Goal: Transaction & Acquisition: Obtain resource

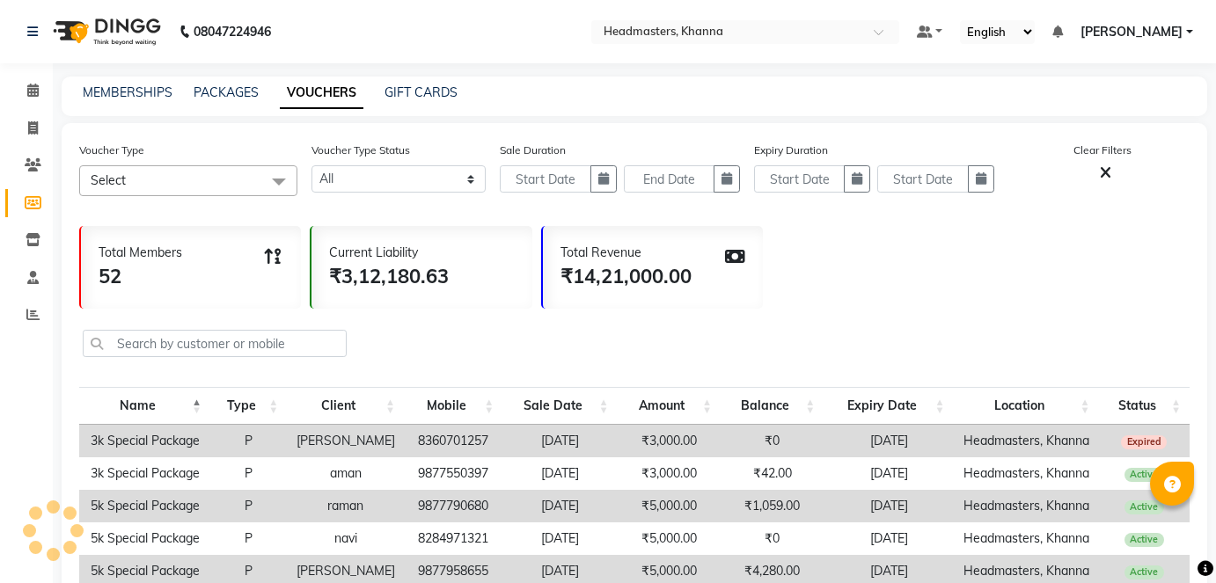
select select
select select "20"
click at [30, 99] on span at bounding box center [33, 91] width 31 height 20
click at [31, 305] on span at bounding box center [33, 315] width 31 height 20
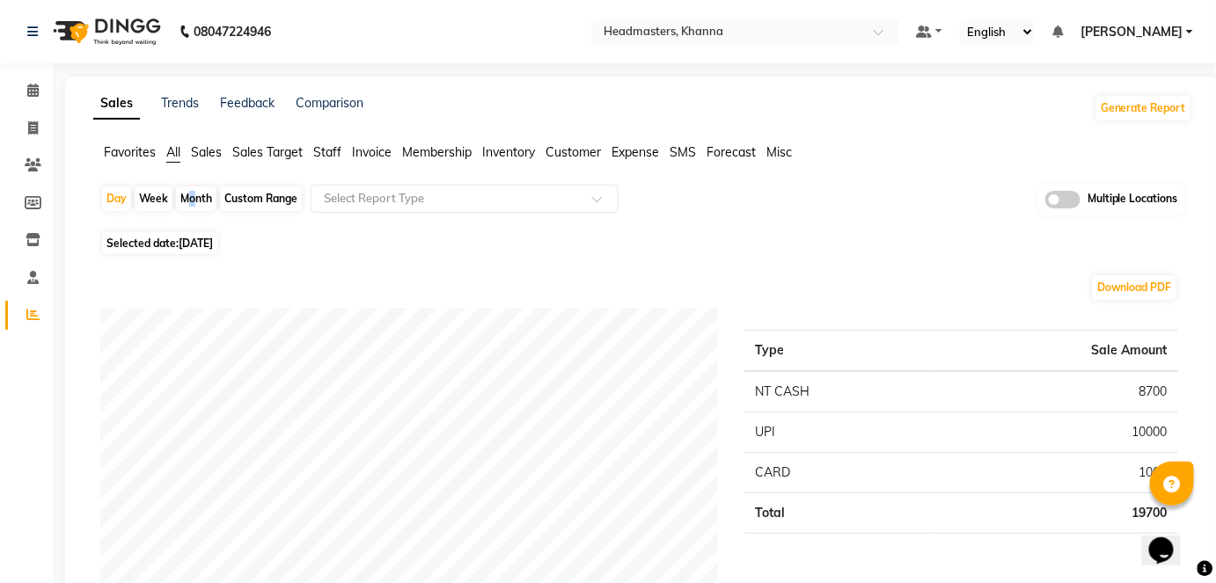
click at [185, 196] on div "Month" at bounding box center [196, 199] width 40 height 25
select select "9"
select select "2025"
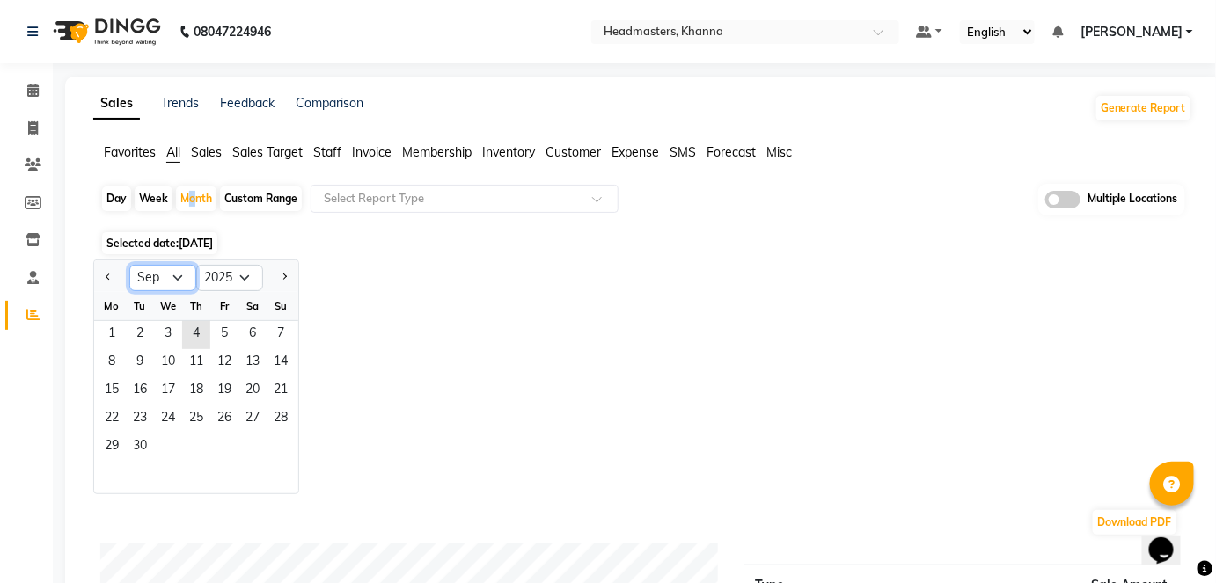
click at [176, 267] on select "Jan Feb Mar Apr May Jun [DATE] Aug Sep Oct Nov Dec" at bounding box center [162, 278] width 67 height 26
select select "8"
click at [129, 265] on select "Jan Feb Mar Apr May Jun [DATE] Aug Sep Oct Nov Dec" at bounding box center [162, 278] width 67 height 26
click at [223, 323] on span "1" at bounding box center [224, 335] width 28 height 28
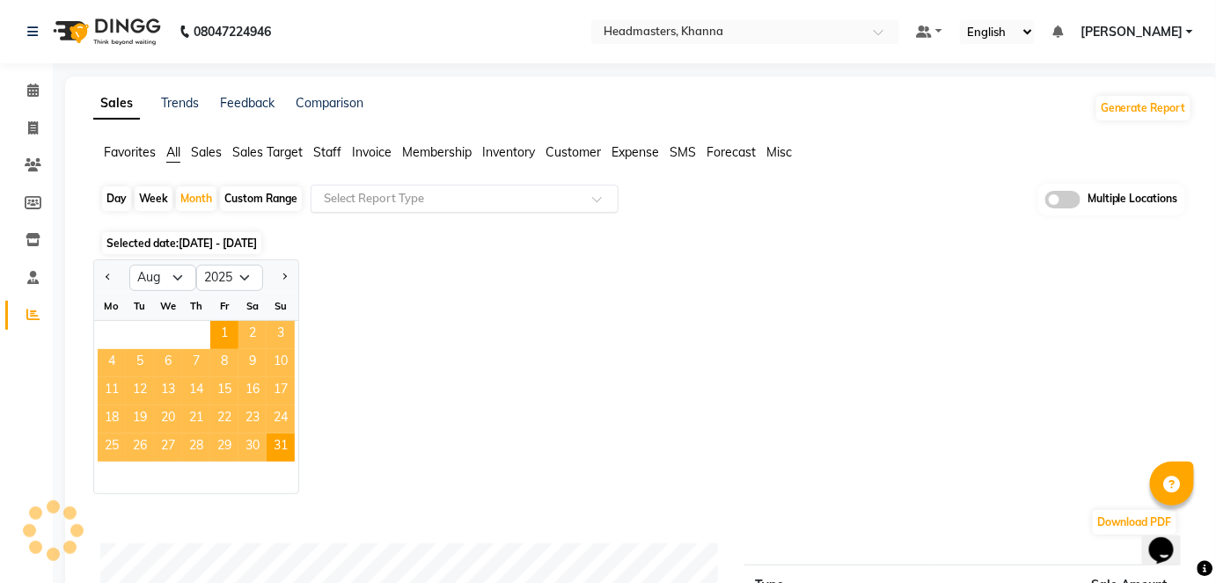
click at [406, 195] on input "text" at bounding box center [446, 199] width 253 height 18
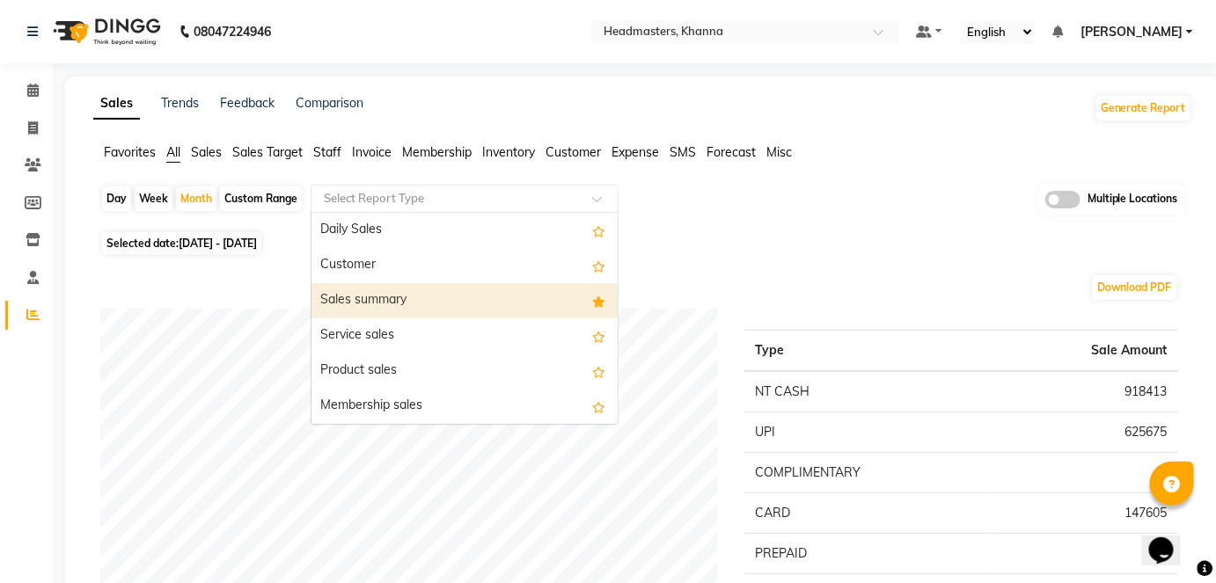
click at [399, 305] on div "Sales summary" at bounding box center [464, 300] width 306 height 35
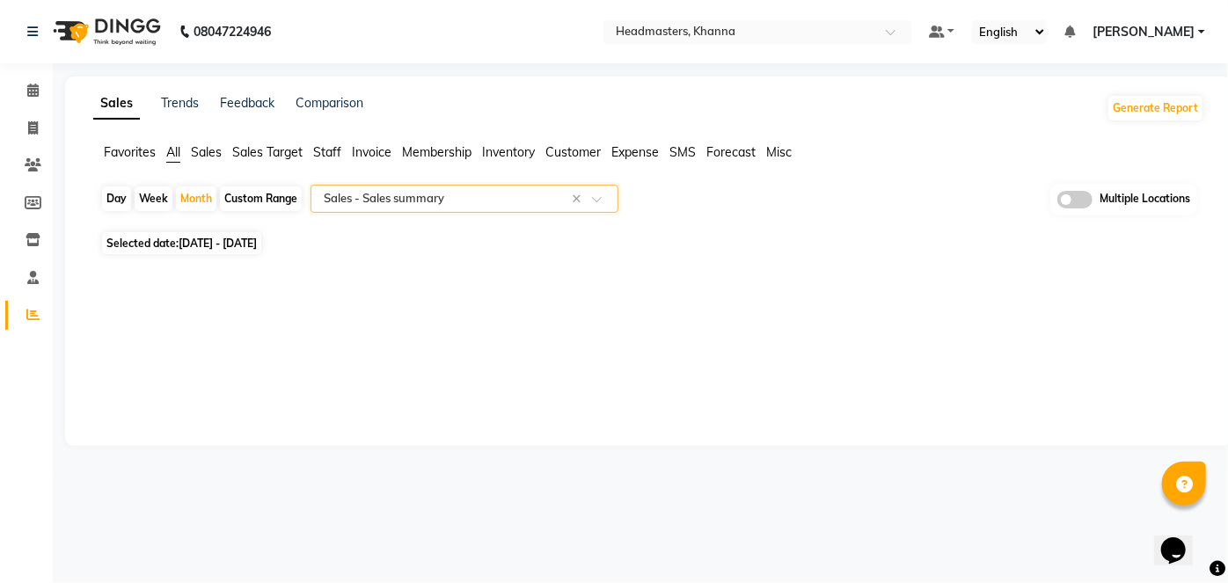
select select "full_report"
select select "csv"
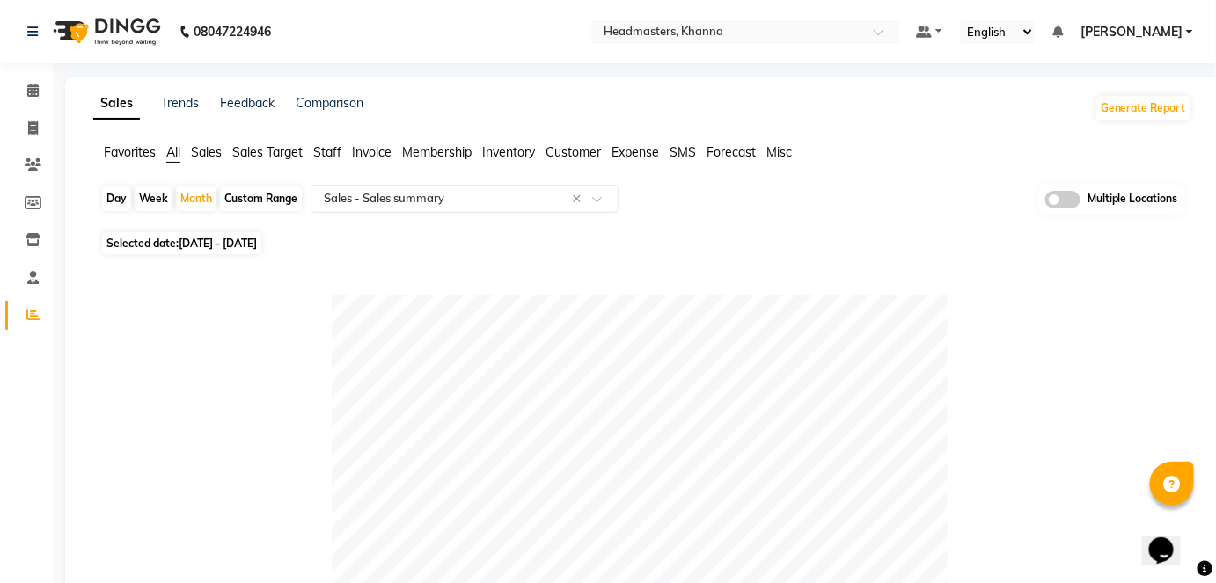
click at [441, 152] on span "Membership" at bounding box center [437, 152] width 70 height 16
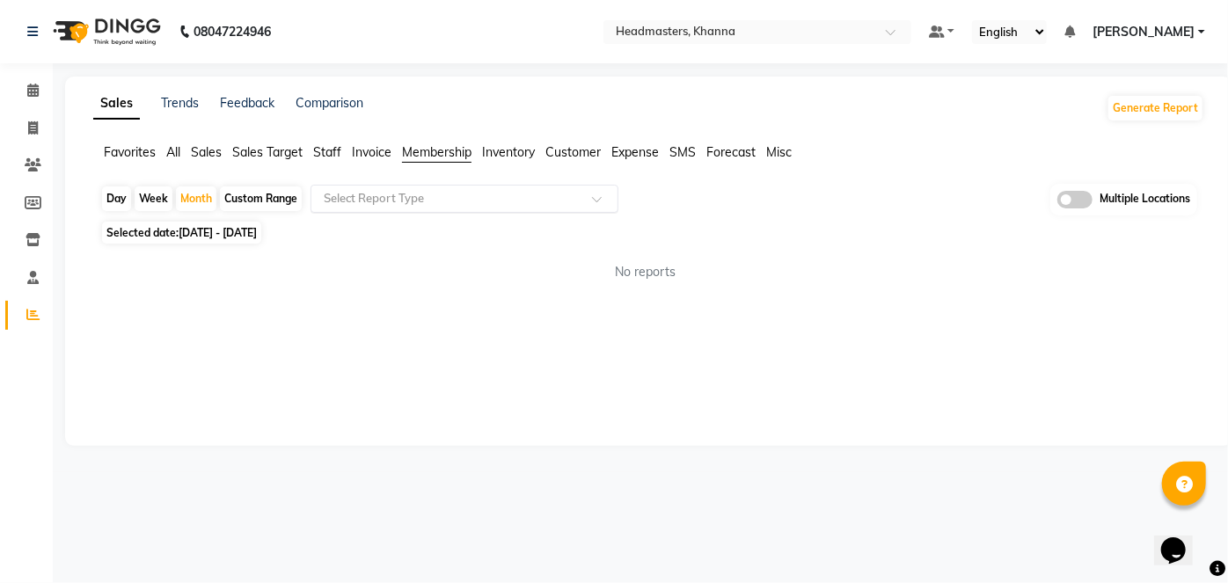
click at [399, 199] on input "text" at bounding box center [446, 199] width 253 height 18
click at [219, 152] on span "Sales" at bounding box center [206, 152] width 31 height 16
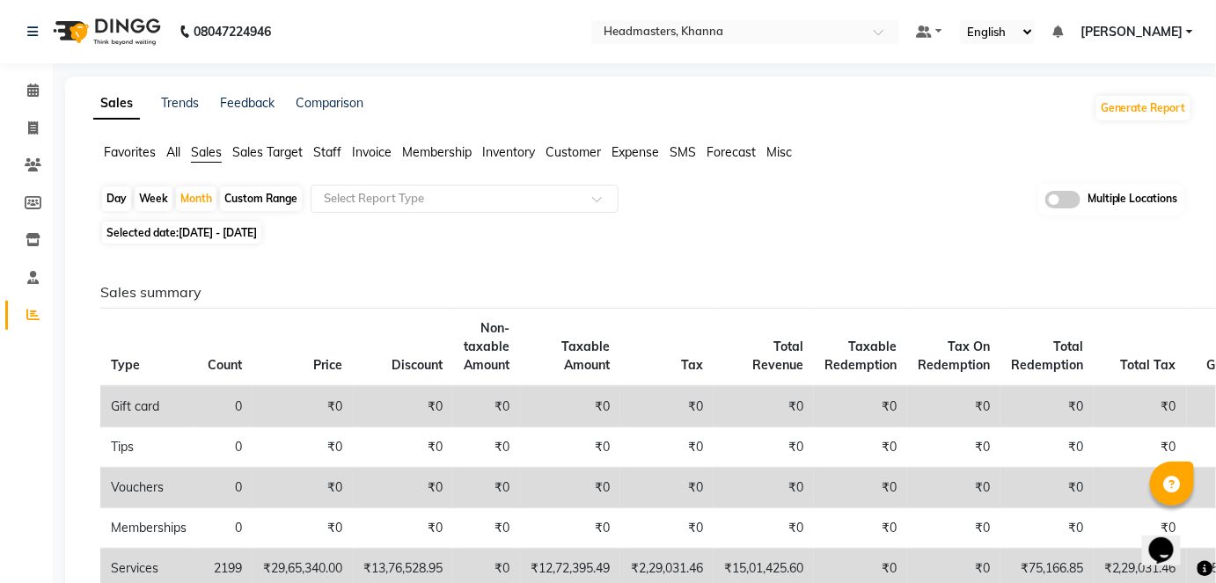
click at [362, 194] on input "text" at bounding box center [446, 199] width 253 height 18
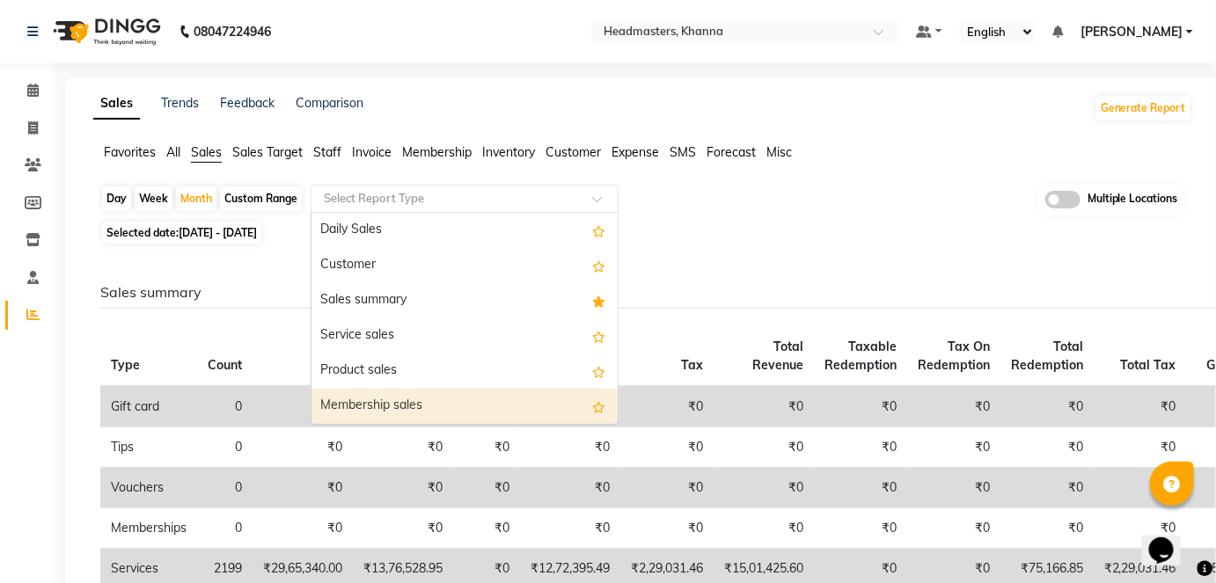
click at [526, 401] on div "Membership sales" at bounding box center [464, 406] width 306 height 35
select select "full_report"
select select "csv"
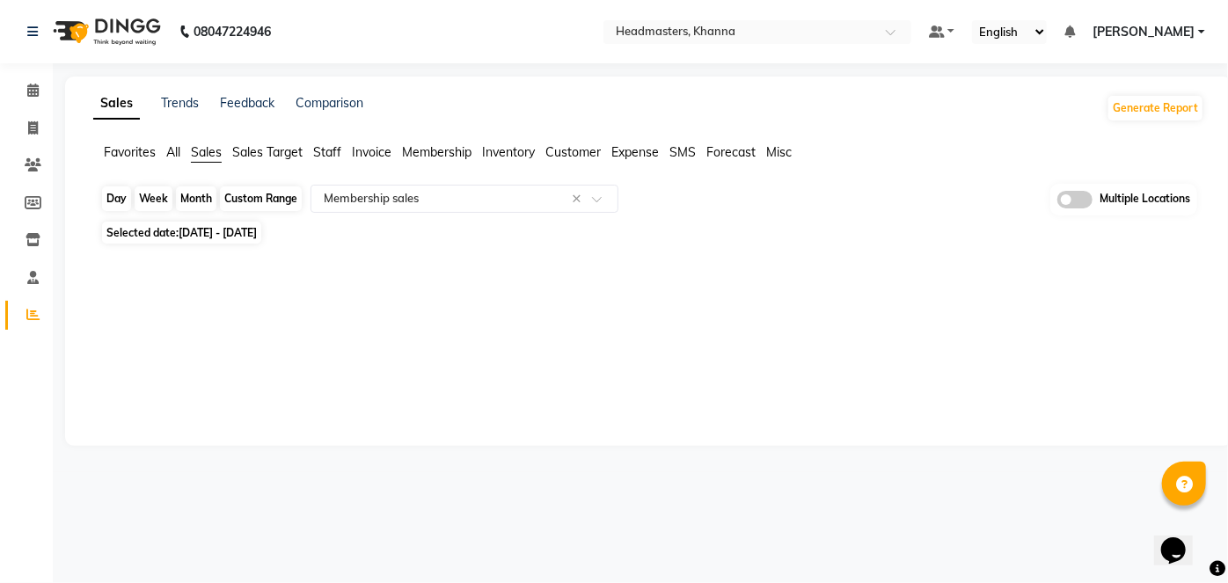
click at [195, 191] on div "Month" at bounding box center [196, 199] width 40 height 25
select select "8"
select select "2025"
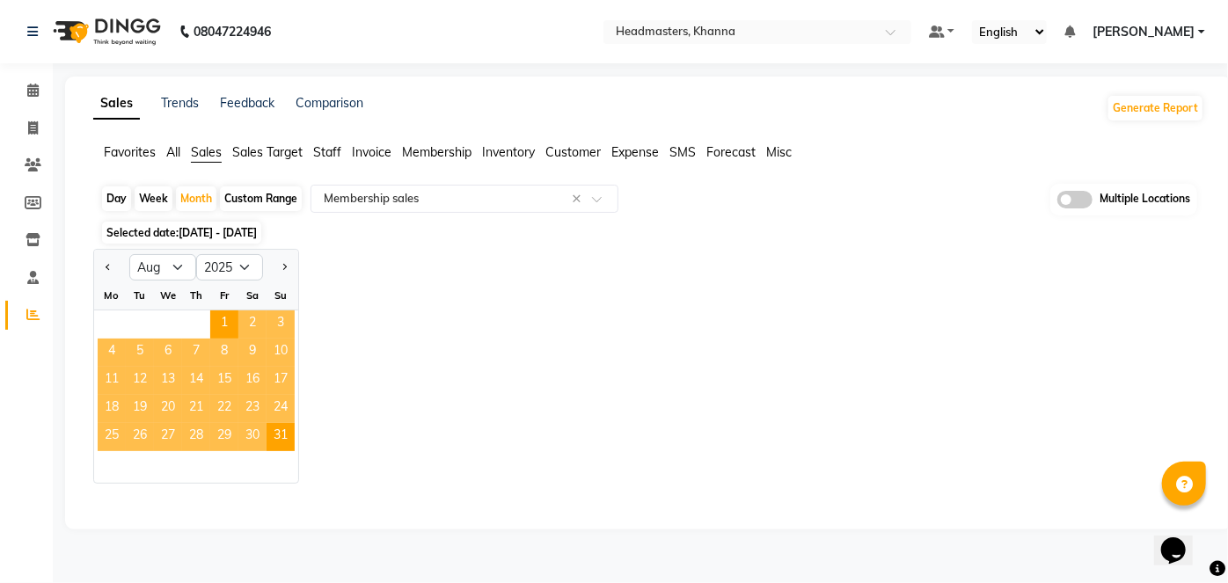
click at [175, 153] on span "All" at bounding box center [173, 152] width 14 height 16
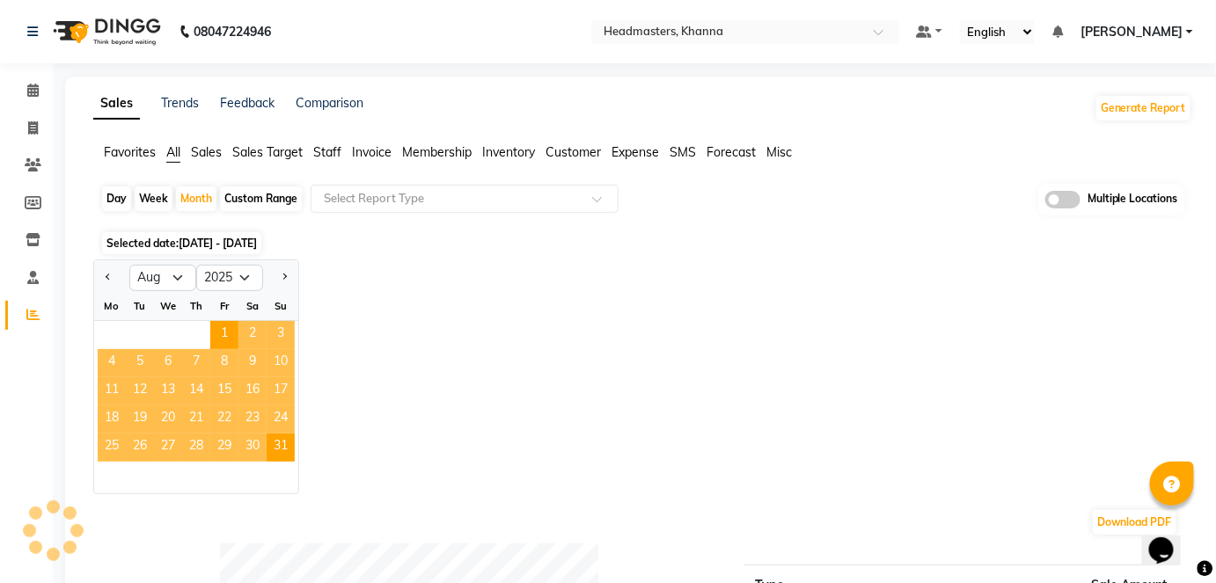
click at [280, 152] on span "Sales Target" at bounding box center [267, 152] width 70 height 16
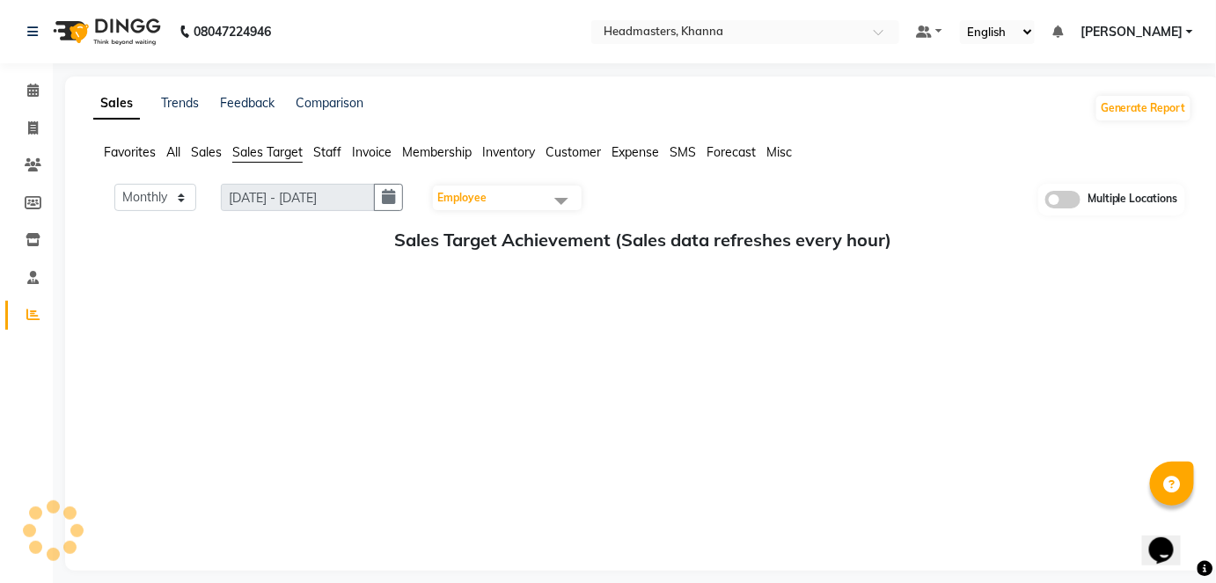
click at [206, 152] on span "Sales" at bounding box center [206, 152] width 31 height 16
select select "8"
select select "2025"
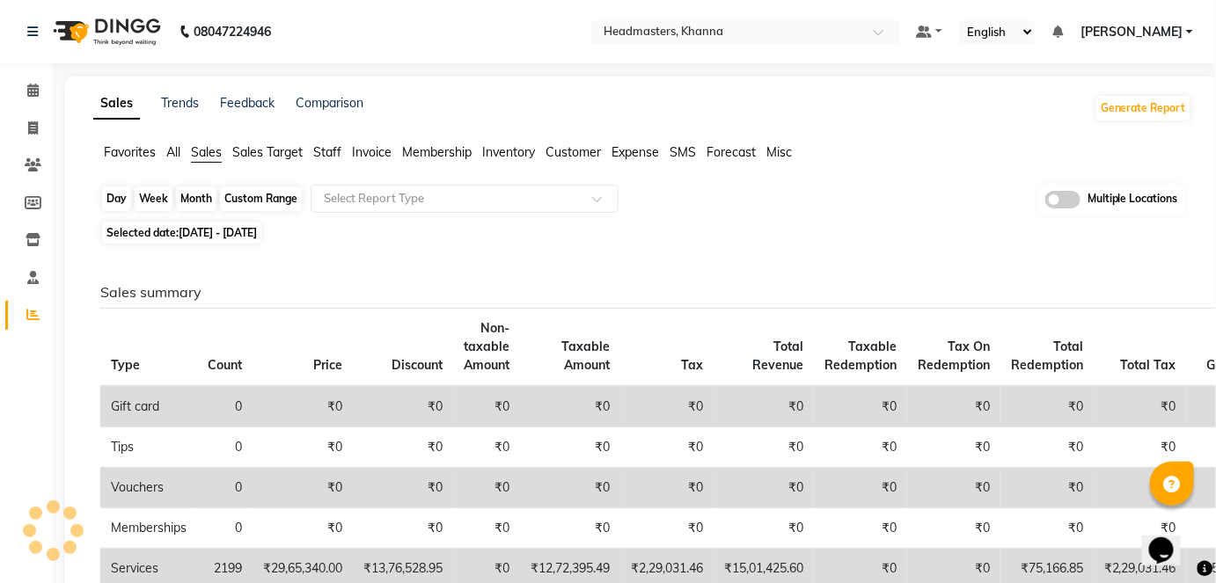
click at [192, 200] on div "Month" at bounding box center [196, 199] width 40 height 25
select select "8"
select select "2025"
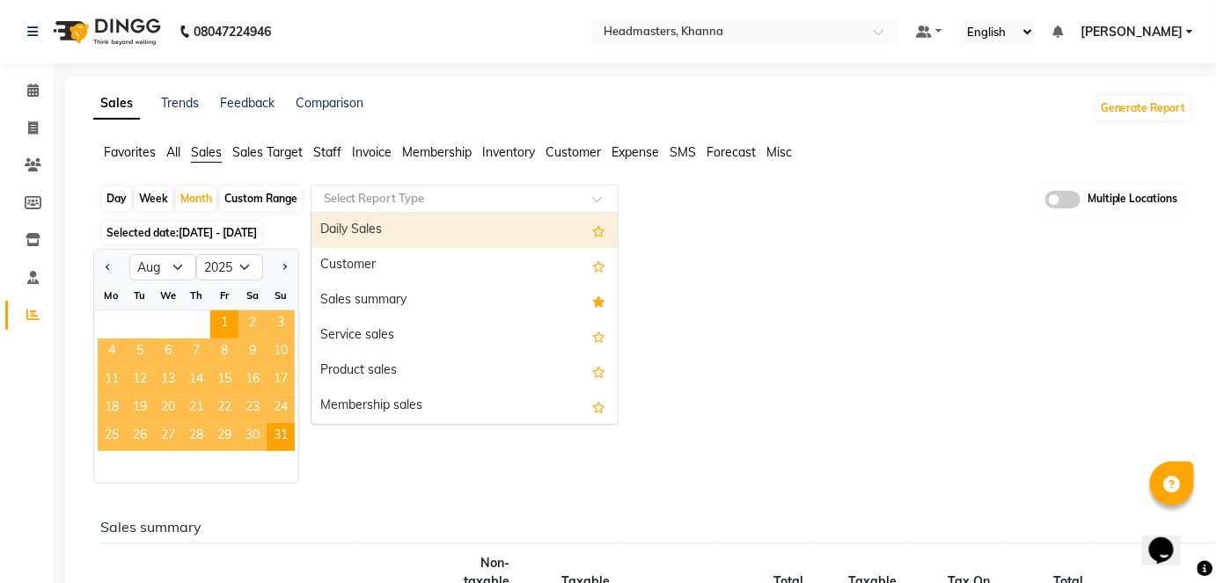
click at [382, 194] on input "text" at bounding box center [446, 199] width 253 height 18
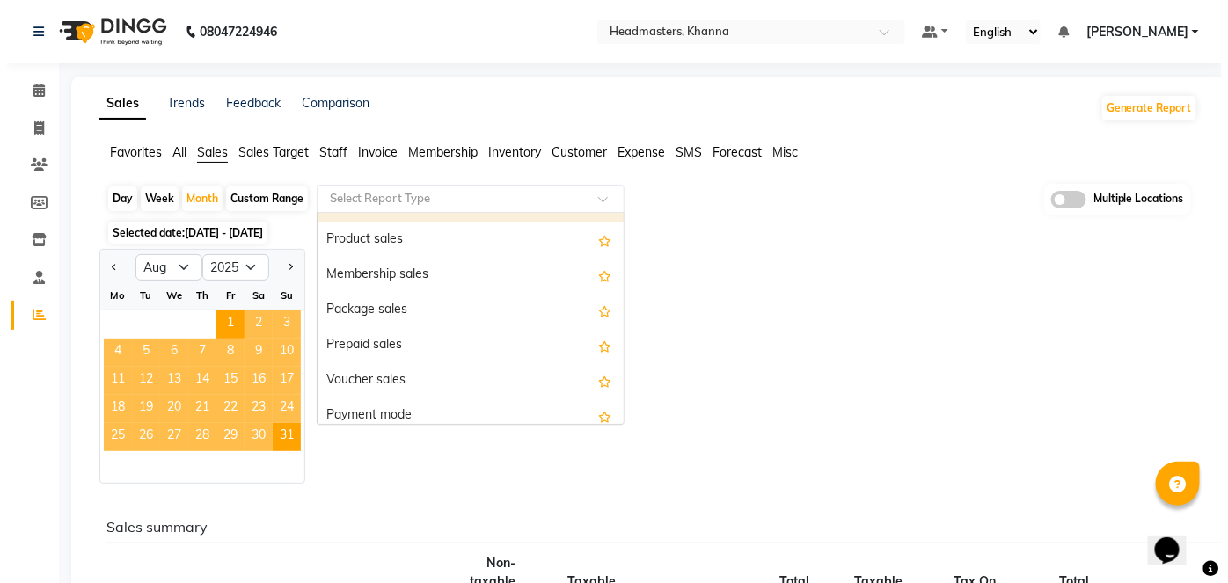
scroll to position [136, 0]
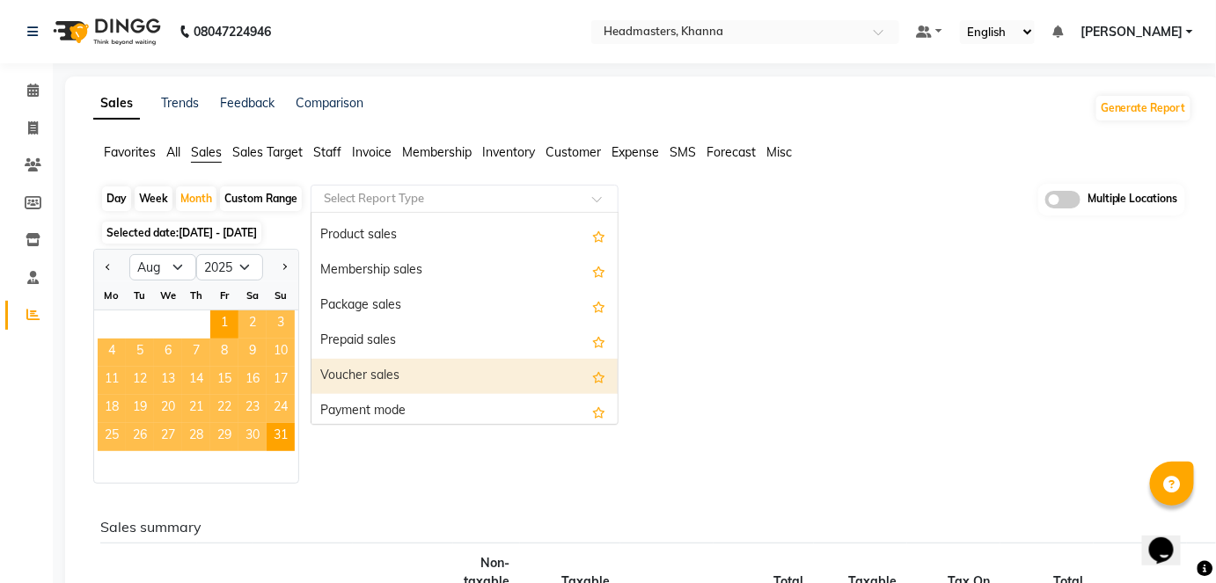
click at [438, 383] on div "Voucher sales" at bounding box center [464, 376] width 306 height 35
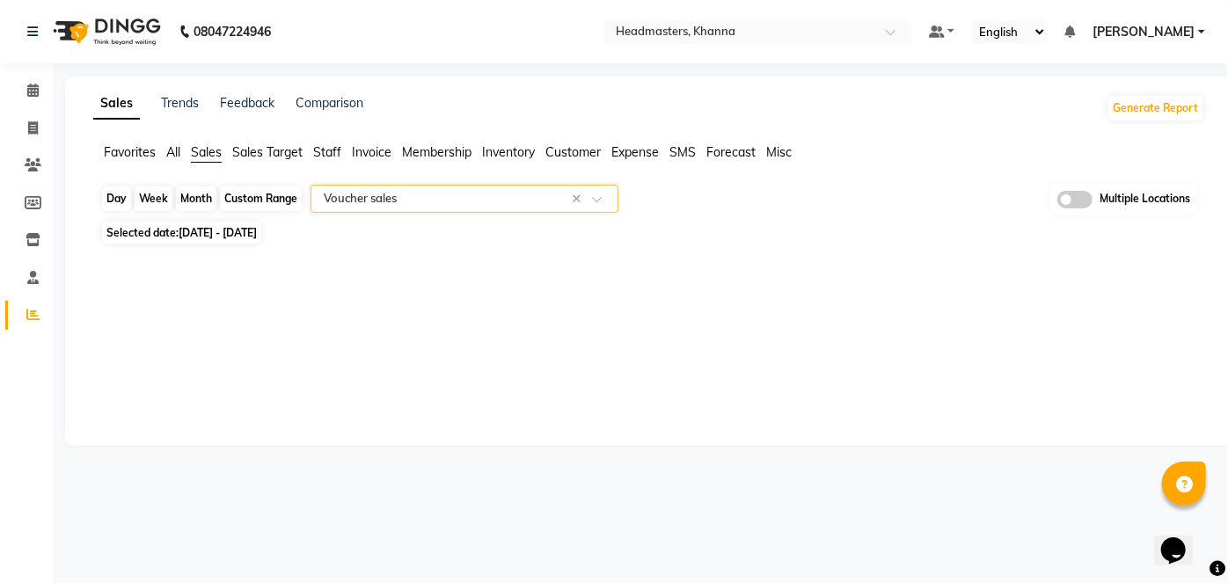
click at [189, 199] on div "Month" at bounding box center [196, 199] width 40 height 25
select select "8"
select select "2025"
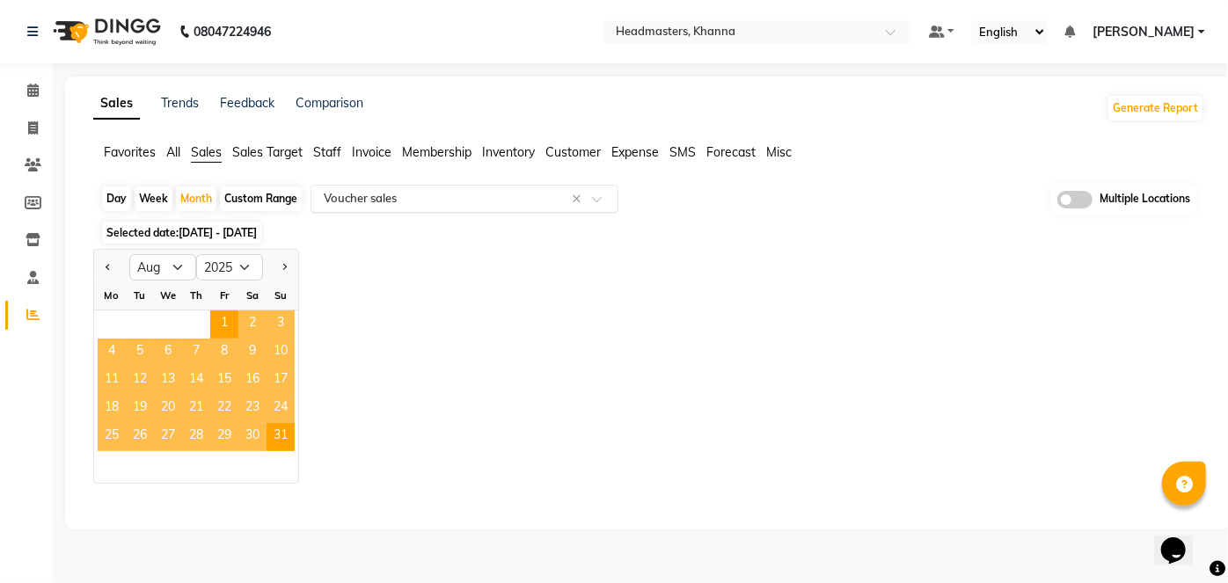
click at [366, 190] on input "text" at bounding box center [446, 199] width 253 height 18
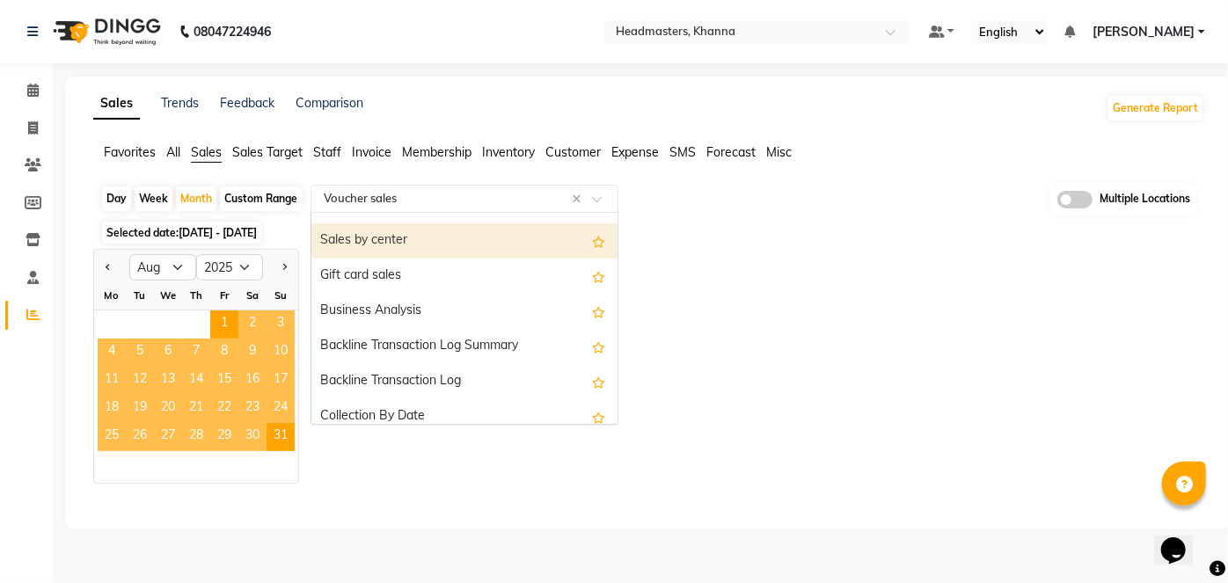
scroll to position [422, 0]
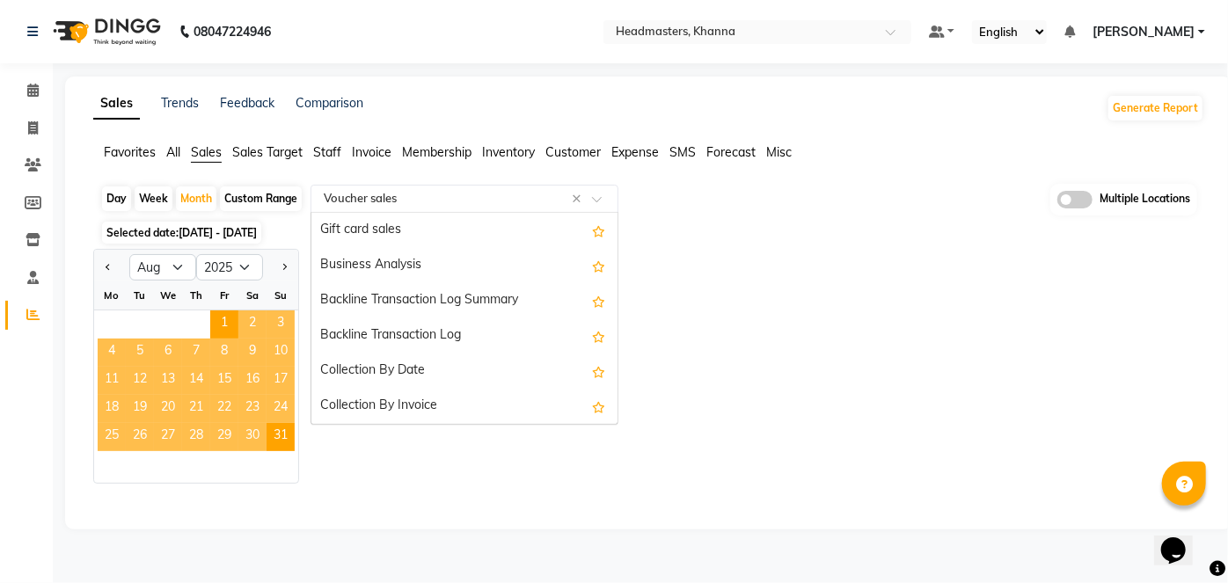
click at [779, 401] on div "Jan Feb Mar Apr May Jun Jul Aug Sep Oct Nov Dec 2015 2016 2017 2018 2019 2020 2…" at bounding box center [648, 366] width 1111 height 235
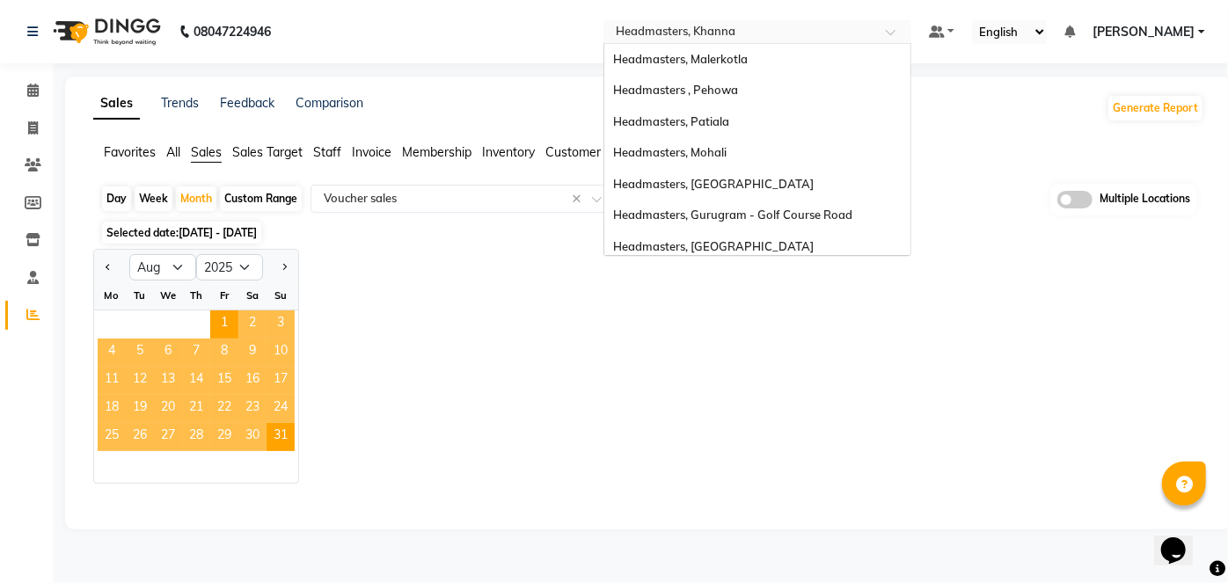
click at [774, 30] on input "text" at bounding box center [739, 34] width 255 height 18
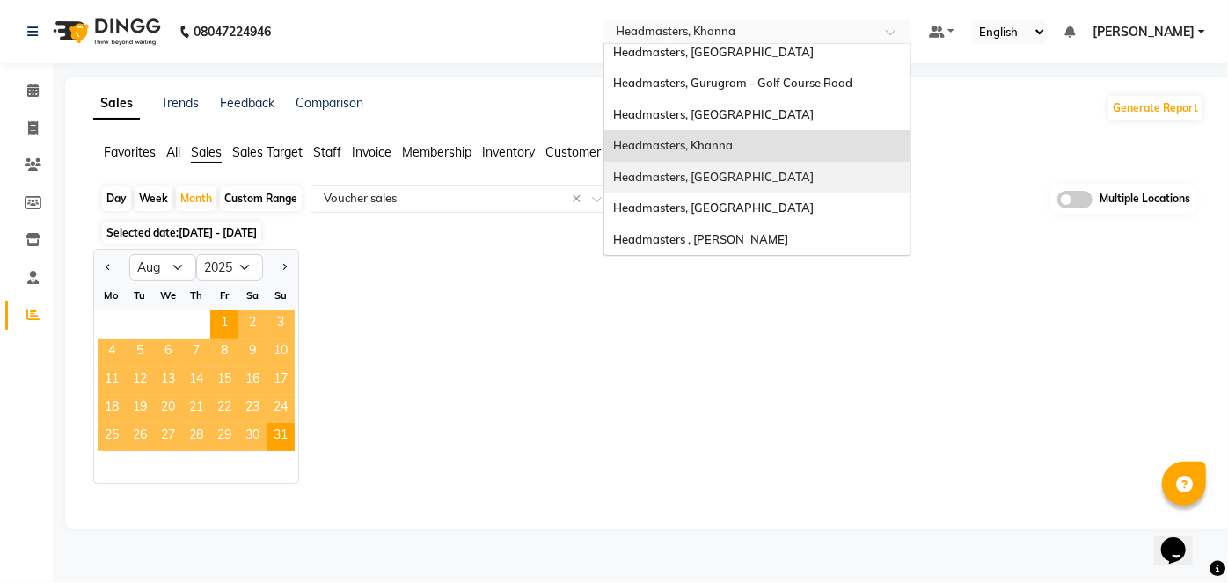
click at [758, 172] on span "Headmasters, Sangrur" at bounding box center [713, 177] width 201 height 14
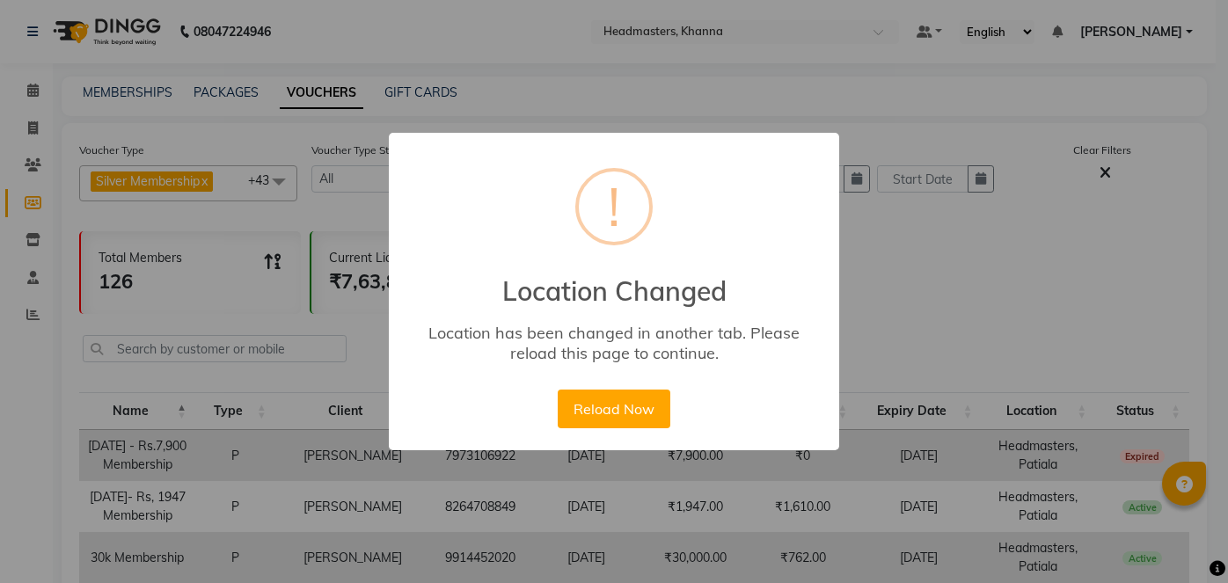
select select
select select "100"
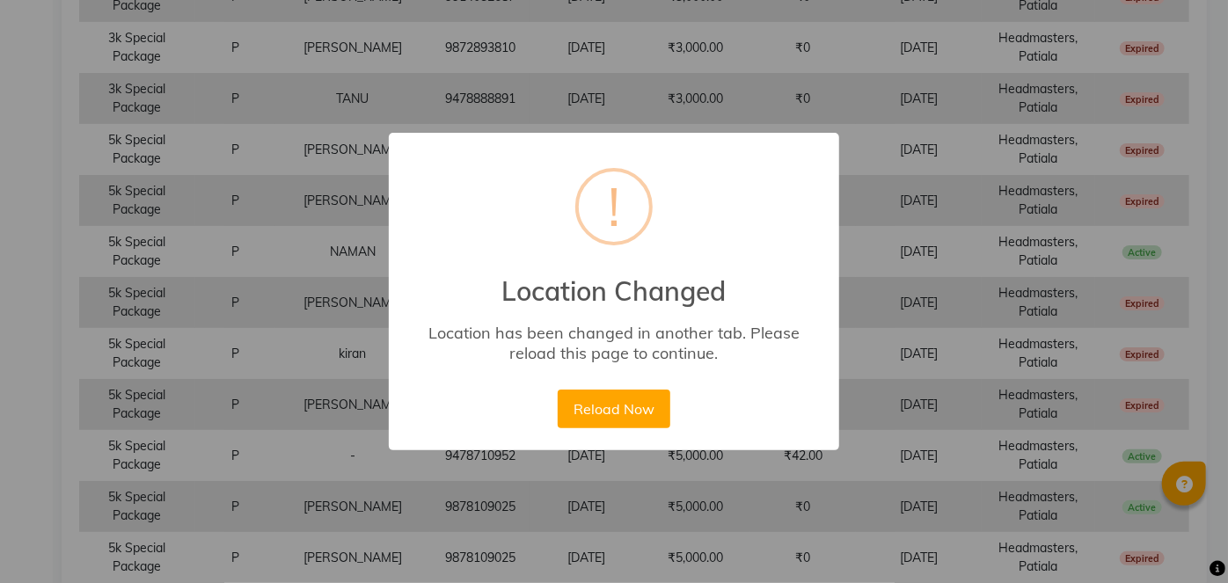
scroll to position [970, 0]
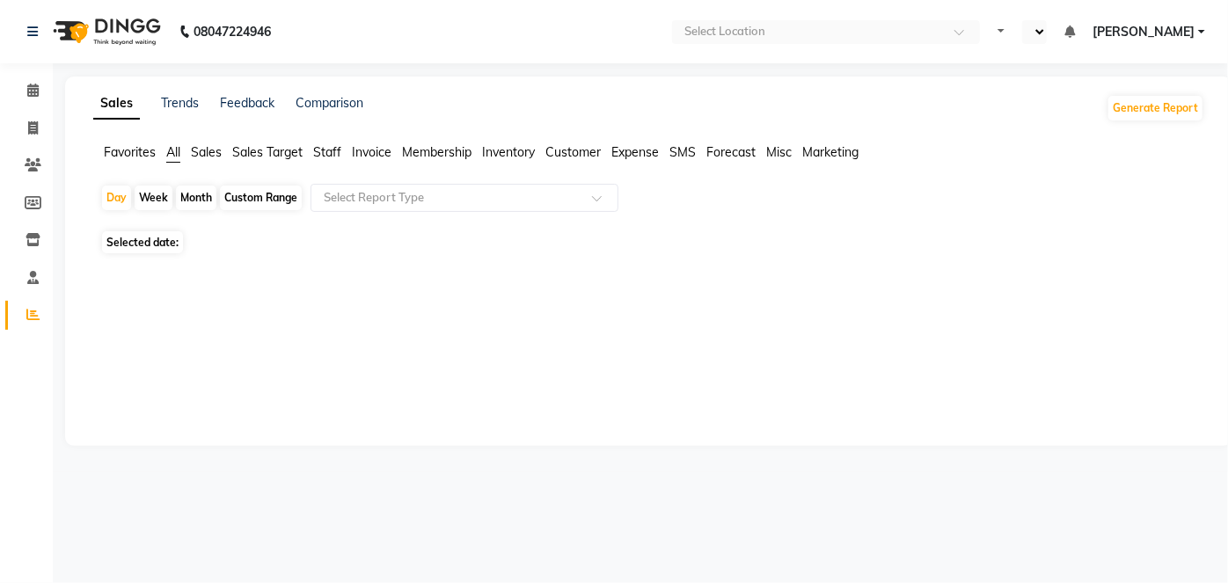
select select "en"
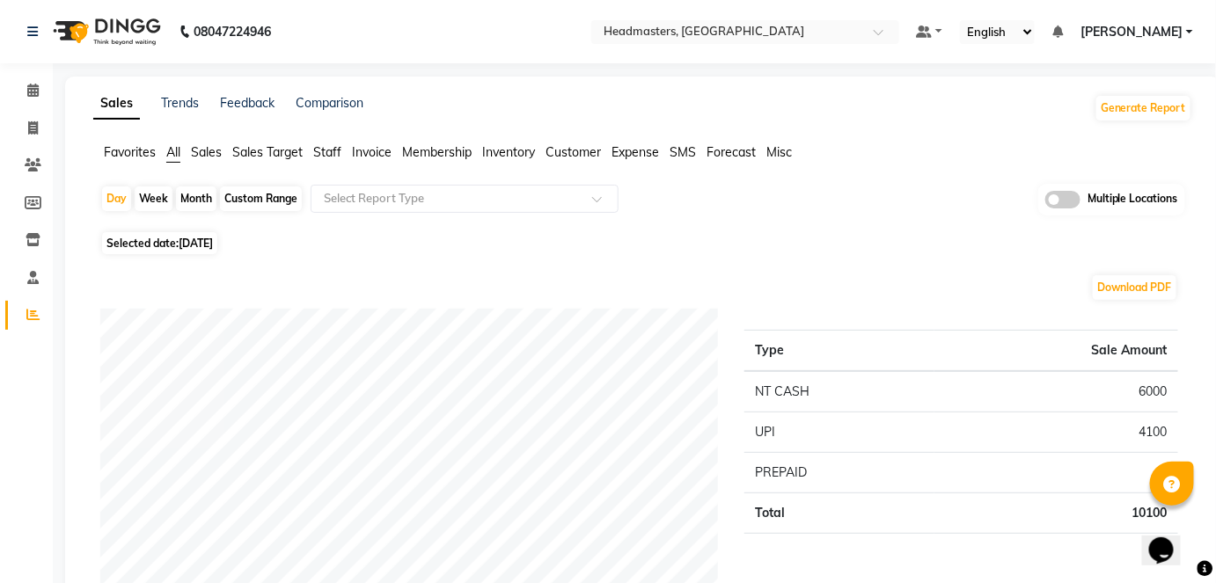
click at [206, 202] on div "Month" at bounding box center [196, 199] width 40 height 25
select select "9"
select select "2025"
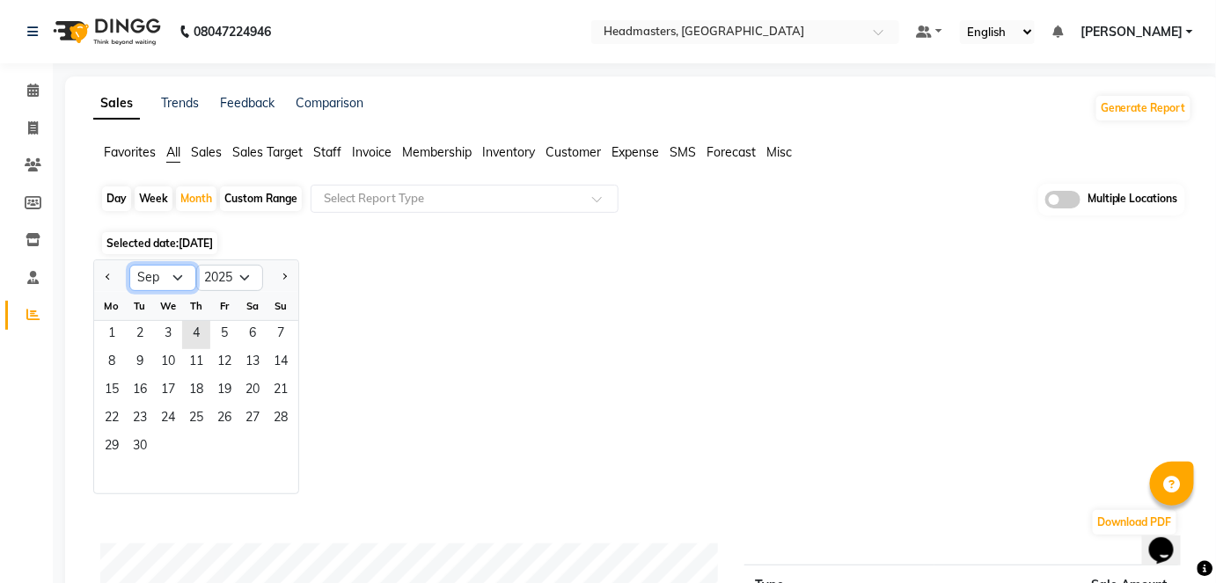
click at [173, 276] on select "Jan Feb Mar Apr May Jun Jul Aug Sep Oct Nov Dec" at bounding box center [162, 278] width 67 height 26
select select "8"
click at [129, 265] on select "Jan Feb Mar Apr May Jun Jul Aug Sep Oct Nov Dec" at bounding box center [162, 278] width 67 height 26
click at [220, 329] on span "1" at bounding box center [224, 335] width 28 height 28
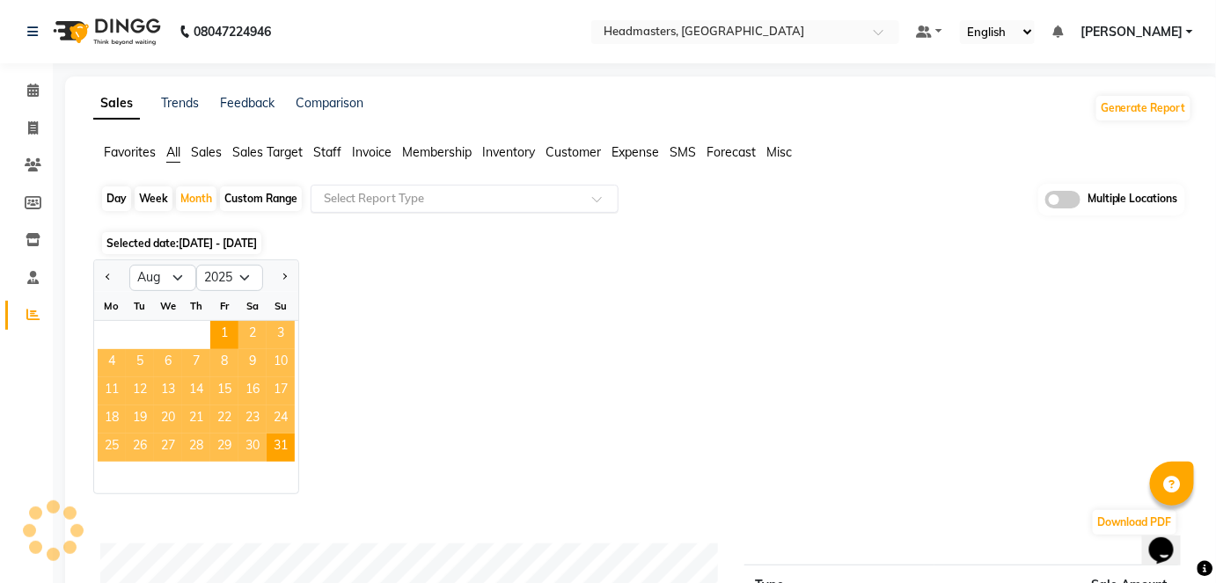
click at [427, 198] on input "text" at bounding box center [446, 199] width 253 height 18
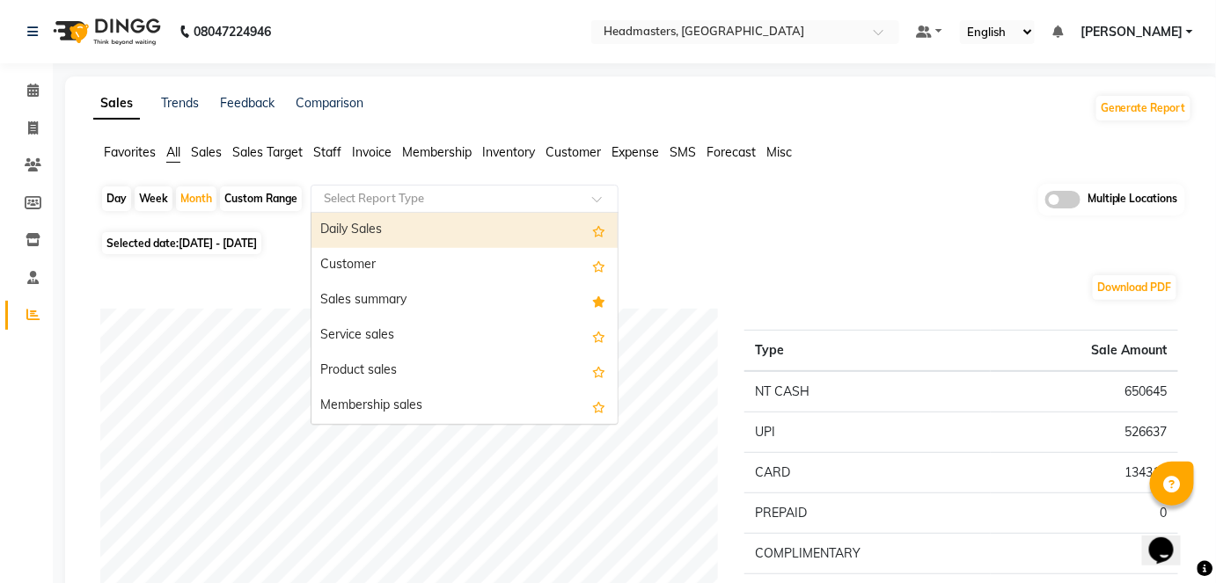
click at [269, 150] on span "Sales Target" at bounding box center [267, 152] width 70 height 16
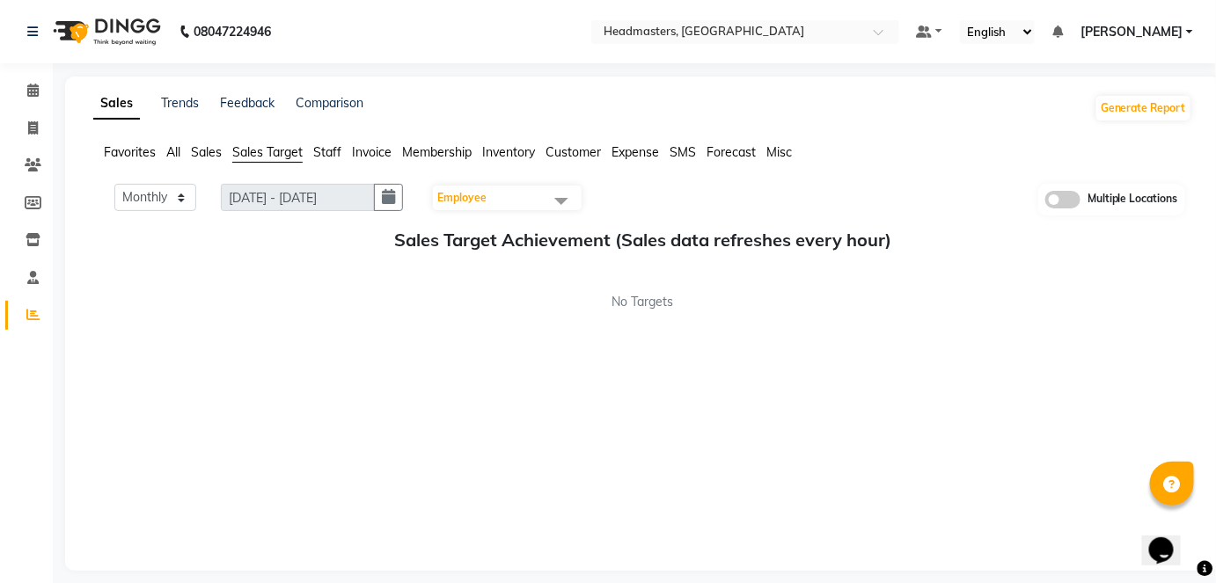
click at [425, 149] on span "Membership" at bounding box center [437, 152] width 70 height 16
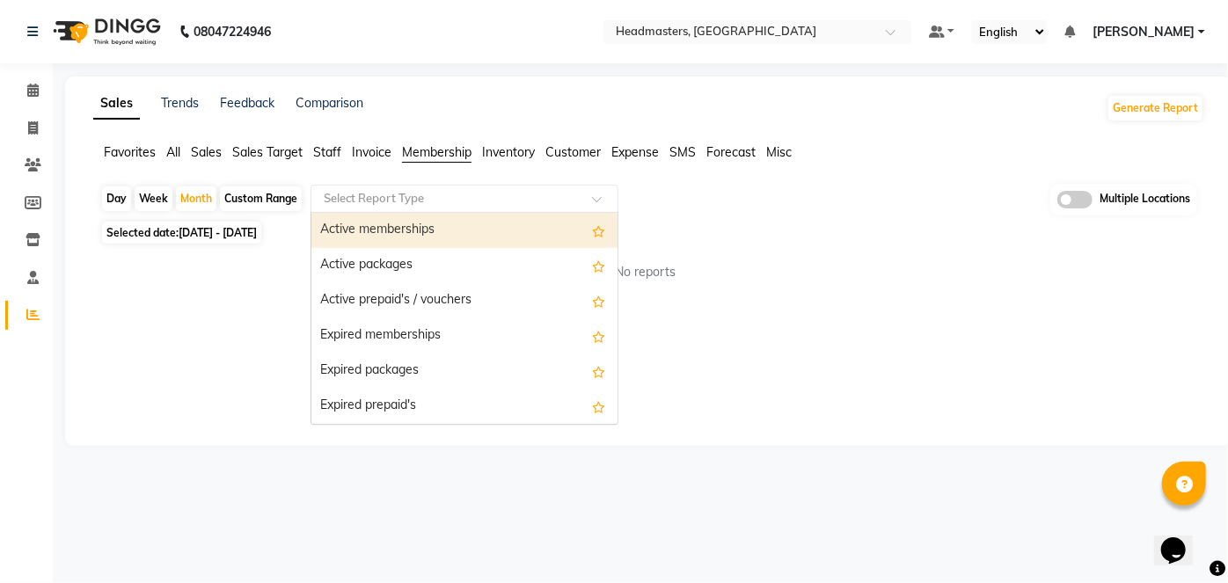
click at [433, 194] on input "text" at bounding box center [446, 199] width 253 height 18
click at [217, 153] on span "Sales" at bounding box center [206, 152] width 31 height 16
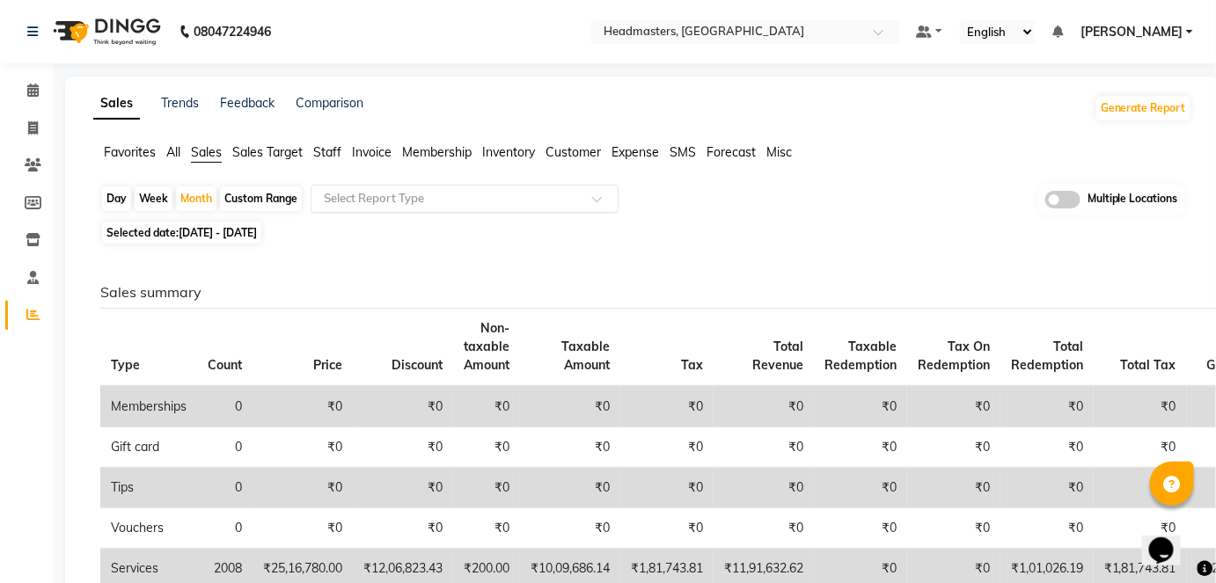
click at [342, 198] on input "text" at bounding box center [446, 199] width 253 height 18
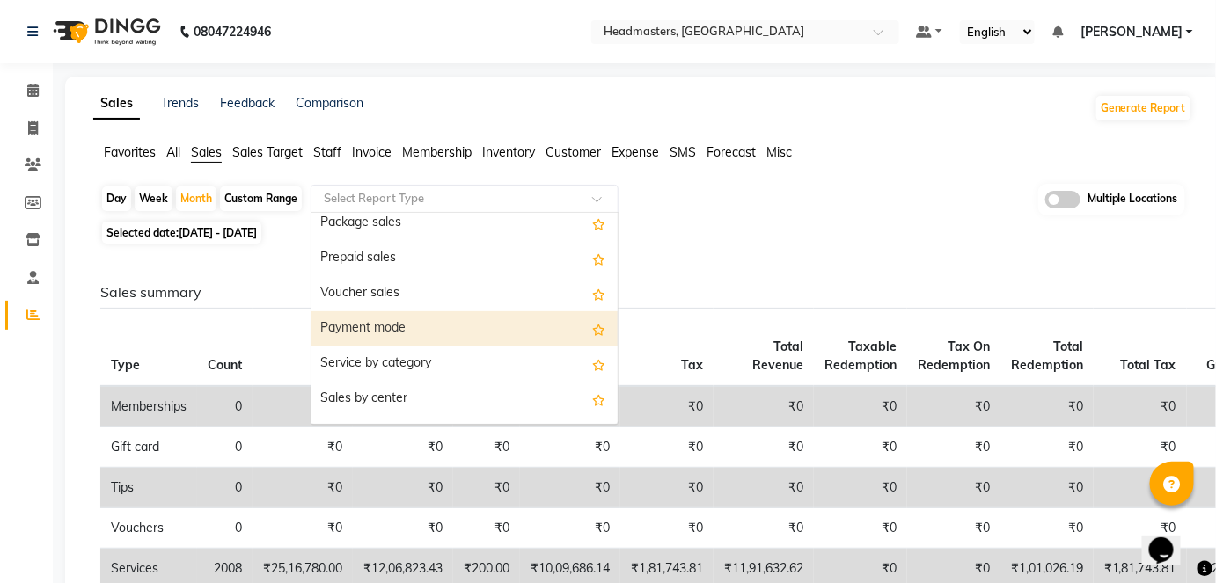
scroll to position [223, 0]
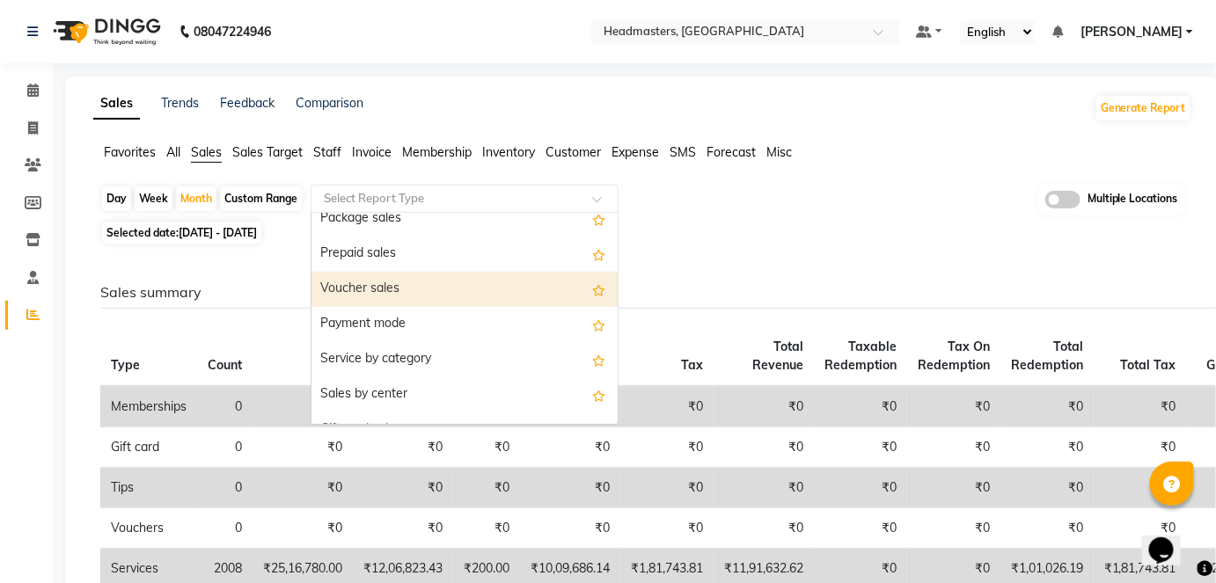
click at [406, 293] on div "Voucher sales" at bounding box center [464, 289] width 306 height 35
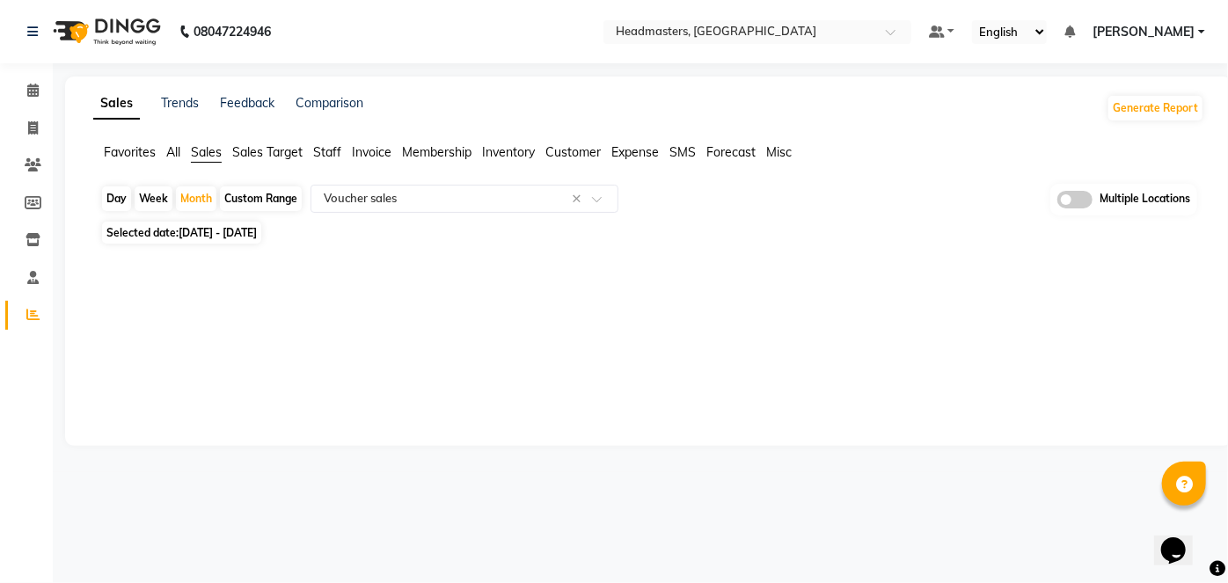
click at [440, 160] on li "Membership" at bounding box center [437, 152] width 70 height 18
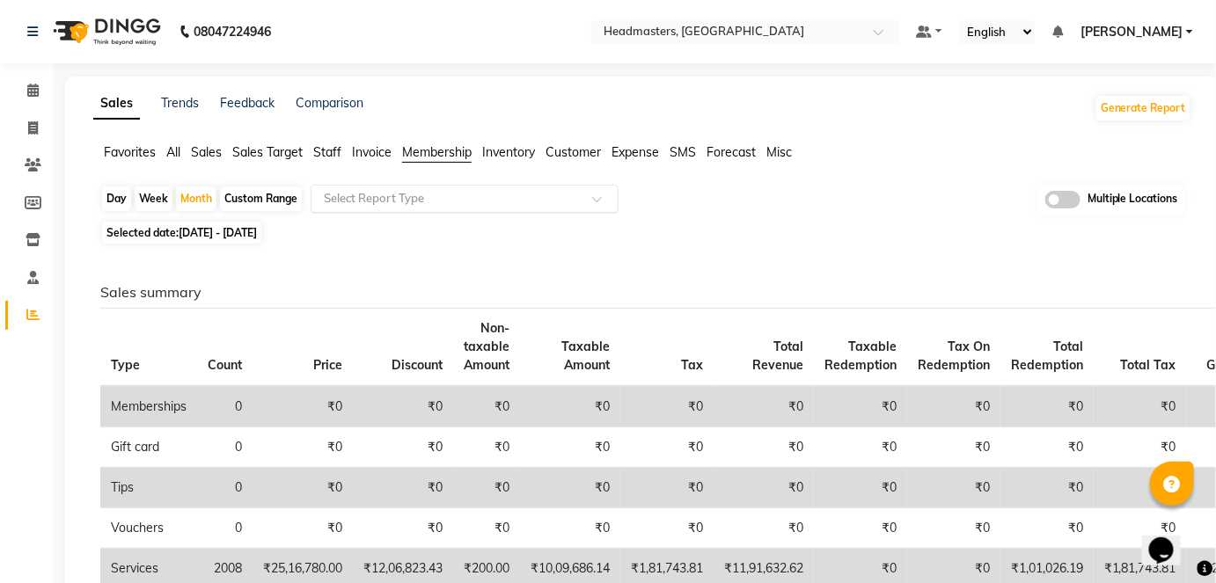
click at [483, 201] on input "text" at bounding box center [446, 199] width 253 height 18
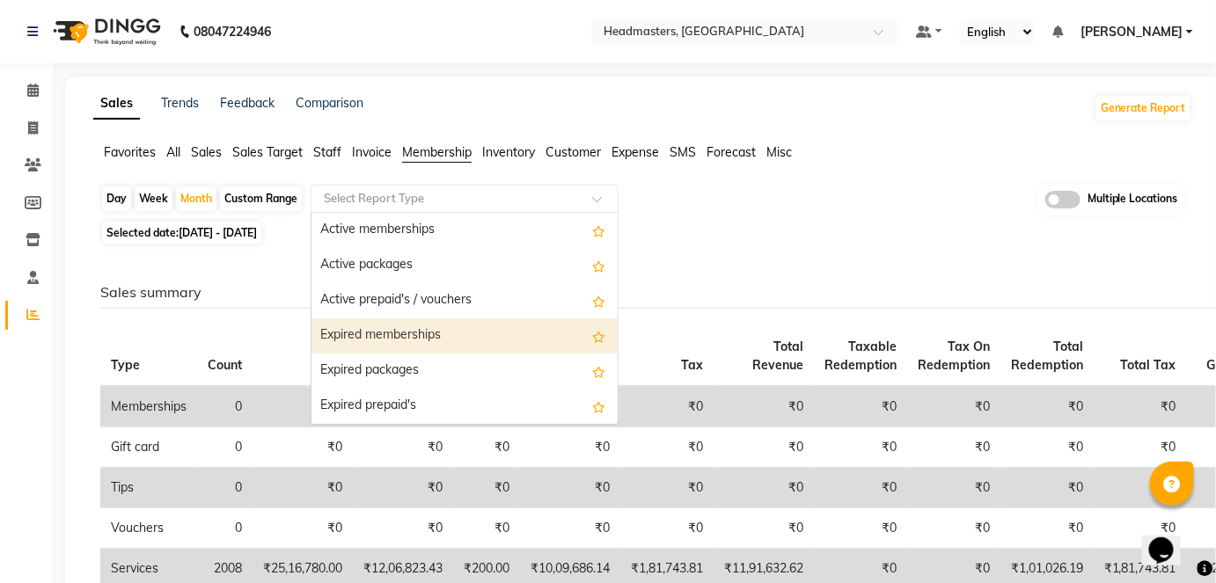
click at [466, 333] on div "Expired memberships" at bounding box center [464, 336] width 306 height 35
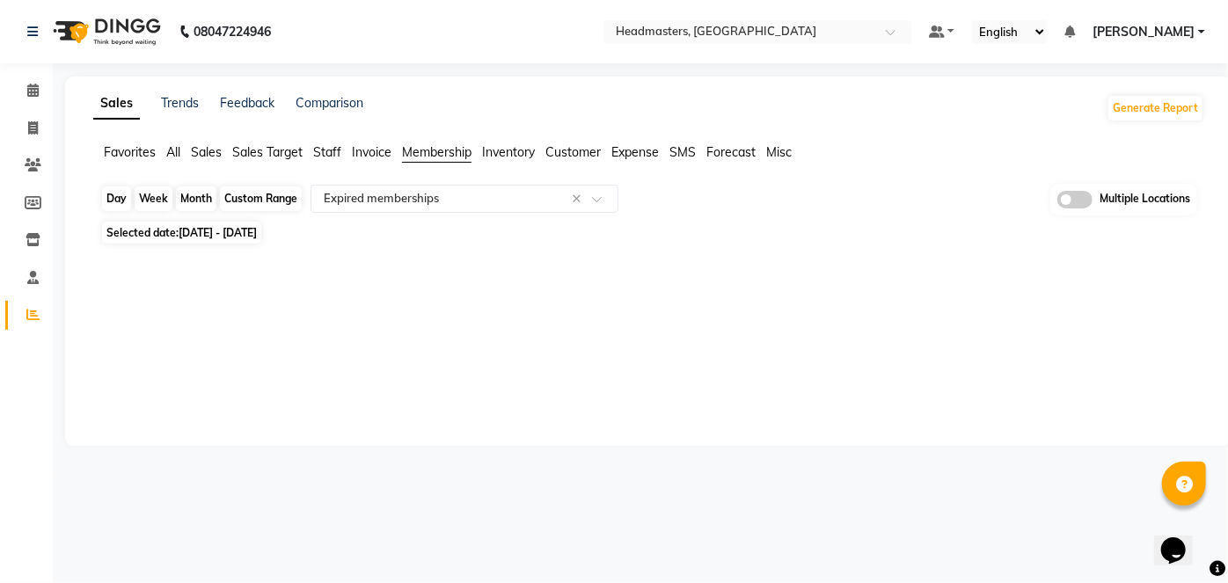
click at [202, 200] on div "Month" at bounding box center [196, 199] width 40 height 25
select select "8"
select select "2025"
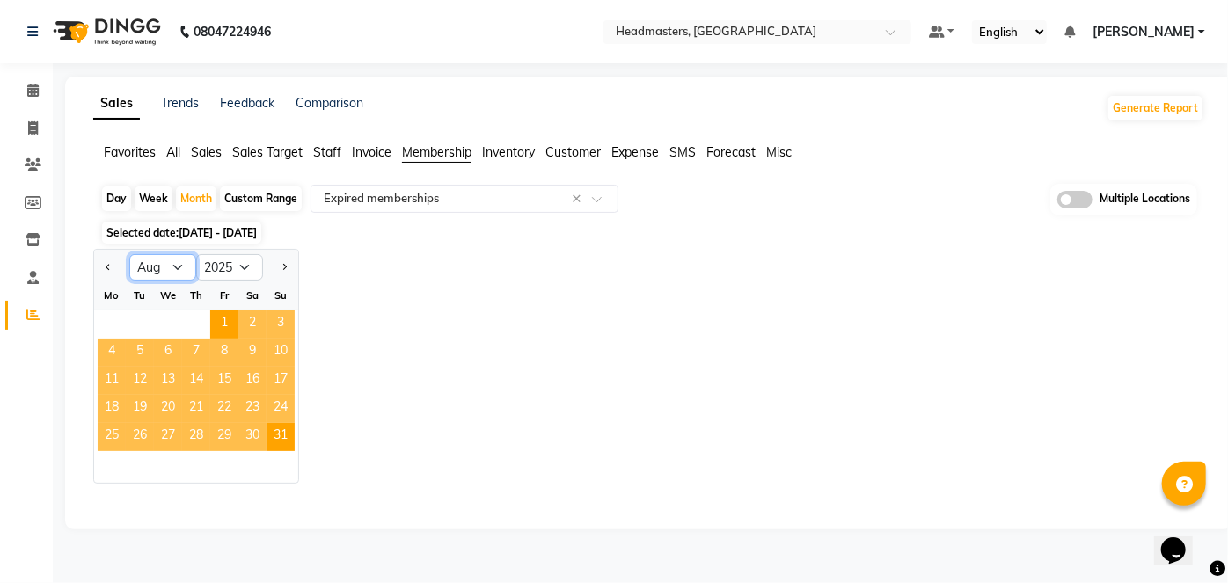
click at [166, 270] on select "Jan Feb Mar Apr May Jun Jul Aug Sep Oct Nov Dec" at bounding box center [162, 267] width 67 height 26
select select "5"
click at [129, 254] on select "Jan Feb Mar Apr May Jun Jul Aug Sep Oct Nov Dec" at bounding box center [162, 267] width 67 height 26
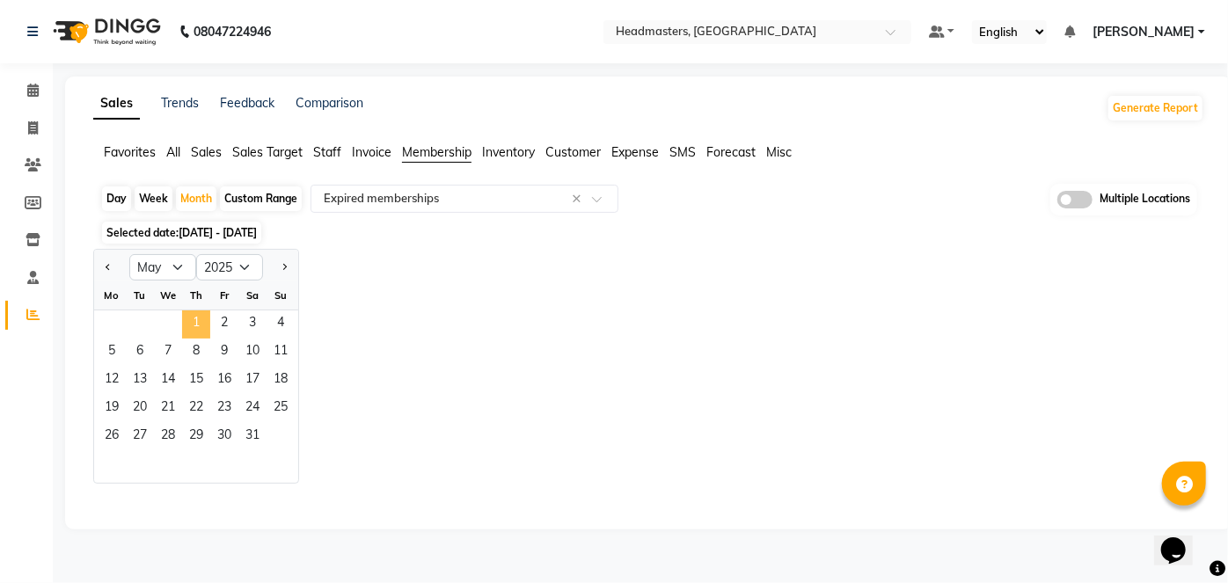
click at [192, 315] on span "1" at bounding box center [196, 325] width 28 height 28
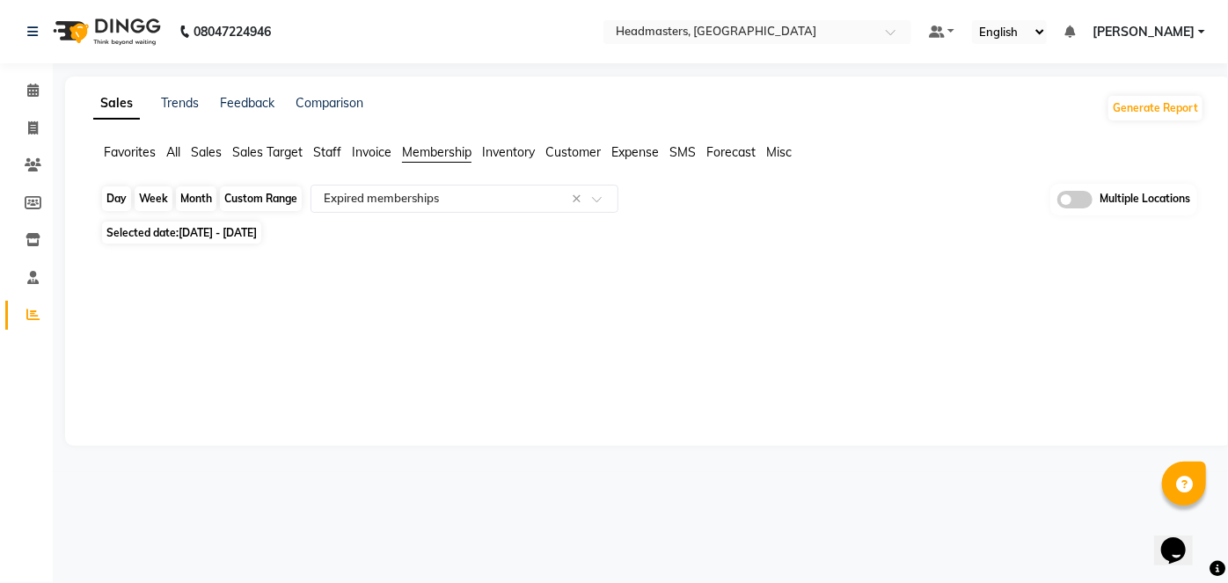
click at [206, 194] on div "Month" at bounding box center [196, 199] width 40 height 25
select select "5"
select select "2025"
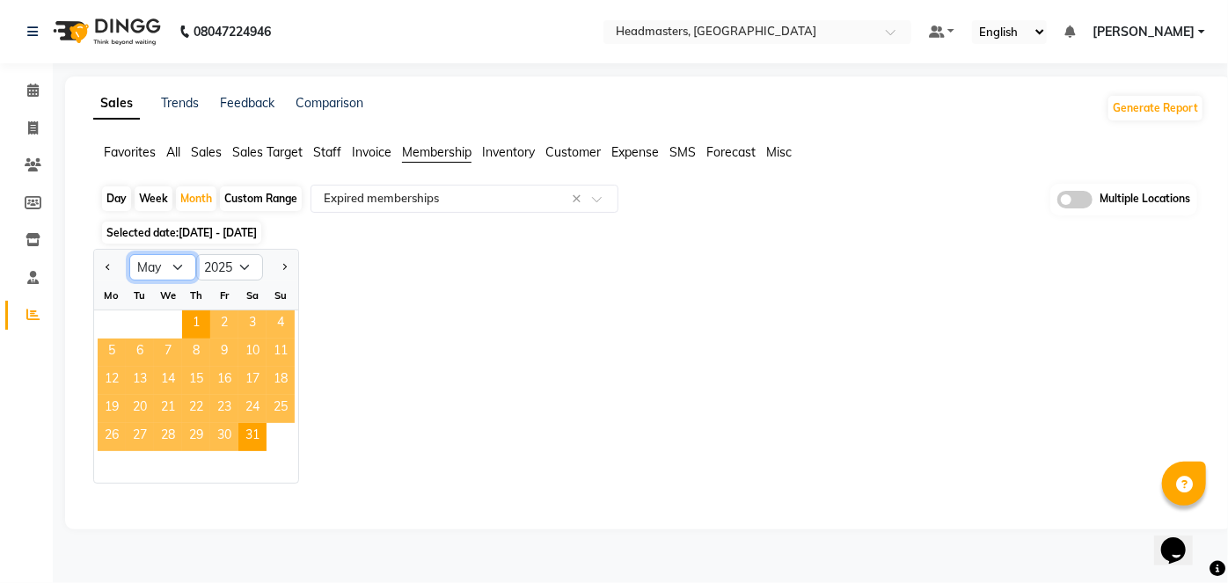
click at [164, 261] on select "Jan Feb Mar Apr May Jun Jul Aug Sep Oct Nov Dec" at bounding box center [162, 267] width 67 height 26
select select "8"
click at [129, 254] on select "Jan Feb Mar Apr May Jun Jul Aug Sep Oct Nov Dec" at bounding box center [162, 267] width 67 height 26
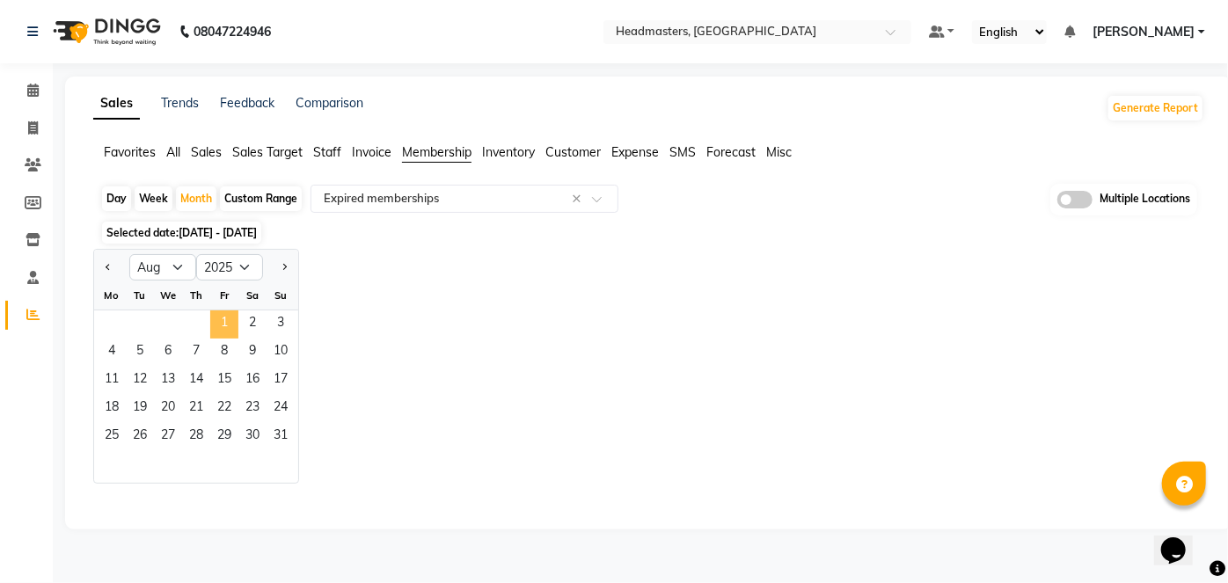
click at [224, 329] on span "1" at bounding box center [224, 325] width 28 height 28
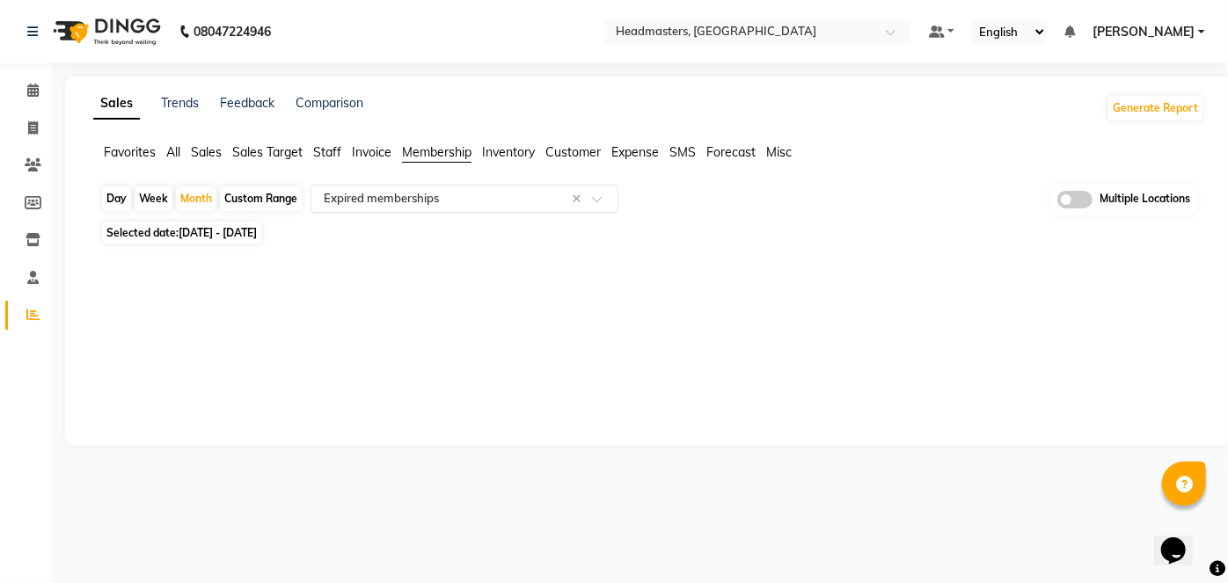
click at [433, 197] on input "text" at bounding box center [446, 199] width 253 height 18
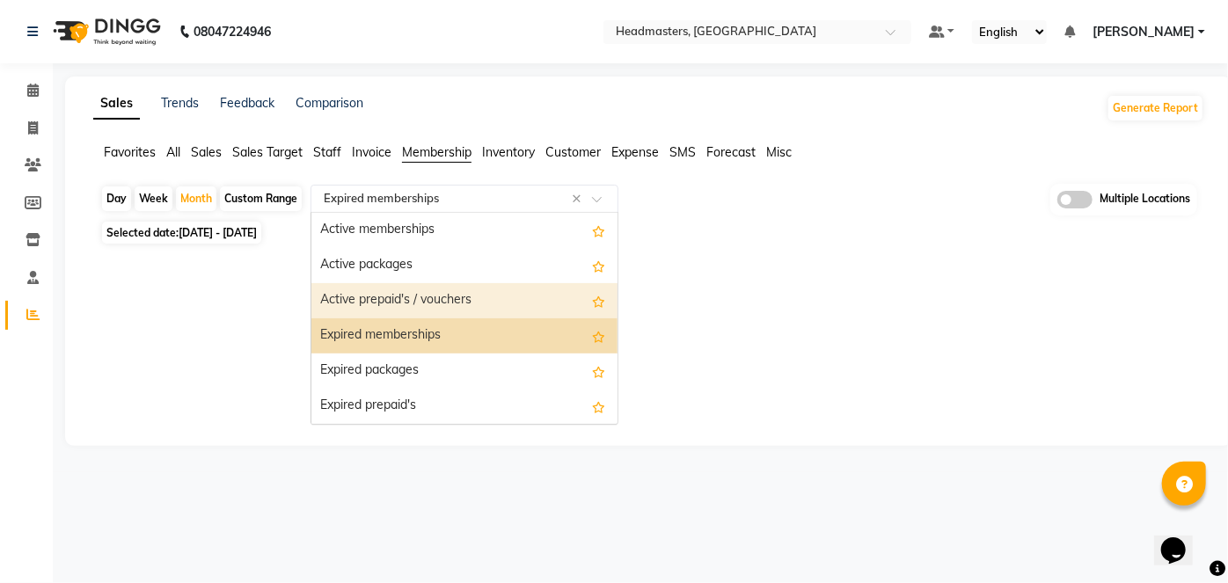
drag, startPoint x: 601, startPoint y: 298, endPoint x: 619, endPoint y: 292, distance: 18.6
click at [619, 292] on ng-dropdown-panel "Active memberships Active packages Active prepaid's / vouchers Expired membersh…" at bounding box center [465, 318] width 308 height 213
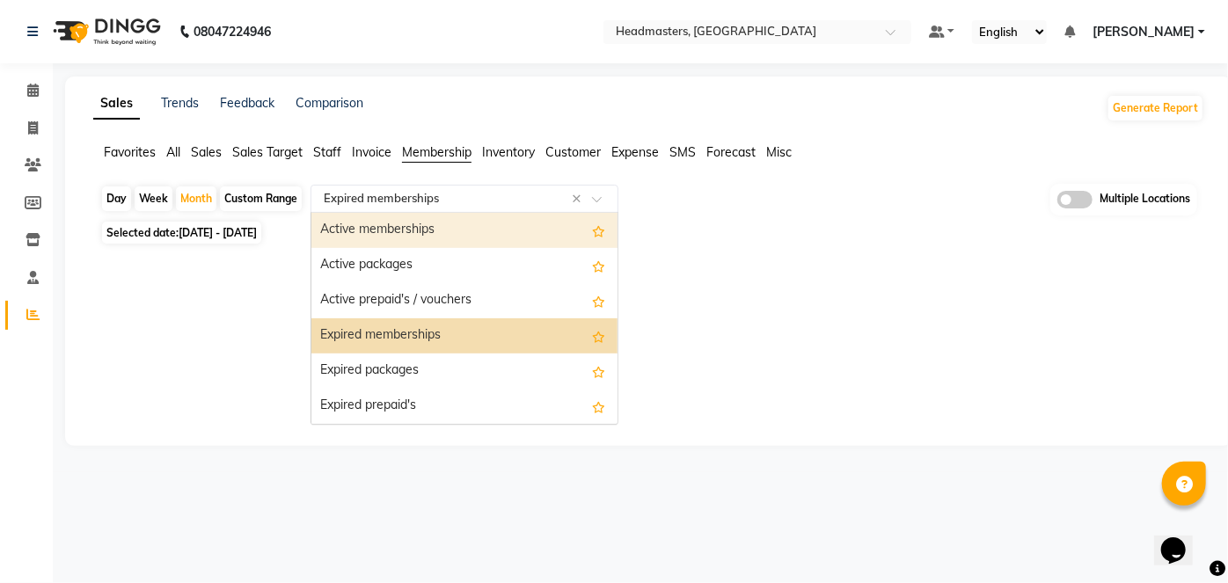
click at [332, 165] on div "Favorites All Sales Sales Target Staff Invoice Membership Inventory Customer Ex…" at bounding box center [649, 159] width 1138 height 33
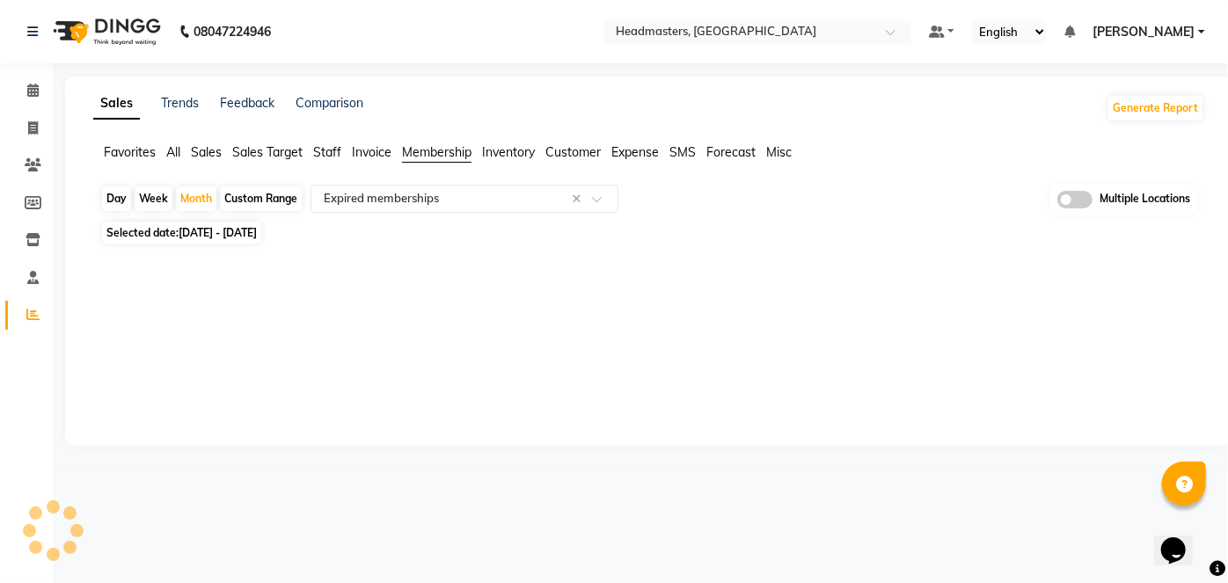
click at [218, 148] on span "Sales" at bounding box center [206, 152] width 31 height 16
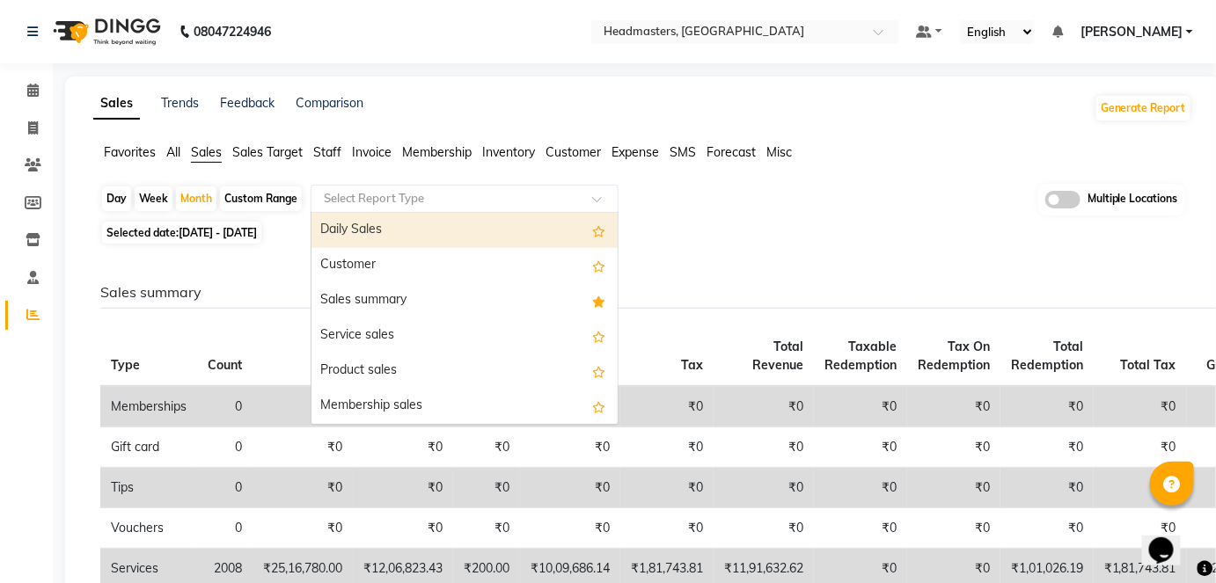
click at [382, 200] on input "text" at bounding box center [446, 199] width 253 height 18
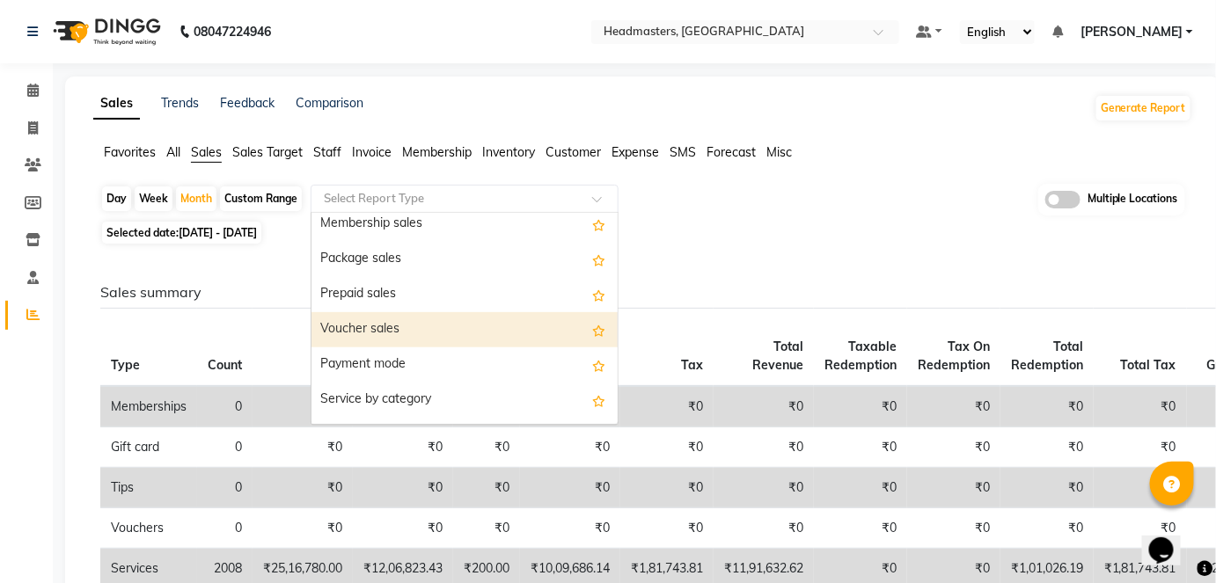
scroll to position [185, 0]
click at [348, 331] on div "Voucher sales" at bounding box center [464, 327] width 306 height 35
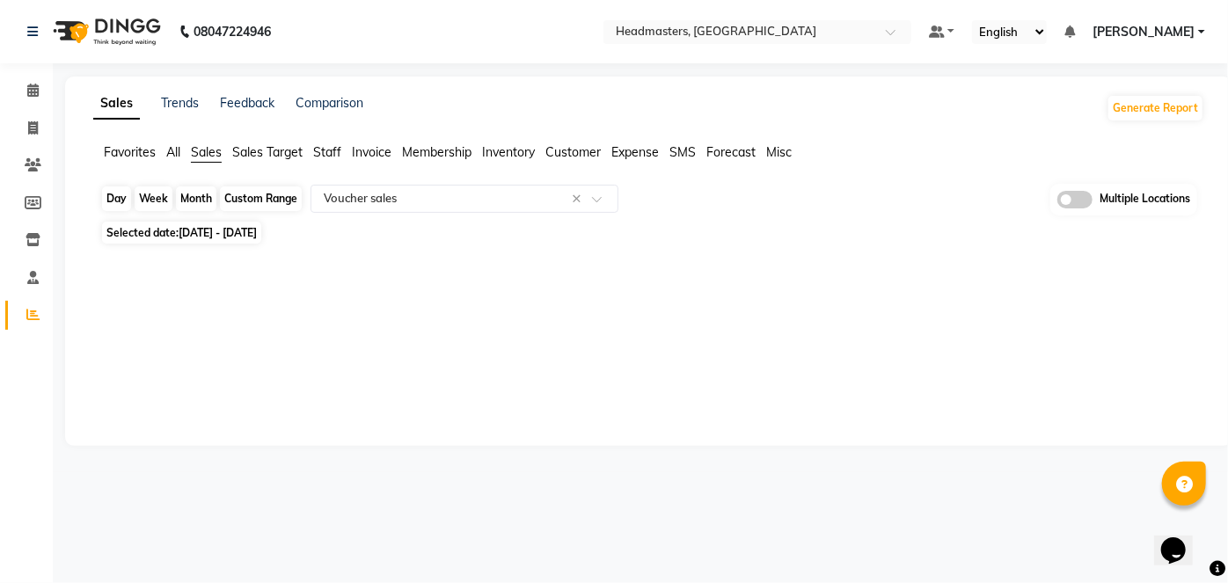
click at [185, 194] on div "Month" at bounding box center [196, 199] width 40 height 25
select select "8"
select select "2025"
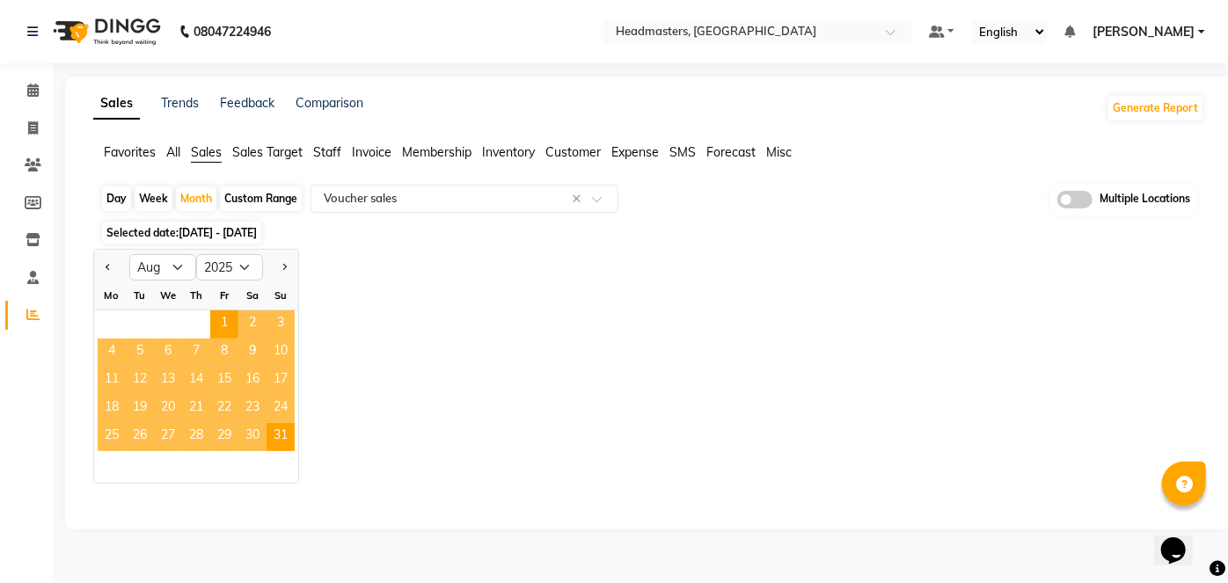
click at [422, 297] on div "Jan Feb Mar Apr May Jun Jul Aug Sep Oct Nov Dec 2015 2016 2017 2018 2019 2020 2…" at bounding box center [648, 366] width 1111 height 235
drag, startPoint x: 1044, startPoint y: 283, endPoint x: 1024, endPoint y: 285, distance: 19.4
click at [1041, 284] on div "Jan Feb Mar Apr May Jun Jul Aug Sep Oct Nov Dec 2015 2016 2017 2018 2019 2020 2…" at bounding box center [648, 366] width 1111 height 235
click at [193, 193] on div "Month" at bounding box center [196, 199] width 40 height 25
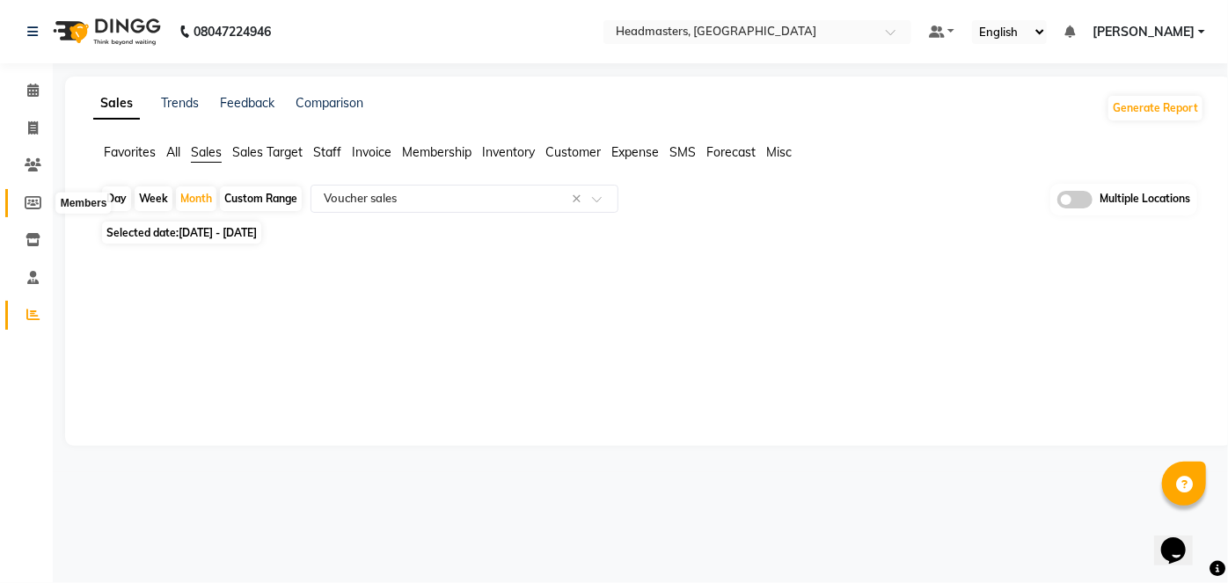
click at [39, 201] on icon at bounding box center [33, 202] width 17 height 13
select select
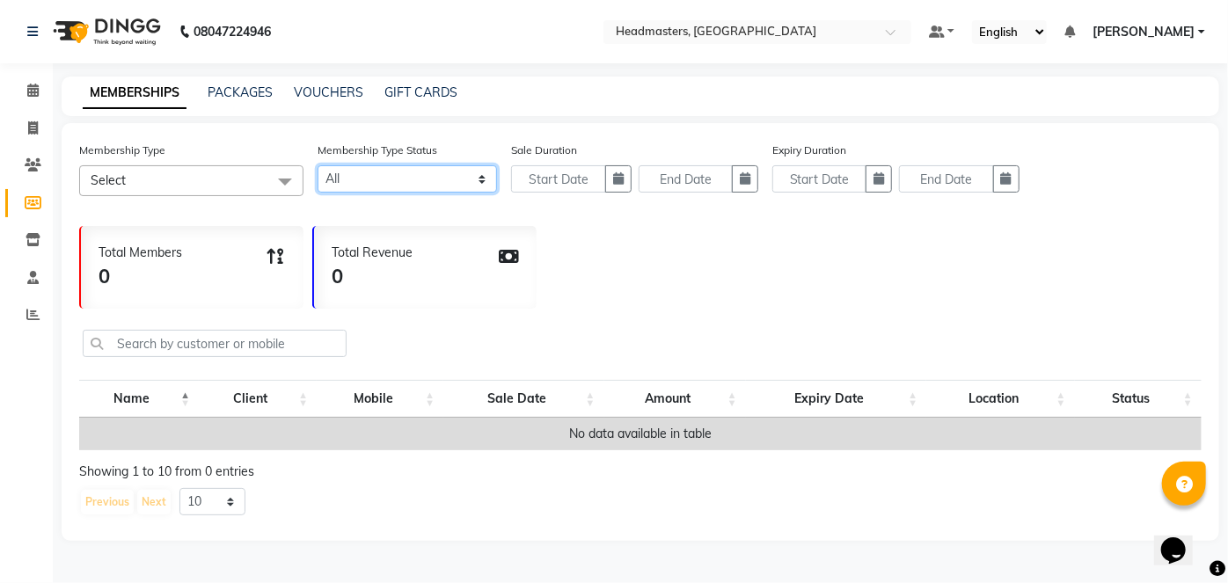
click at [344, 177] on select "Active Expired All" at bounding box center [408, 178] width 180 height 27
click at [560, 216] on div "Membership Type Select No data available Membership Type Status Active Expired …" at bounding box center [641, 332] width 1158 height 418
click at [325, 85] on link "VOUCHERS" at bounding box center [329, 92] width 70 height 16
select select
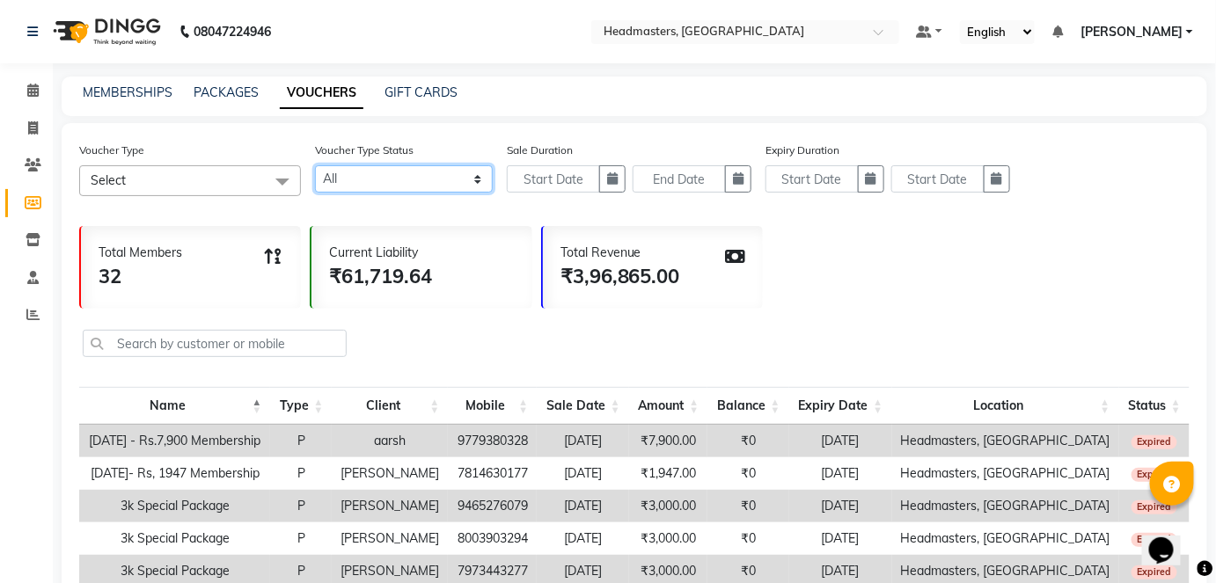
click at [419, 176] on select "Active Expired All" at bounding box center [404, 178] width 178 height 27
click at [852, 259] on div "Total Members 32 Current Liability ₹61,719.64 Total Revenue ₹3,96,865.00" at bounding box center [634, 263] width 1110 height 92
click at [187, 183] on span "Select" at bounding box center [190, 180] width 222 height 31
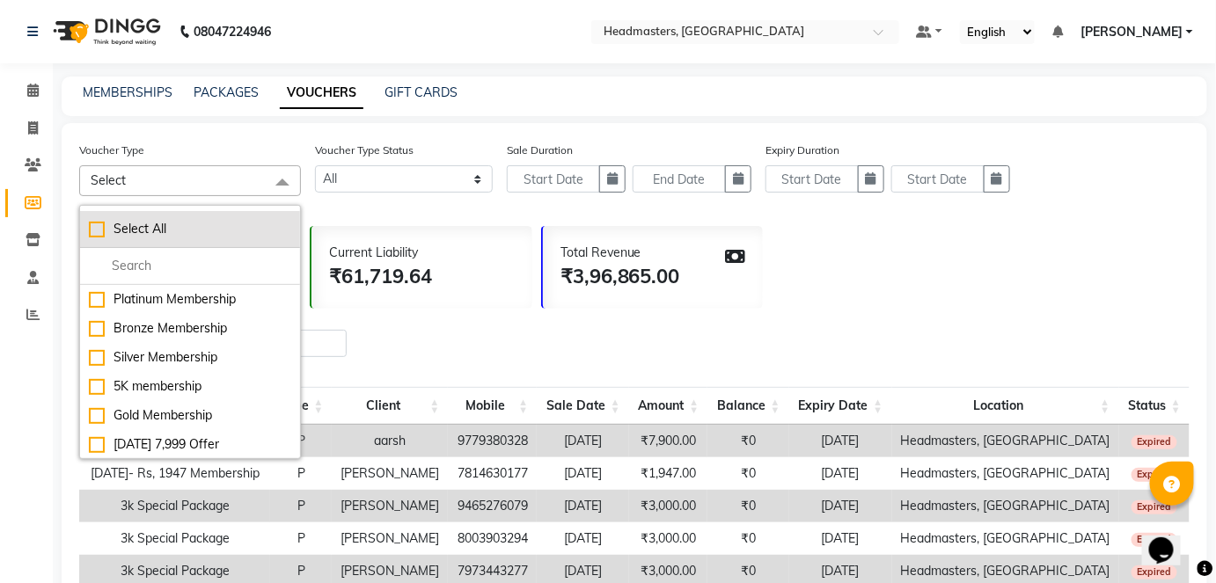
click at [150, 222] on div "Select All" at bounding box center [190, 229] width 202 height 18
checkbox input "true"
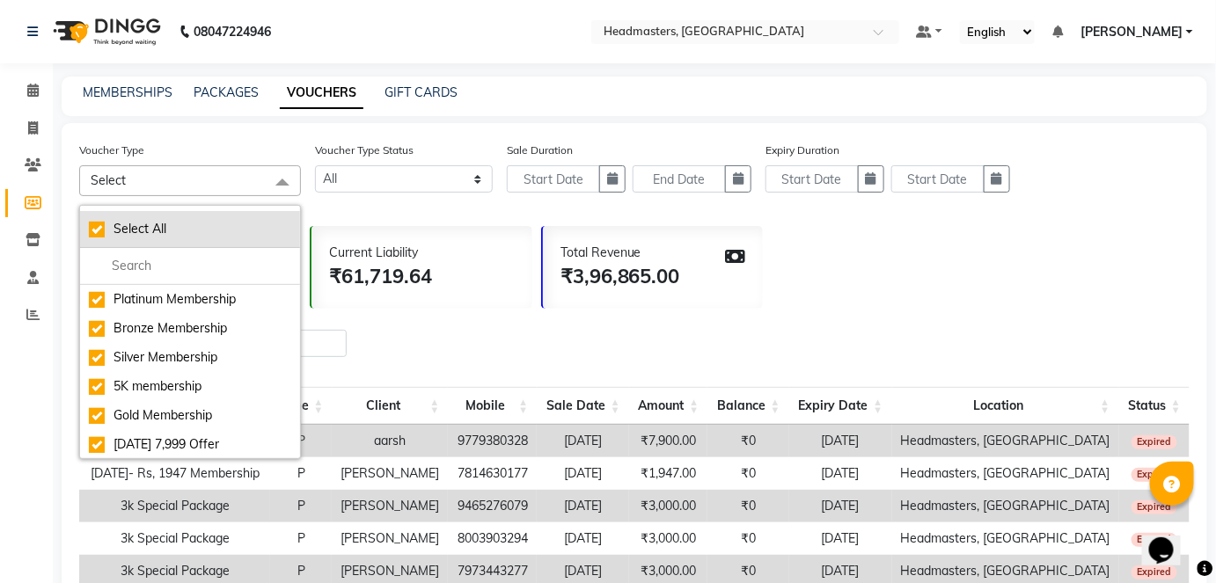
checkbox input "true"
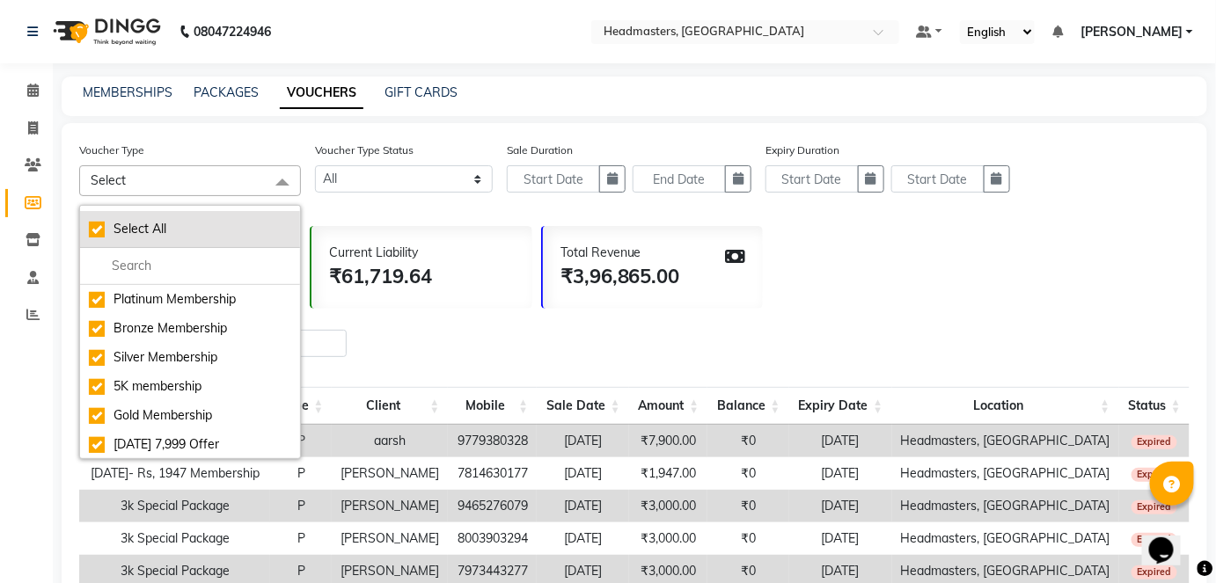
checkbox input "true"
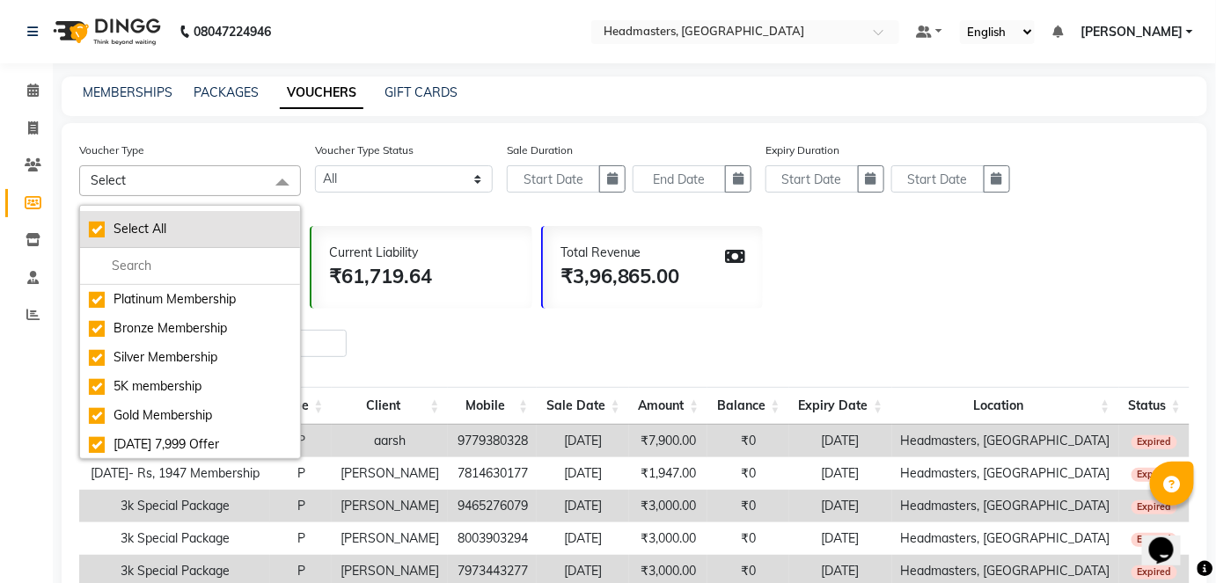
checkbox input "true"
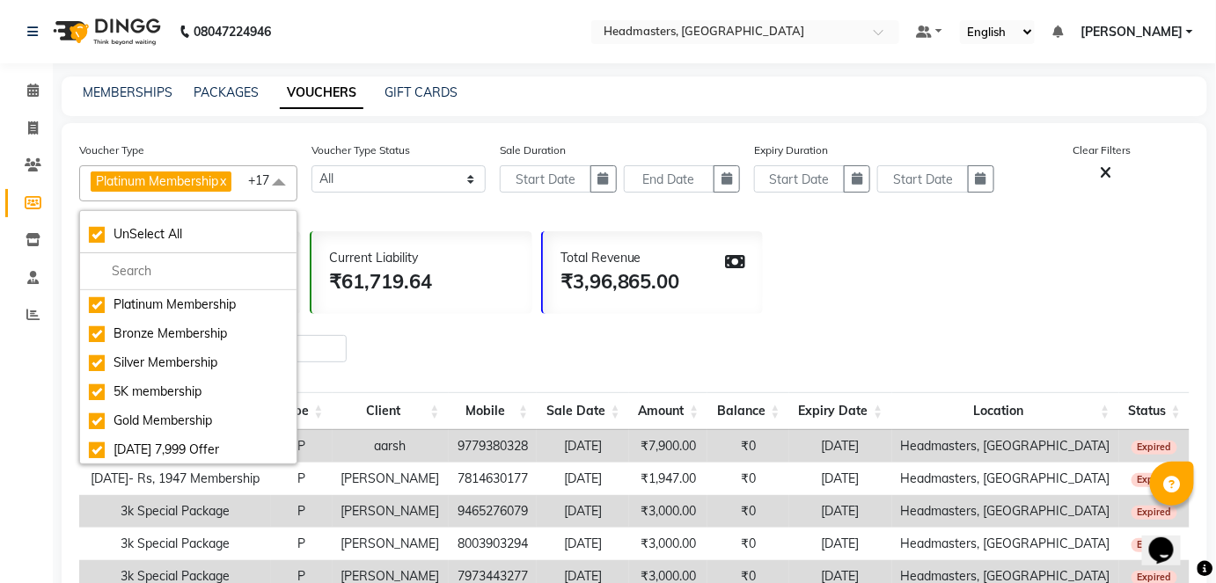
click at [844, 280] on div "Total Members 32 Current Liability ₹61,719.64 Total Revenue ₹3,96,865.00" at bounding box center [634, 269] width 1110 height 92
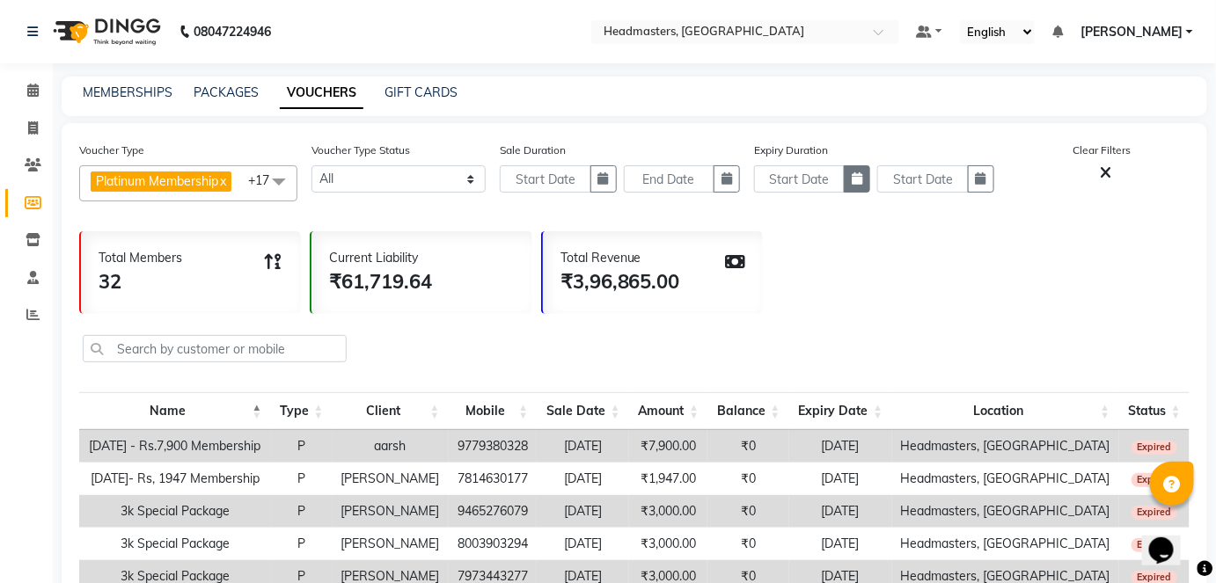
click at [856, 183] on icon "button" at bounding box center [857, 178] width 11 height 12
select select "9"
select select "2025"
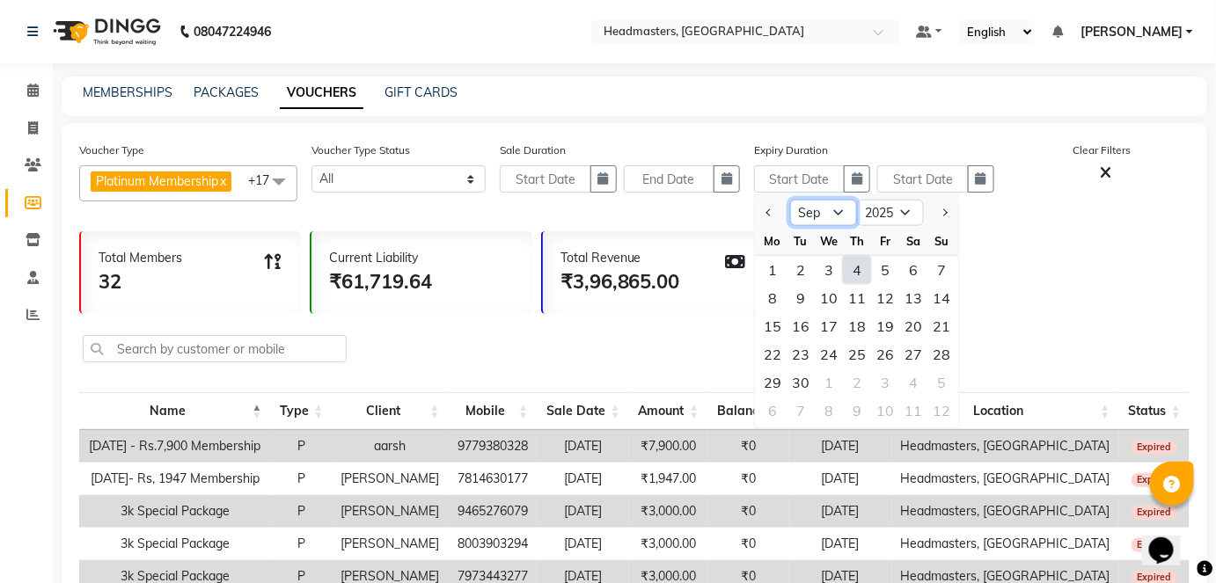
click at [833, 210] on select "Jan Feb Mar Apr May Jun Jul Aug Sep Oct Nov Dec" at bounding box center [823, 213] width 67 height 26
select select "8"
click at [790, 200] on select "Jan Feb Mar Apr May Jun Jul Aug Sep Oct Nov Dec" at bounding box center [823, 213] width 67 height 26
click at [879, 268] on div "1" at bounding box center [885, 270] width 28 height 28
type input "01-08-2025"
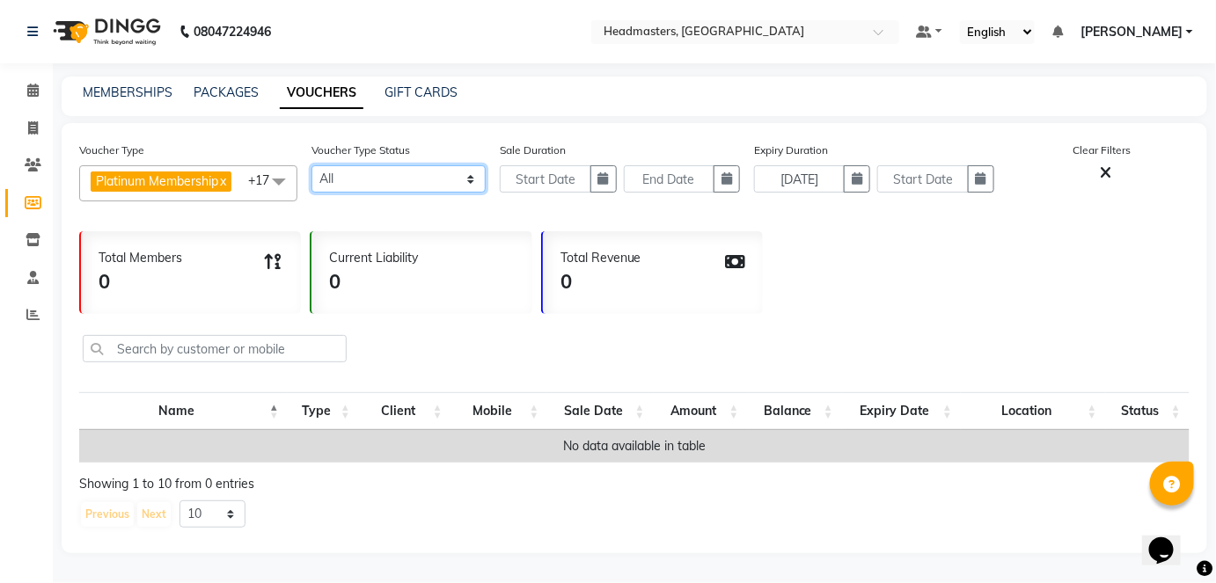
click at [372, 178] on select "Active Expired All" at bounding box center [398, 178] width 174 height 27
click at [311, 165] on select "Active Expired All" at bounding box center [398, 178] width 174 height 27
click at [603, 183] on icon "button" at bounding box center [603, 178] width 11 height 12
select select "9"
select select "2025"
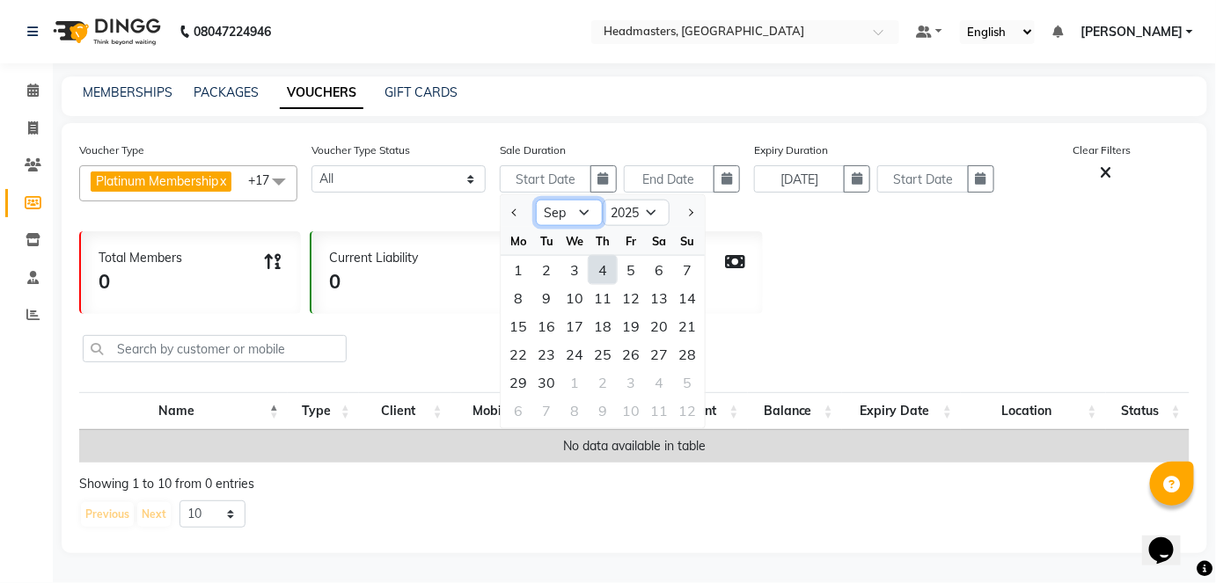
click at [582, 211] on select "Jan Feb Mar Apr May Jun Jul Aug Sep Oct Nov Dec" at bounding box center [569, 213] width 67 height 26
select select "8"
click at [536, 200] on select "Jan Feb Mar Apr May Jun Jul Aug Sep Oct Nov Dec" at bounding box center [569, 213] width 67 height 26
click at [622, 263] on div "1" at bounding box center [631, 270] width 28 height 28
type input "01-08-2025"
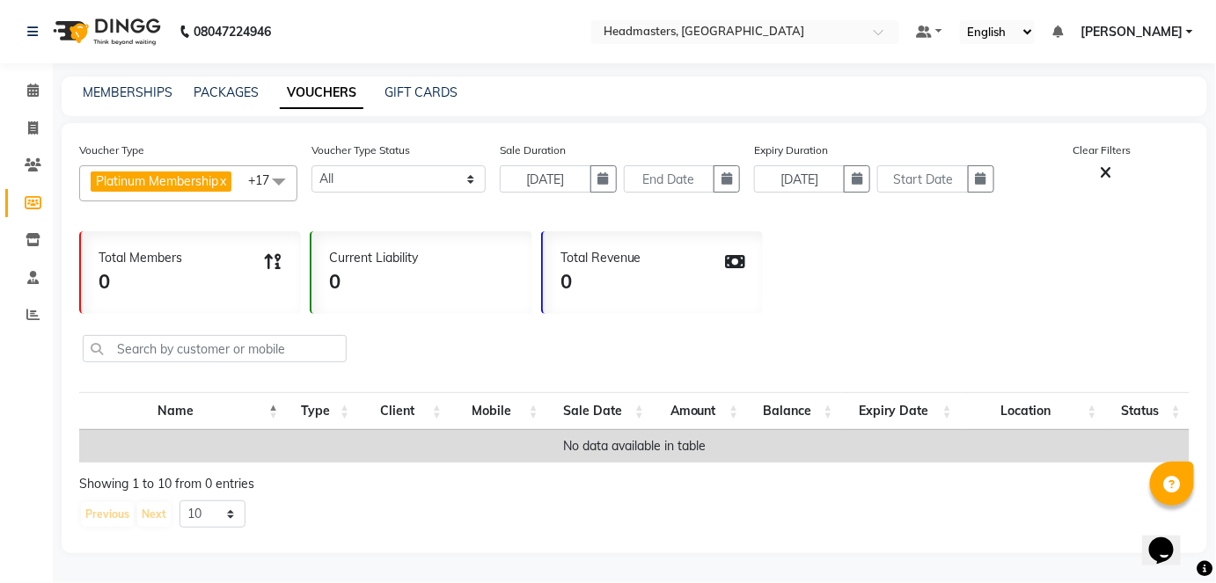
scroll to position [7, 0]
click at [220, 513] on select "10 20 50 100" at bounding box center [213, 514] width 66 height 27
select select "50"
click at [180, 504] on select "10 20 50 100" at bounding box center [213, 514] width 66 height 27
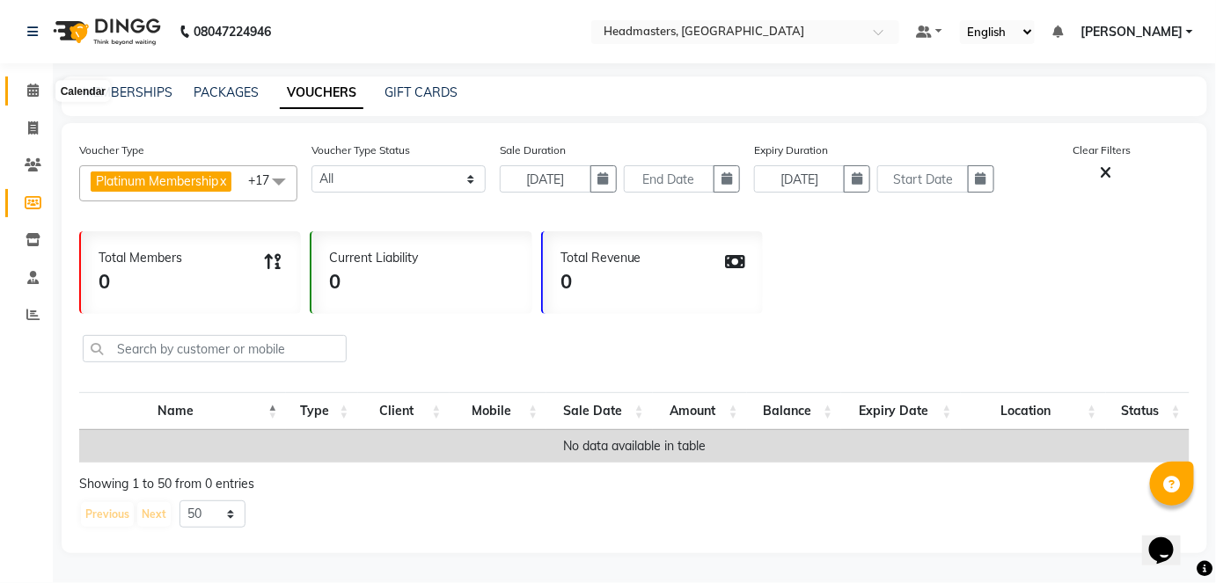
click at [40, 92] on span at bounding box center [33, 91] width 31 height 20
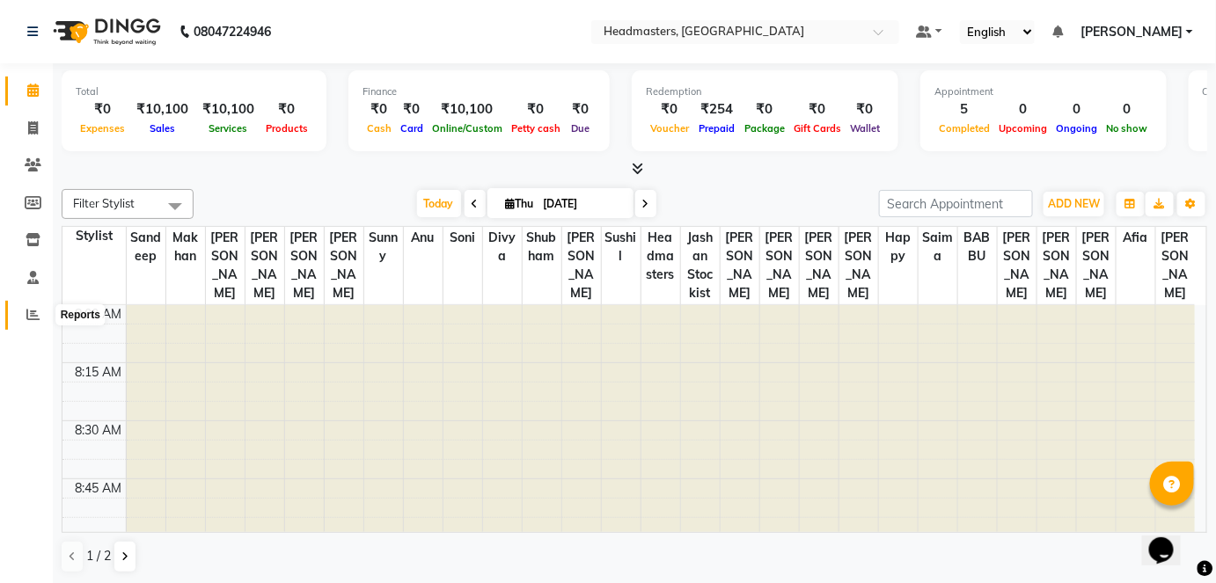
click at [40, 310] on span at bounding box center [33, 315] width 31 height 20
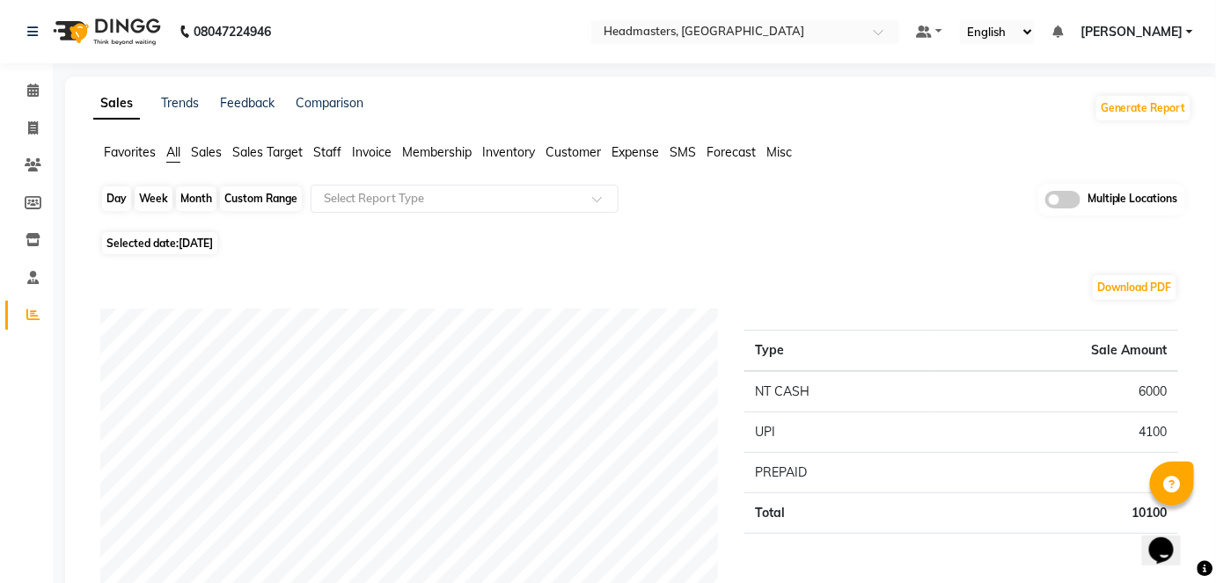
click at [114, 204] on div "Day" at bounding box center [116, 199] width 29 height 25
select select "9"
select select "2025"
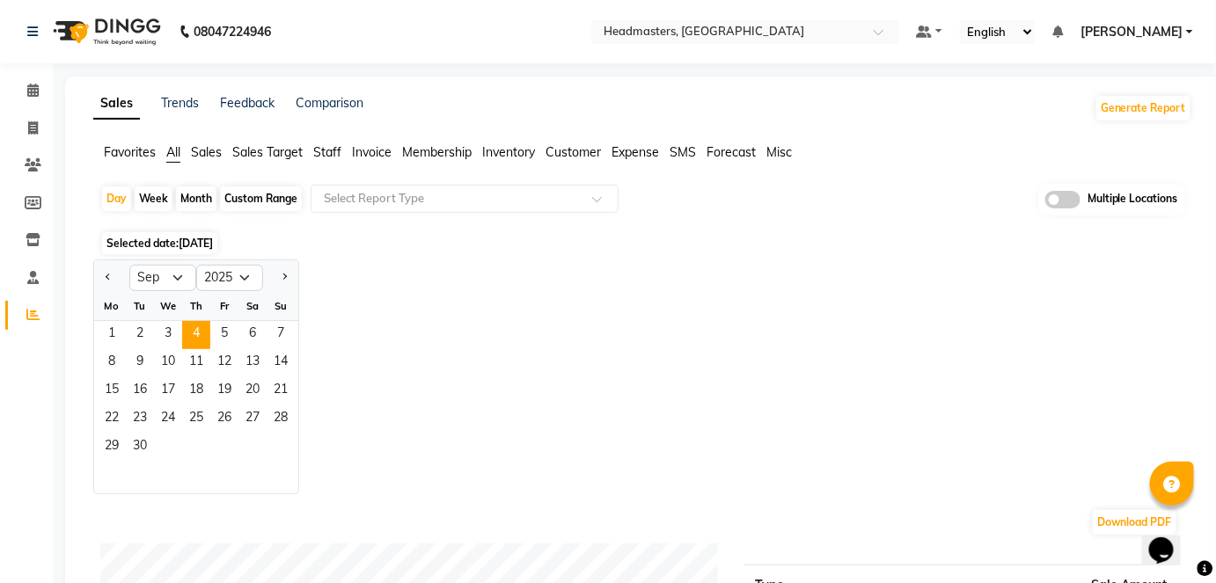
click at [397, 361] on div "Jan Feb Mar Apr May Jun Jul Aug Sep Oct Nov Dec 2015 2016 2017 2018 2019 2020 2…" at bounding box center [642, 377] width 1099 height 235
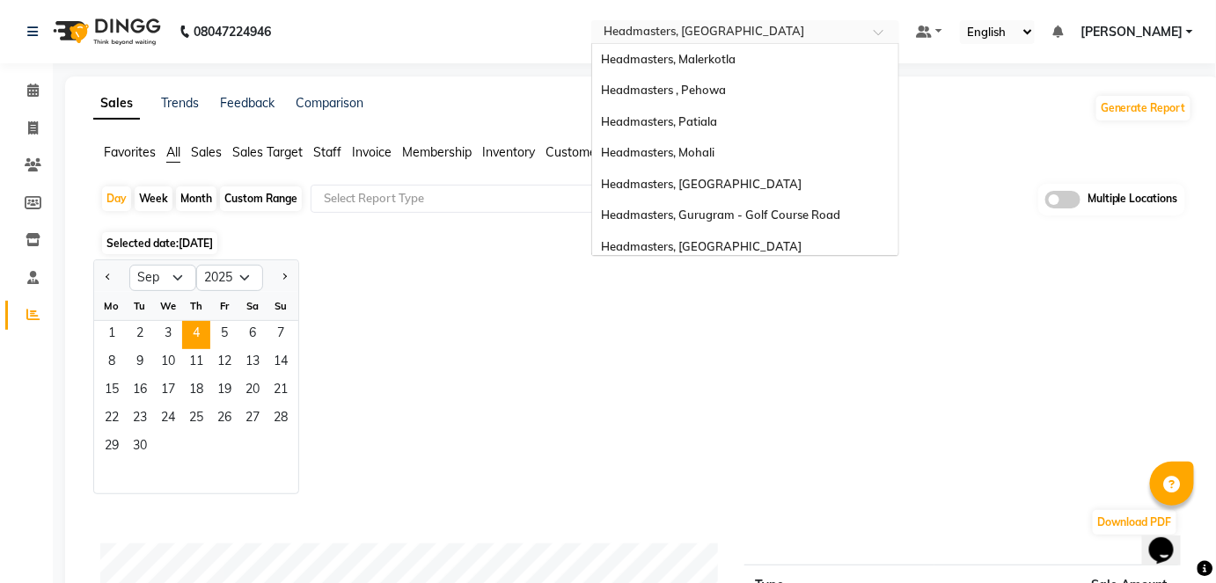
click at [706, 25] on input "text" at bounding box center [727, 34] width 255 height 18
click at [748, 160] on div "Headmasters, Mohali" at bounding box center [745, 153] width 306 height 32
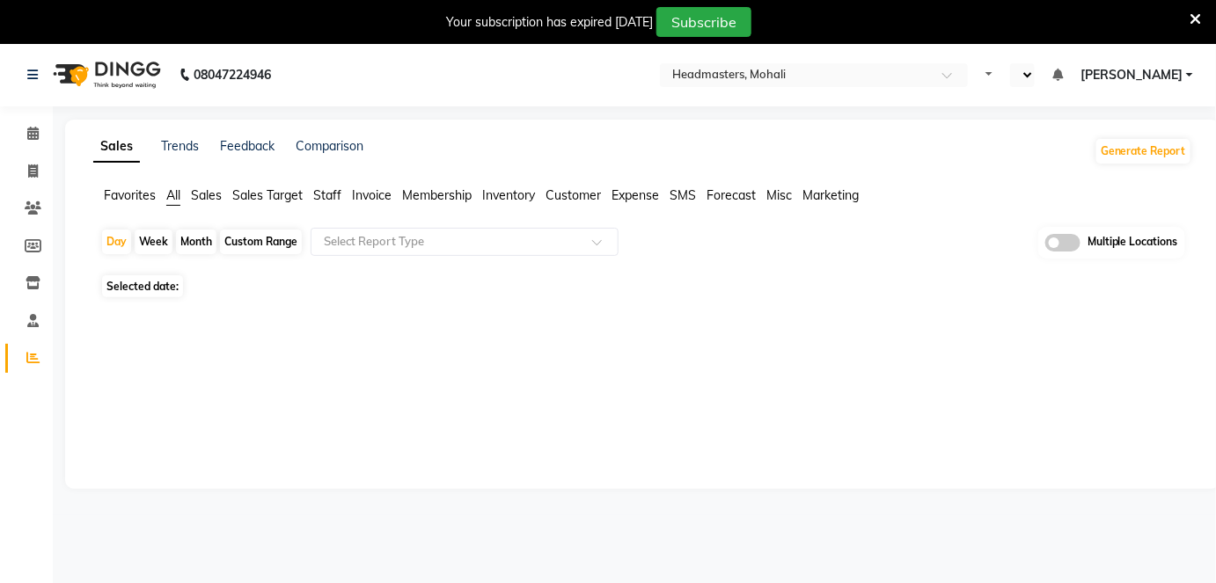
select select "en"
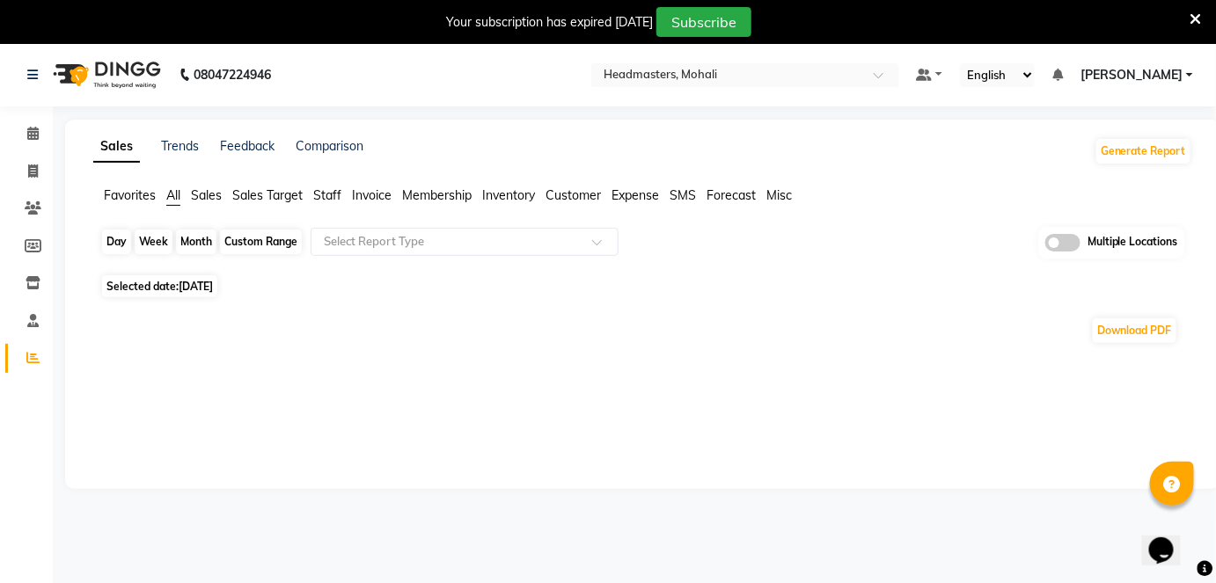
click at [110, 242] on div "Day" at bounding box center [116, 242] width 29 height 25
select select "9"
select select "2025"
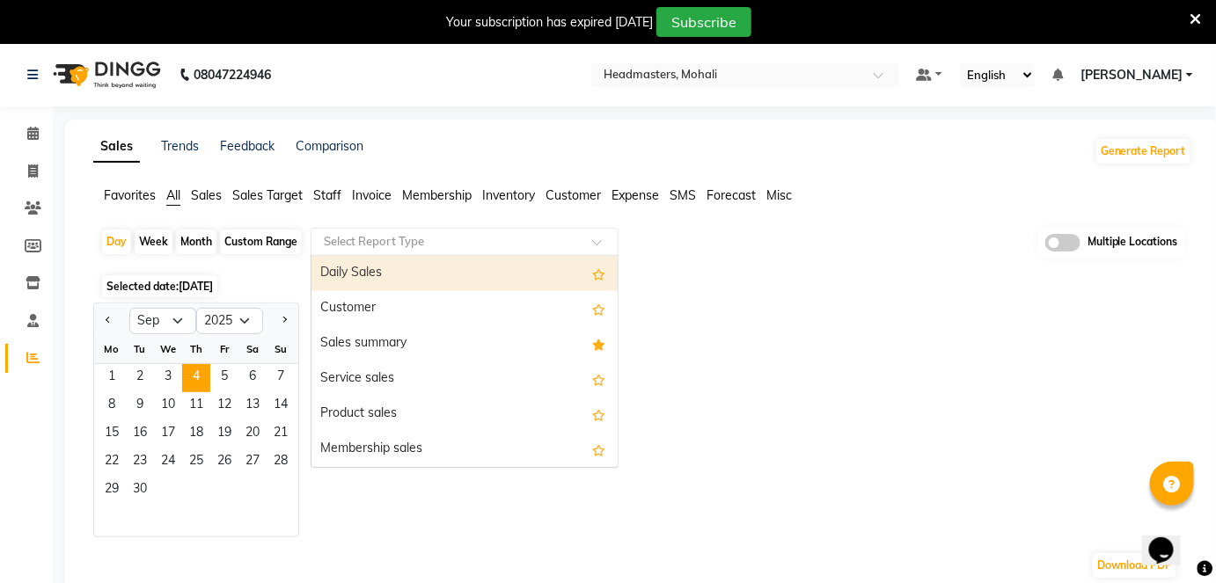
click at [390, 233] on input "text" at bounding box center [446, 242] width 253 height 18
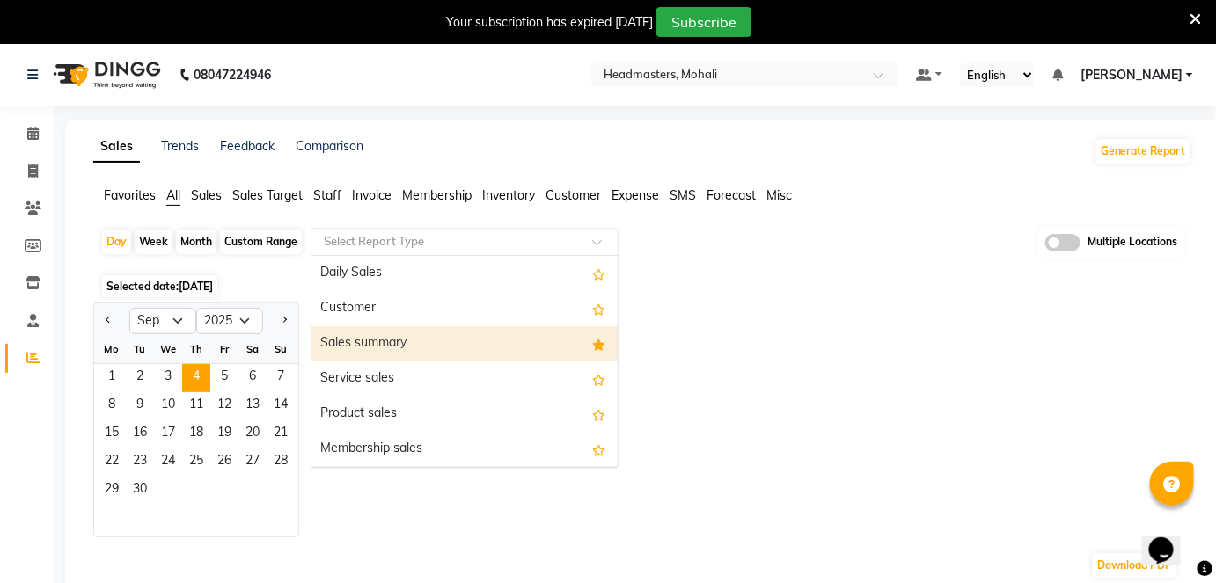
click at [385, 338] on div "Sales summary" at bounding box center [464, 343] width 306 height 35
select select "full_report"
select select "csv"
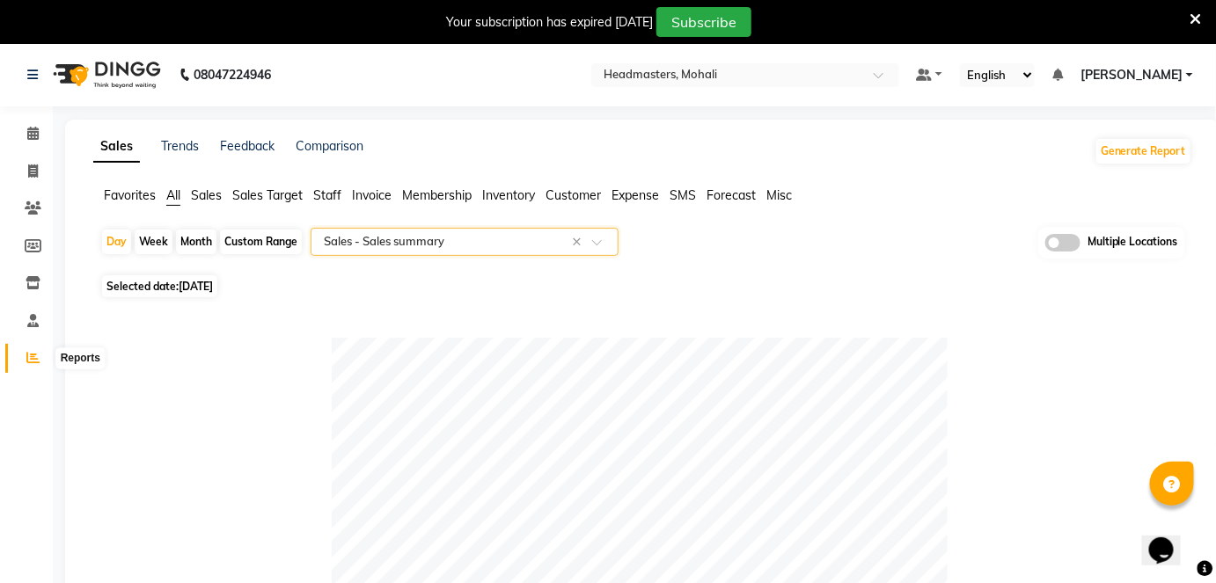
click at [33, 358] on icon at bounding box center [32, 357] width 13 height 13
click at [436, 202] on span "Membership" at bounding box center [437, 195] width 70 height 16
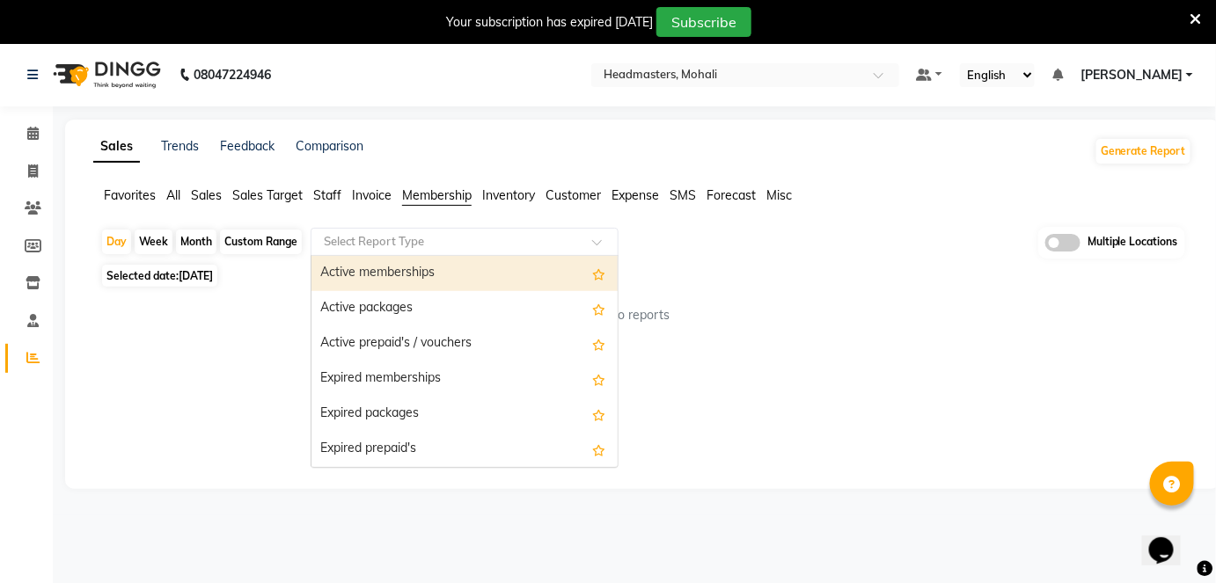
click at [417, 233] on input "text" at bounding box center [446, 242] width 253 height 18
click at [507, 273] on div "Active memberships" at bounding box center [464, 273] width 306 height 35
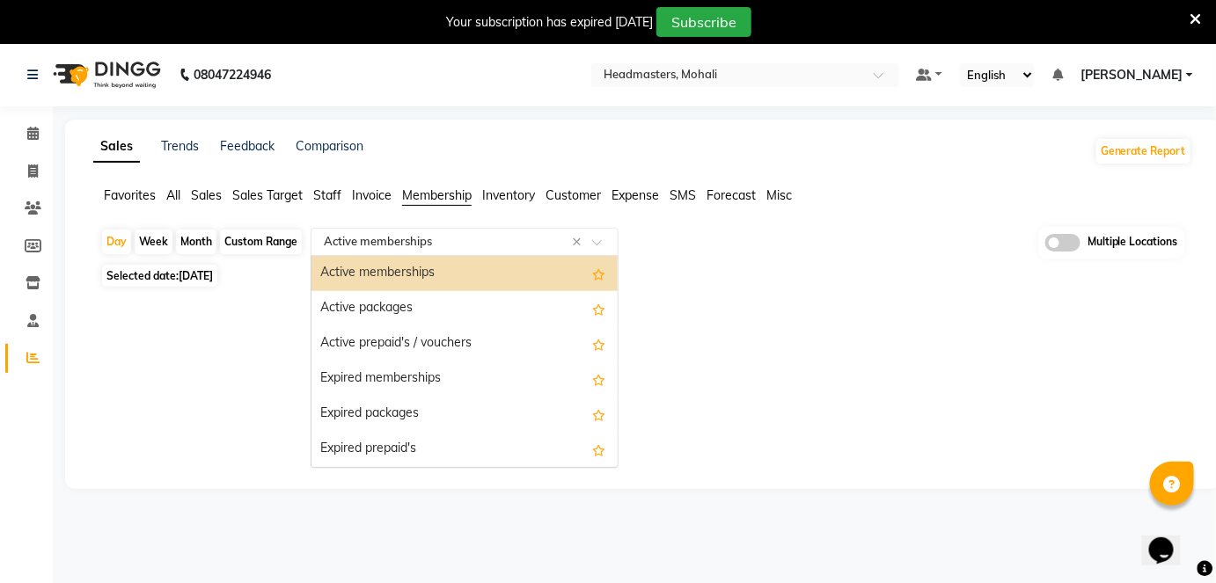
click at [424, 241] on input "text" at bounding box center [446, 242] width 253 height 18
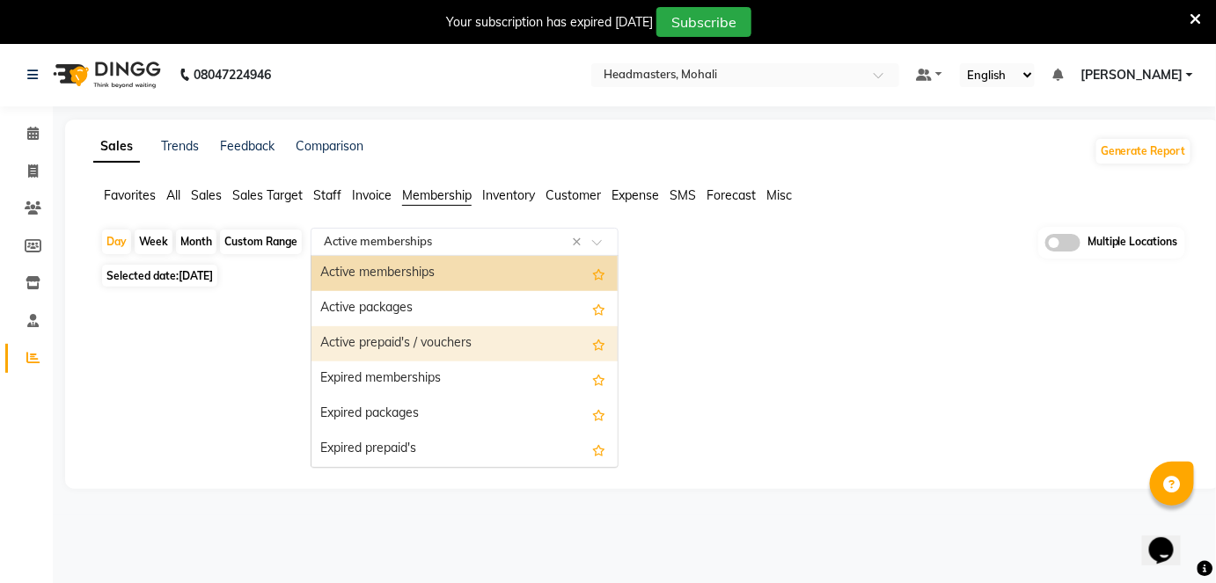
click at [500, 333] on div "Active prepaid's / vouchers" at bounding box center [464, 343] width 306 height 35
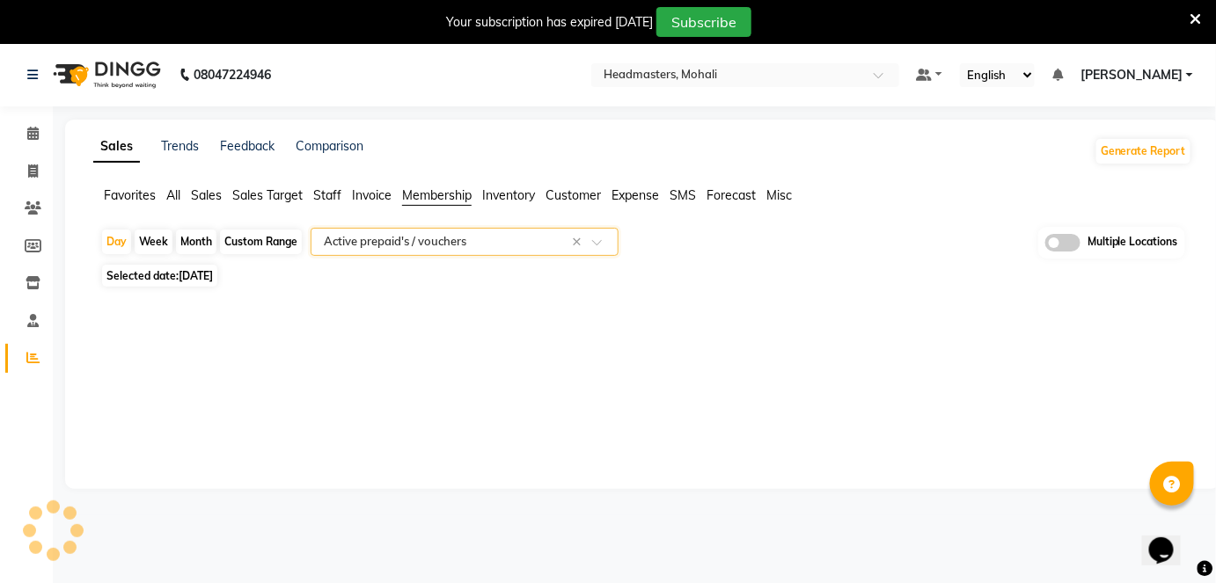
select select "full_report"
select select "csv"
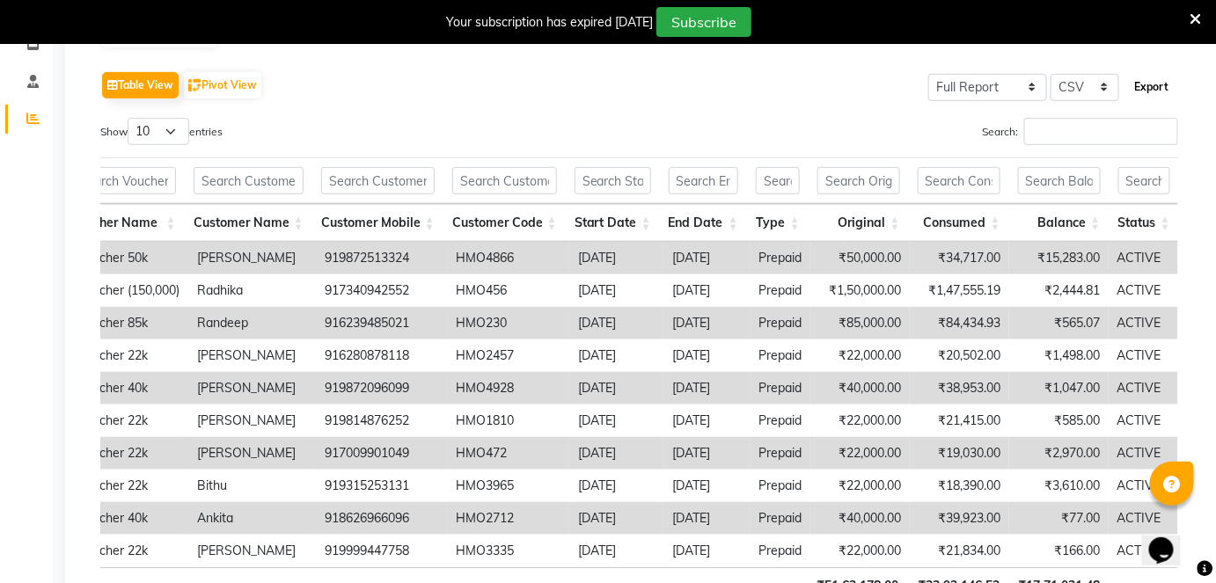
click at [1147, 80] on button "Export" at bounding box center [1152, 87] width 48 height 30
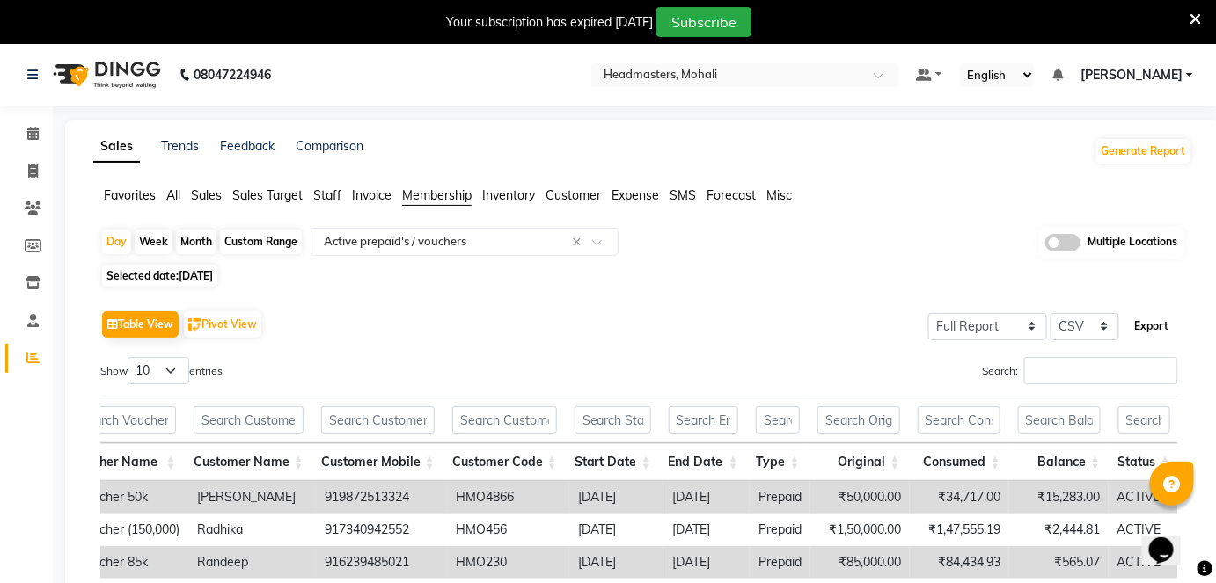
click at [1156, 333] on button "Export" at bounding box center [1152, 326] width 48 height 30
click at [792, 73] on input "text" at bounding box center [727, 77] width 255 height 18
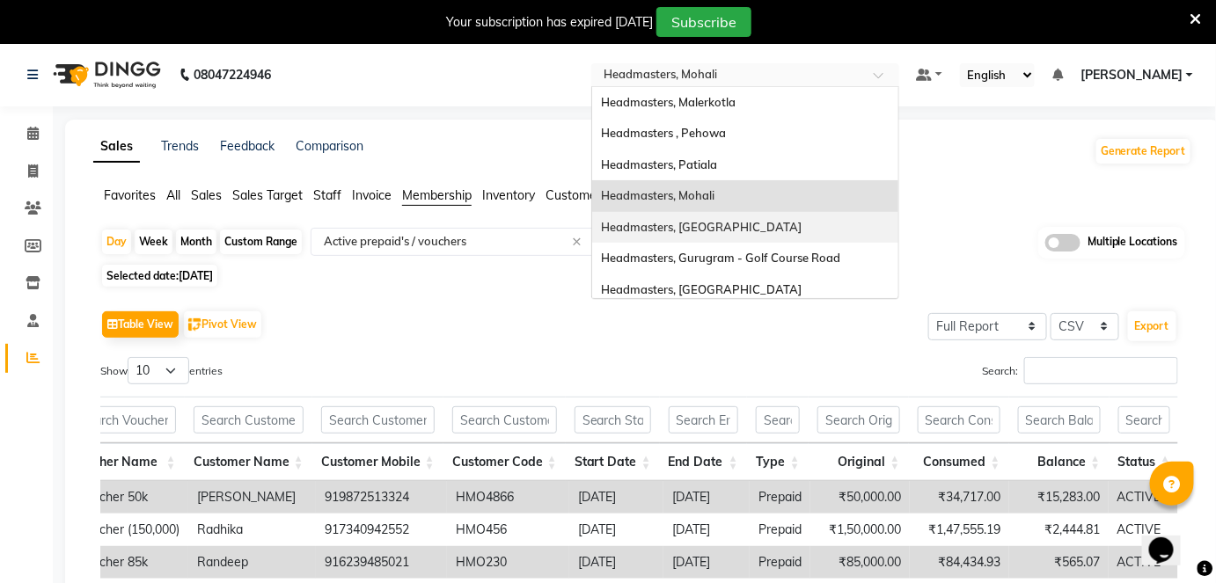
click at [781, 224] on span "Headmasters, [GEOGRAPHIC_DATA]" at bounding box center [701, 227] width 201 height 14
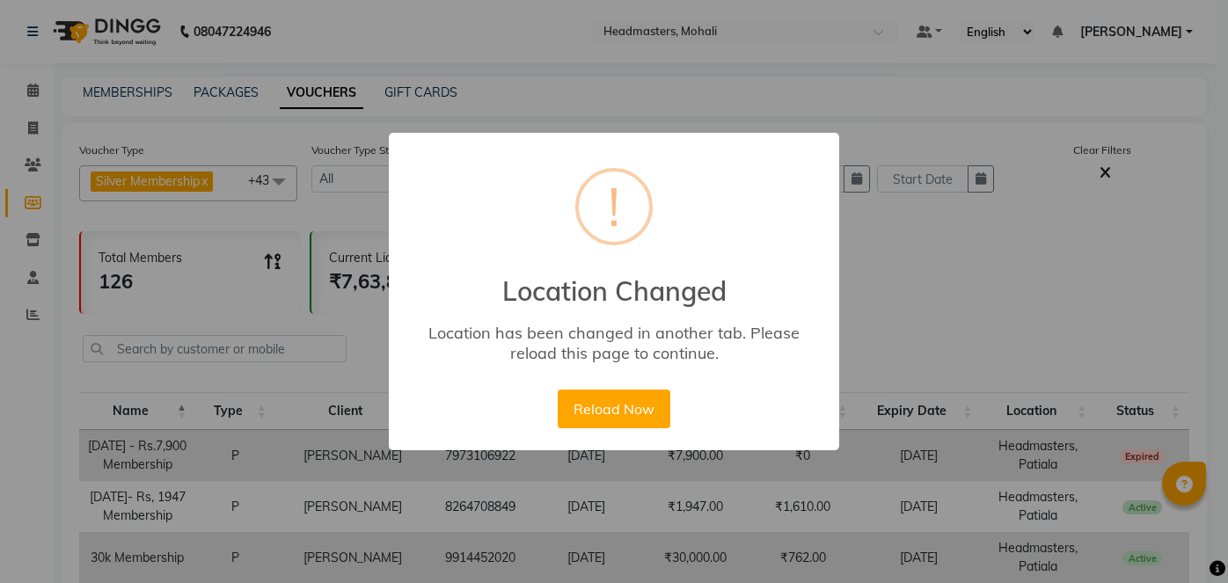
select select
select select "100"
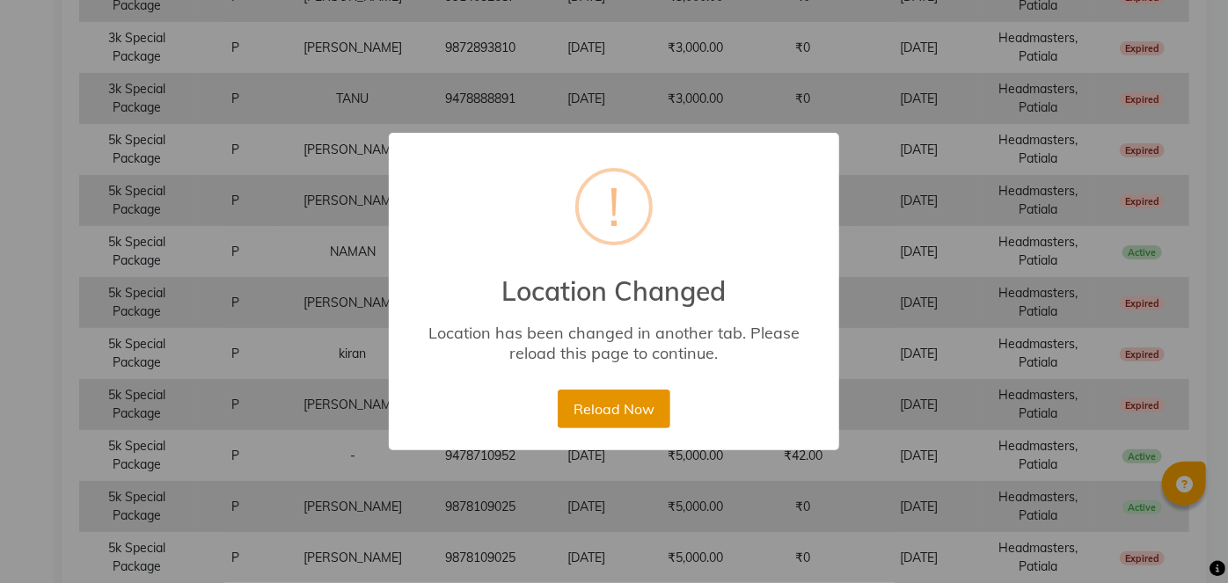
click at [640, 397] on button "Reload Now" at bounding box center [614, 409] width 112 height 39
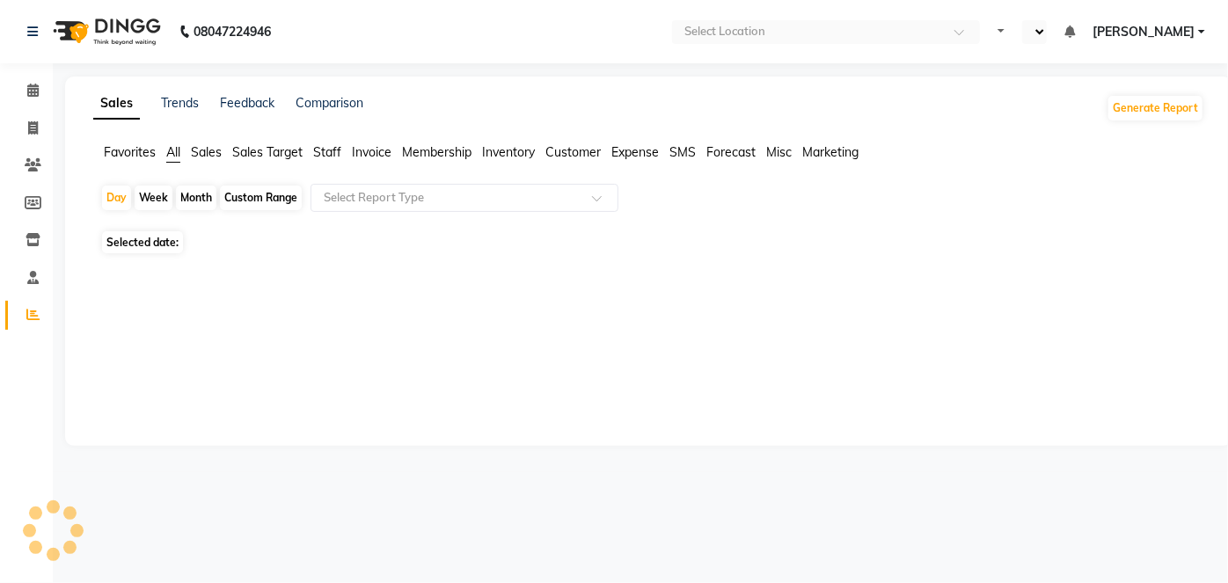
select select "en"
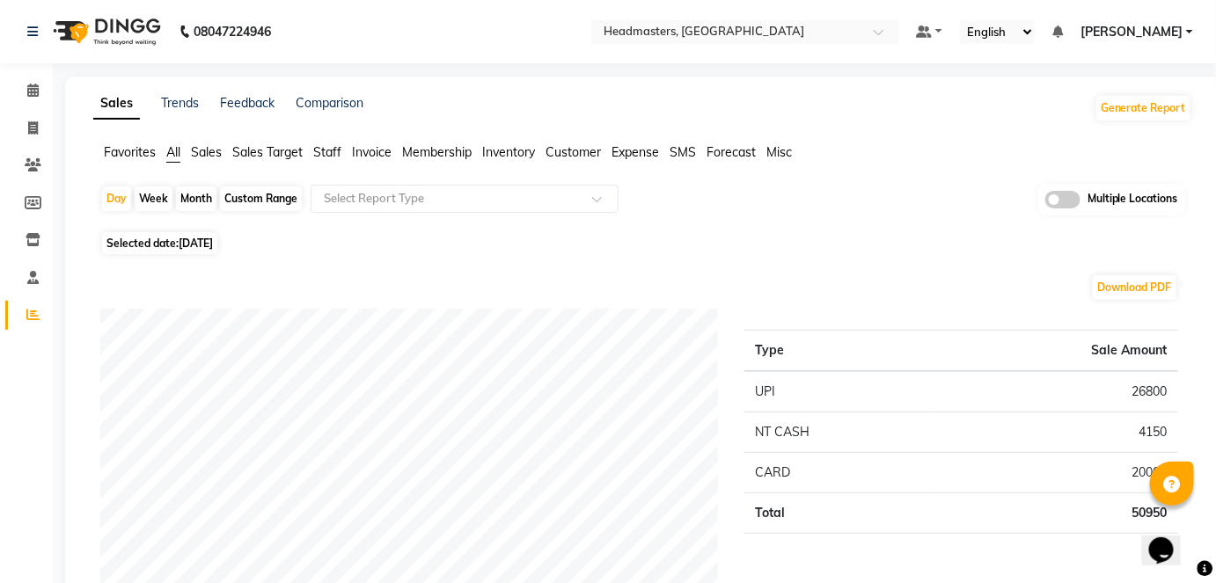
click at [441, 150] on span "Membership" at bounding box center [437, 152] width 70 height 16
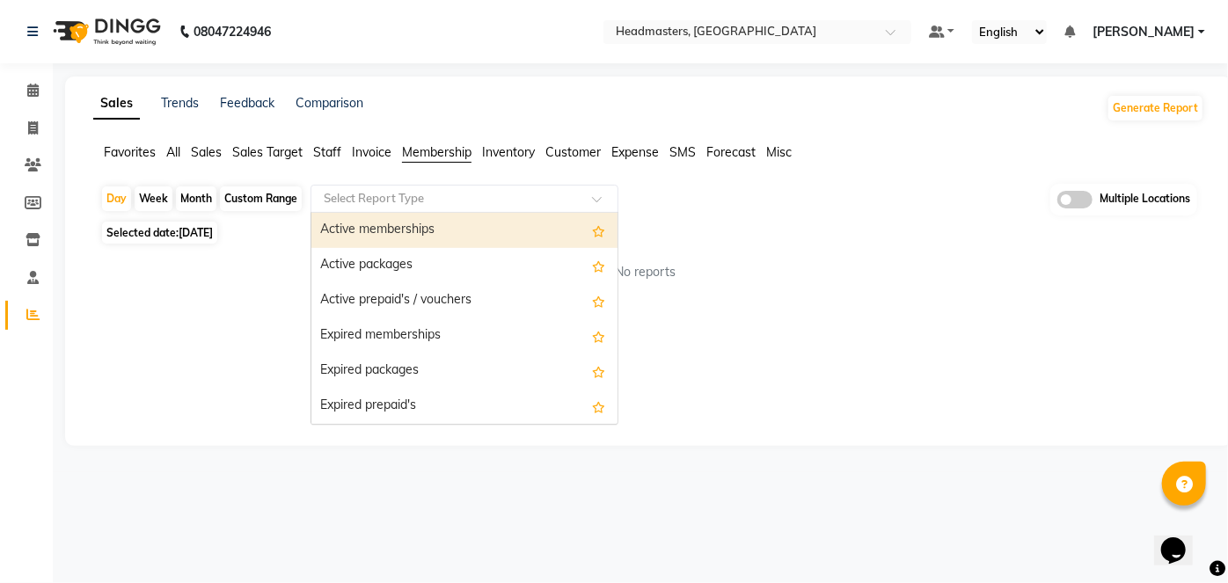
click at [421, 201] on input "text" at bounding box center [446, 199] width 253 height 18
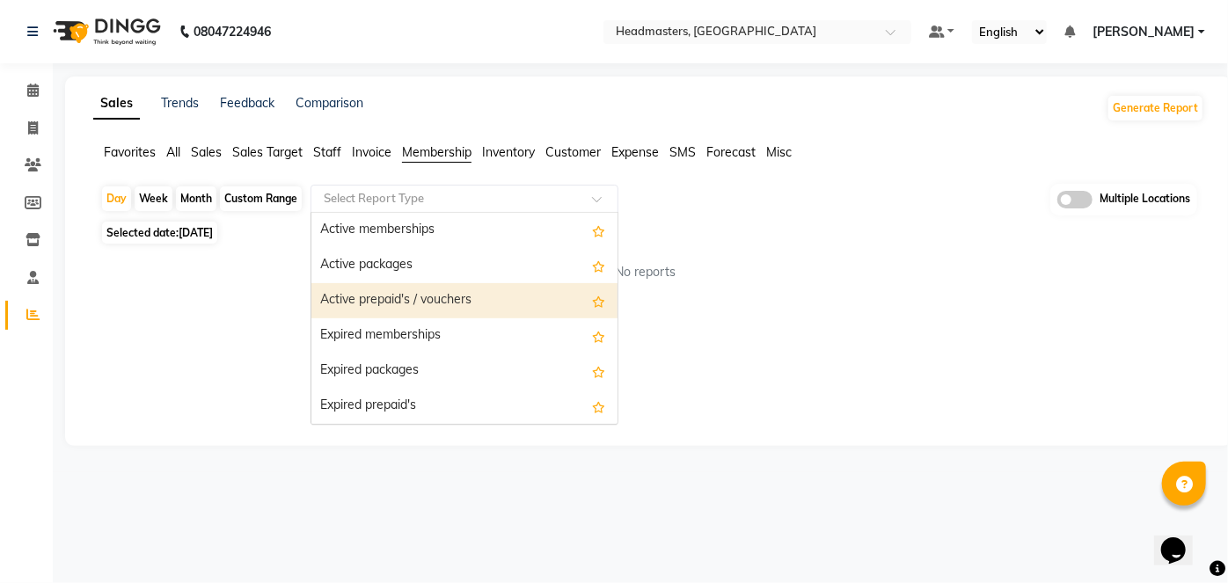
click at [455, 297] on div "Active prepaid's / vouchers" at bounding box center [464, 300] width 306 height 35
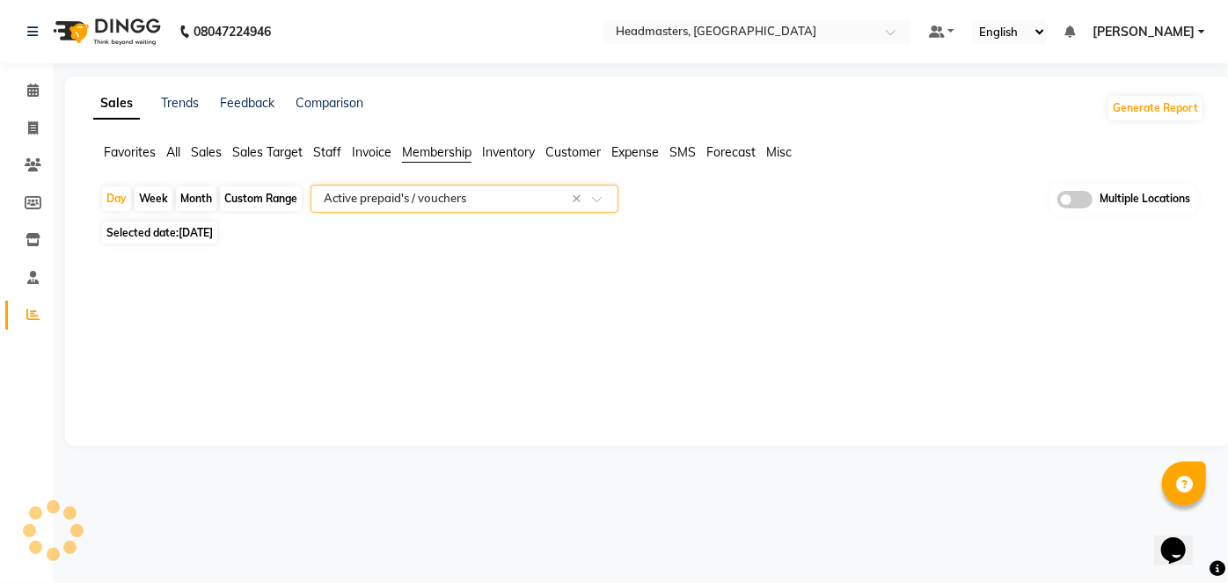
select select "full_report"
select select "csv"
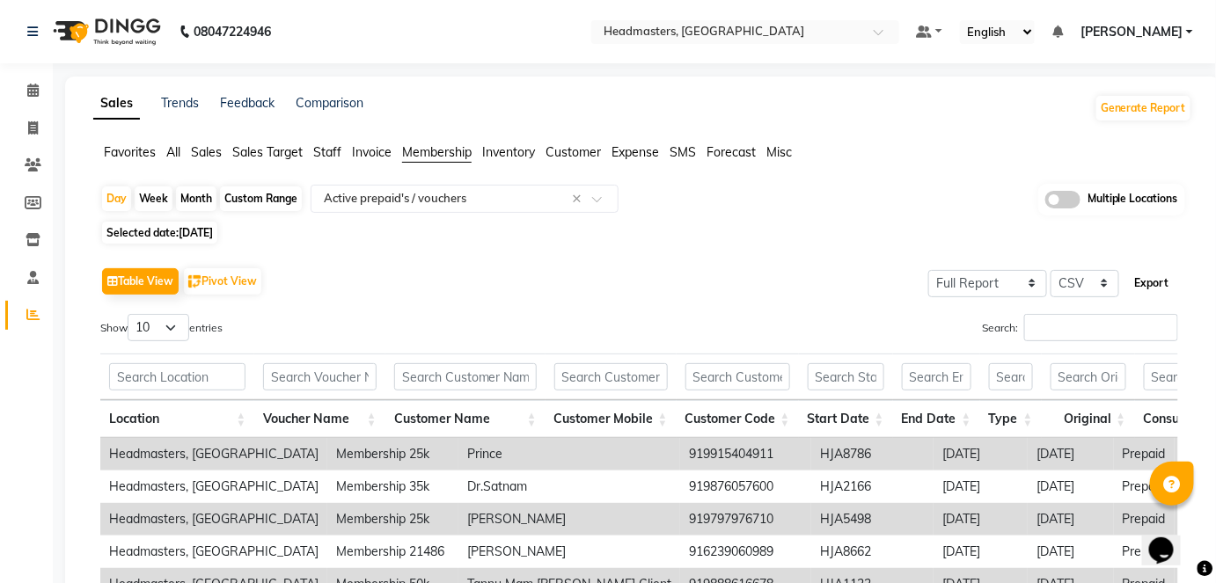
click at [1158, 281] on button "Export" at bounding box center [1152, 283] width 48 height 30
click at [759, 26] on input "text" at bounding box center [727, 34] width 255 height 18
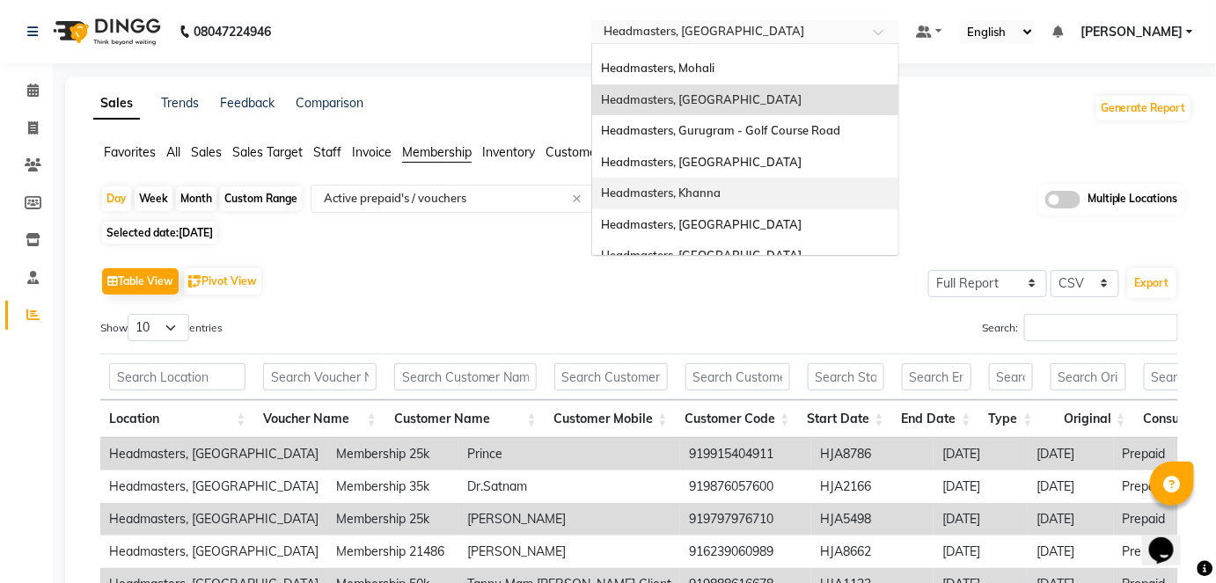
scroll to position [85, 0]
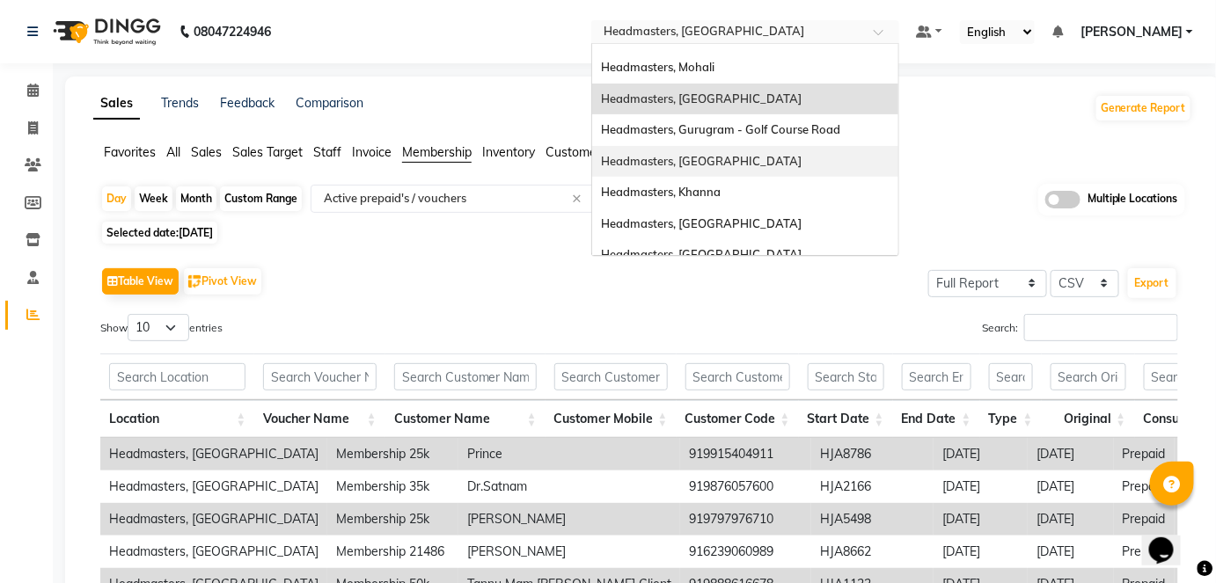
click at [827, 157] on div "Headmasters, [GEOGRAPHIC_DATA]" at bounding box center [745, 162] width 306 height 32
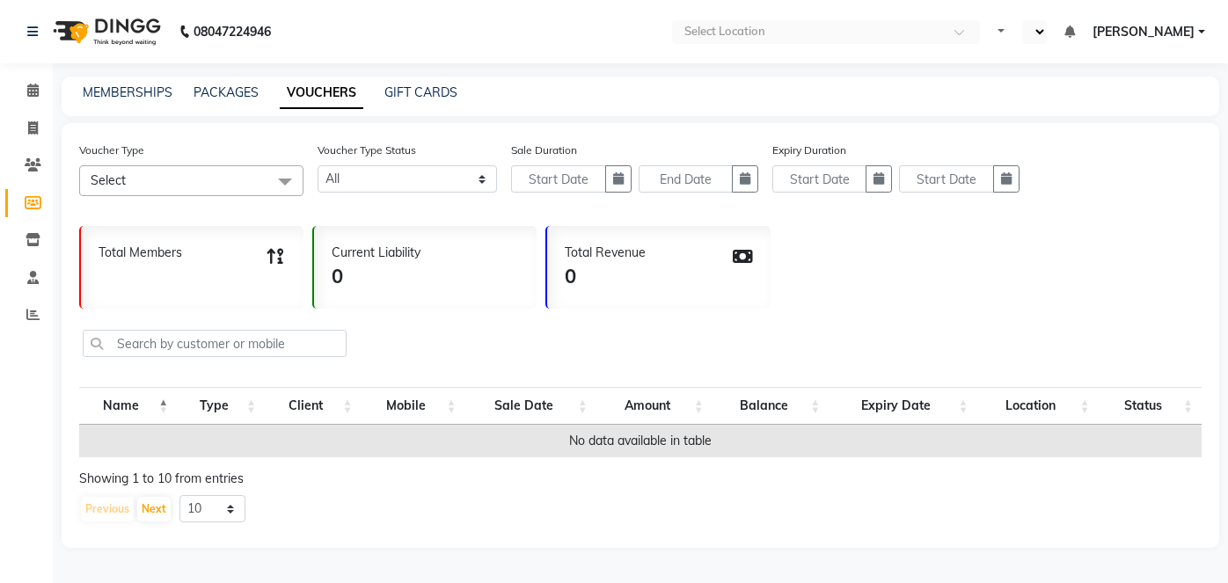
select select
select select "en"
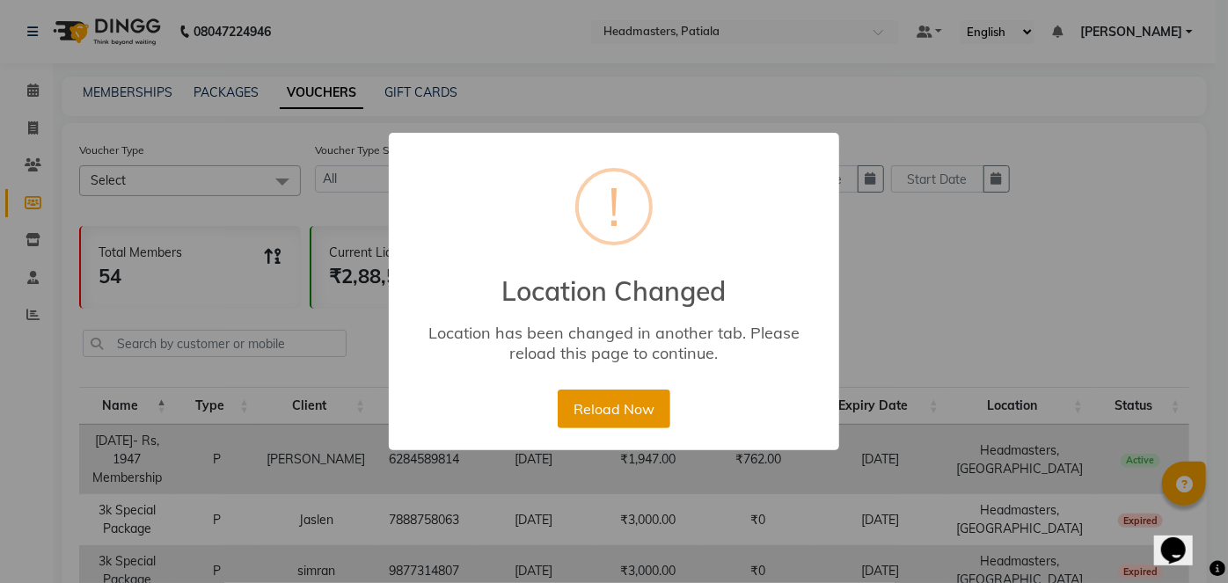
click at [655, 415] on button "Reload Now" at bounding box center [614, 409] width 112 height 39
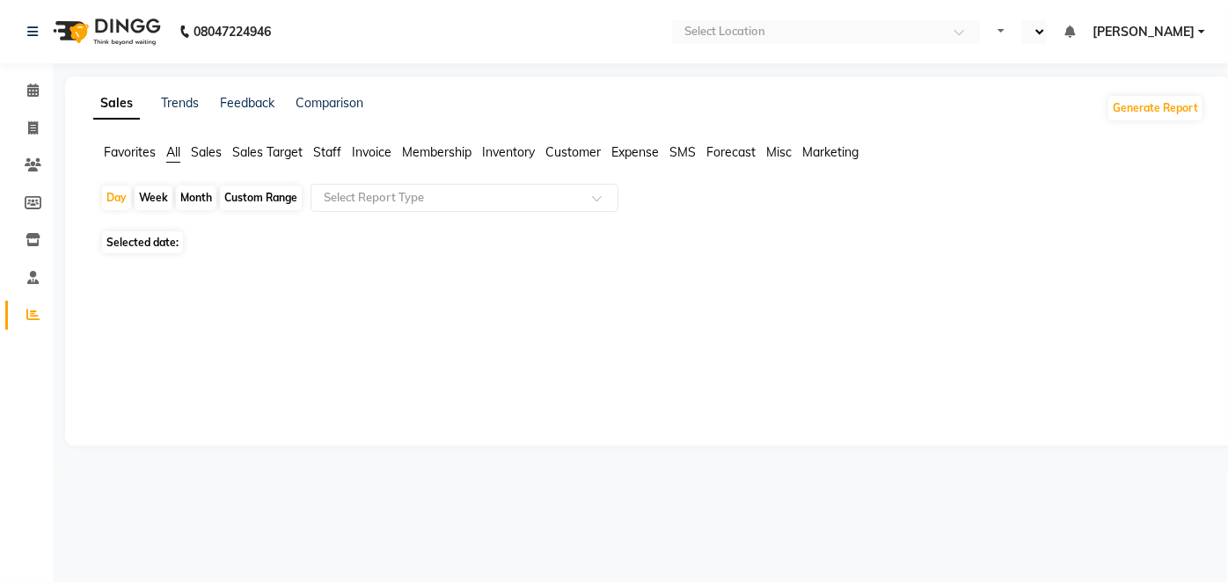
select select "en"
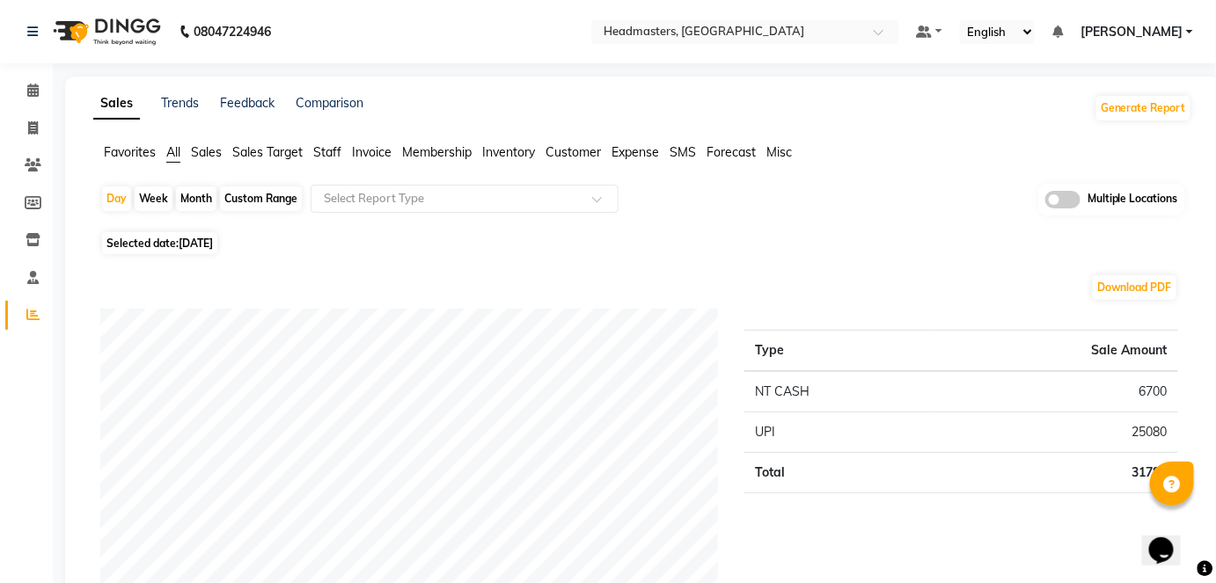
click at [446, 148] on span "Membership" at bounding box center [437, 152] width 70 height 16
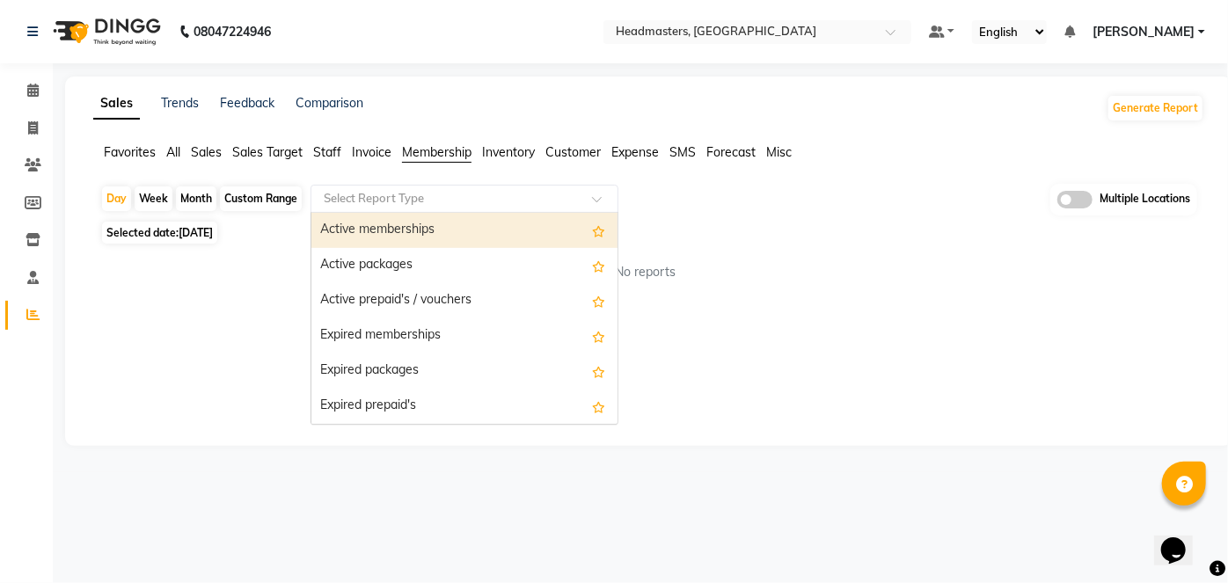
click at [452, 194] on input "text" at bounding box center [446, 199] width 253 height 18
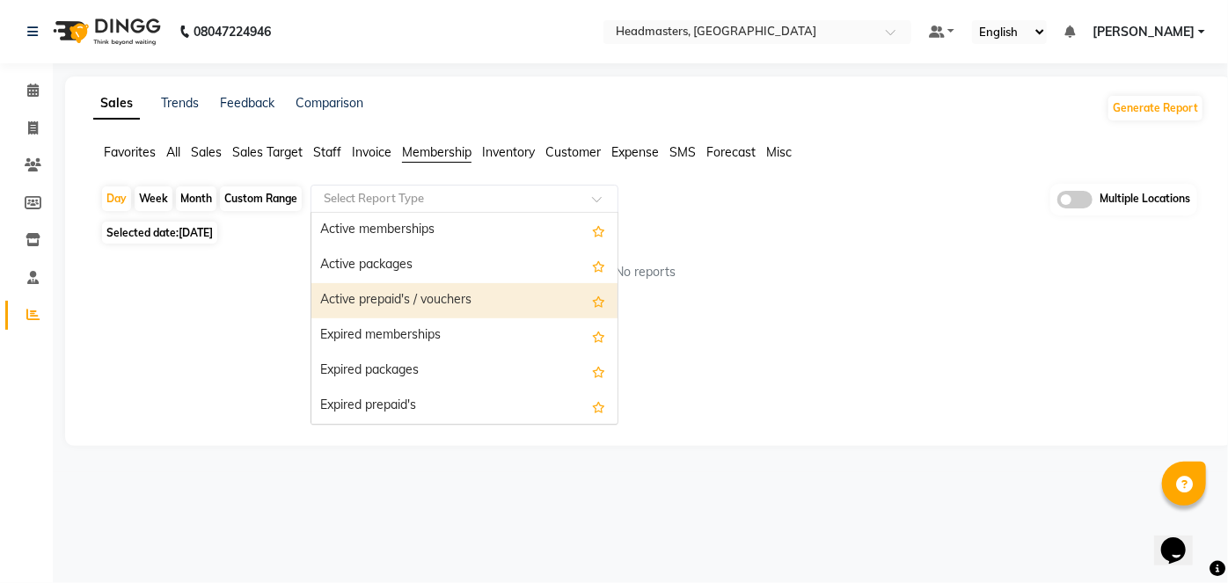
click at [473, 303] on div "Active prepaid's / vouchers" at bounding box center [464, 300] width 306 height 35
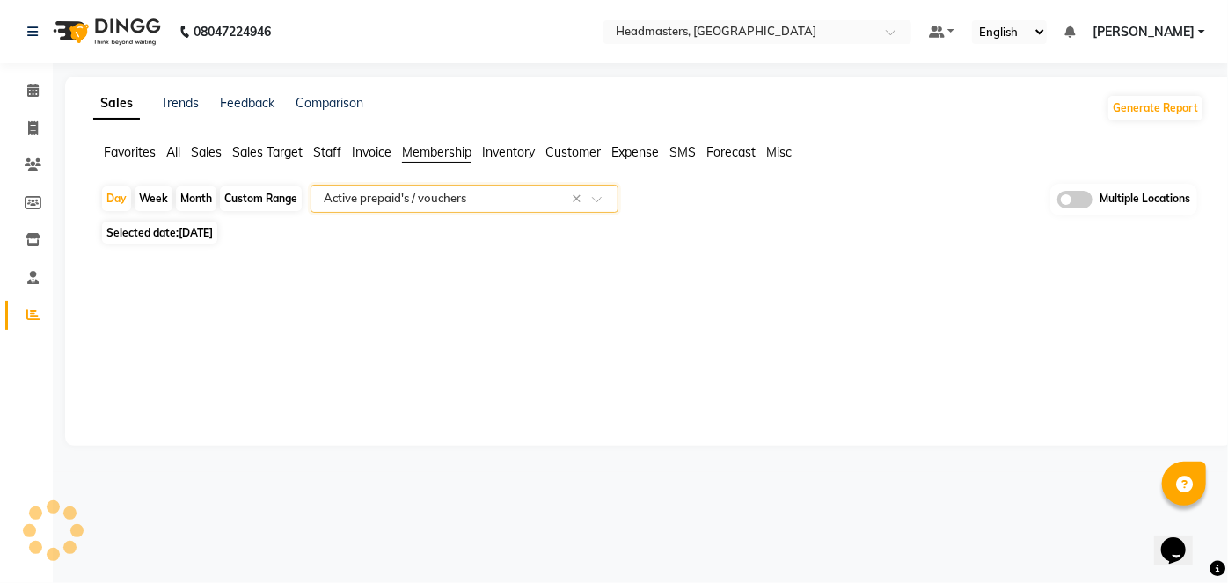
select select "full_report"
select select "csv"
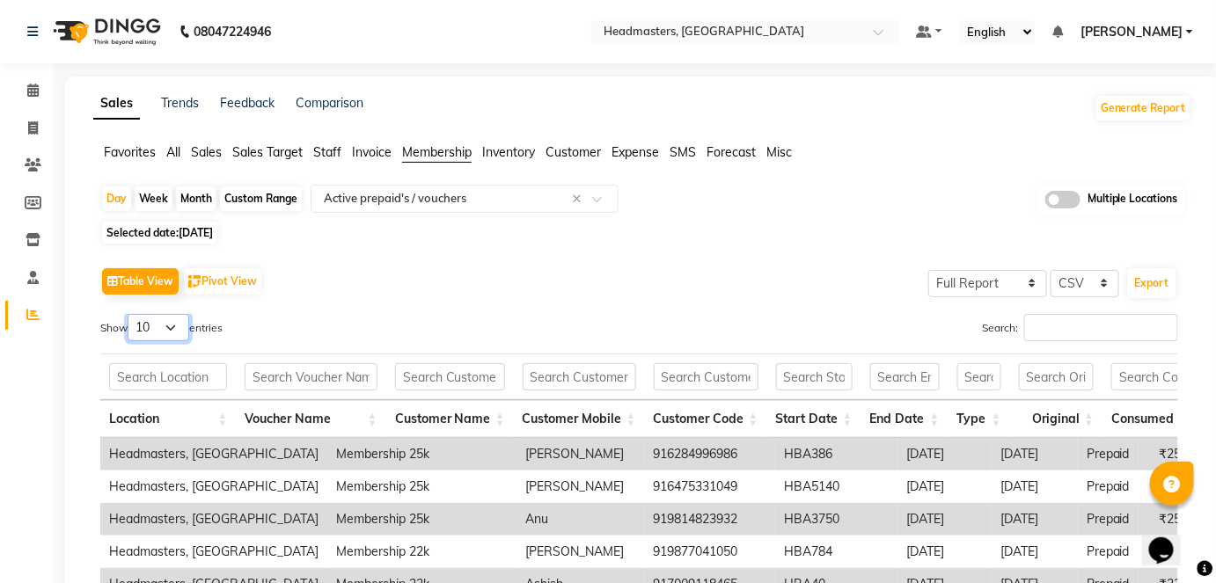
click at [170, 329] on select "10 25 50 100" at bounding box center [159, 327] width 62 height 27
select select "25"
click at [130, 314] on select "10 25 50 100" at bounding box center [159, 327] width 62 height 27
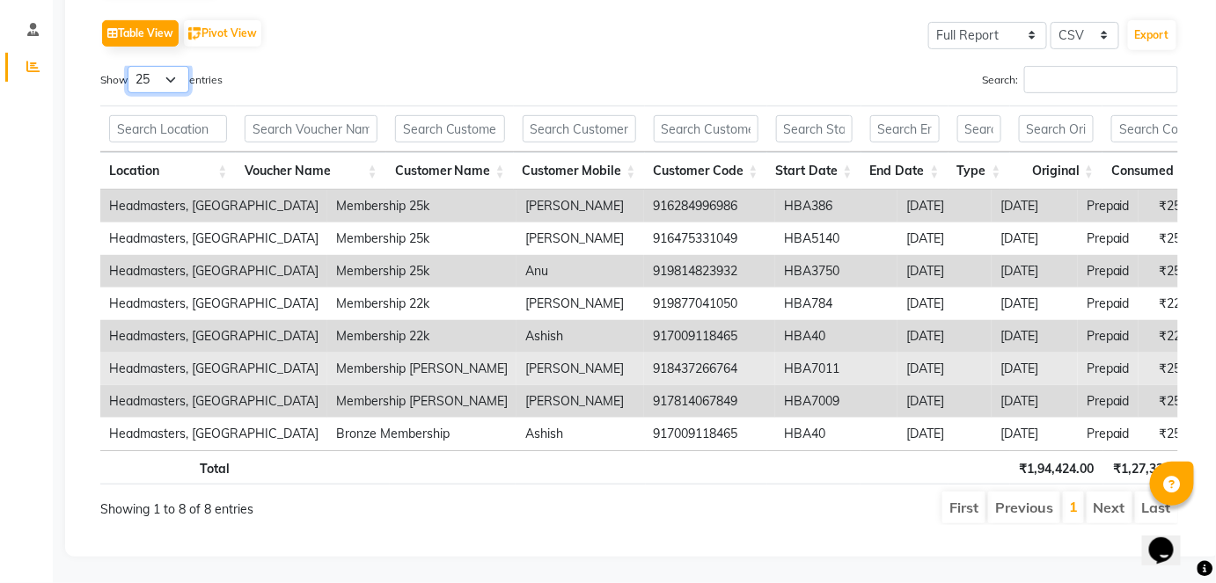
scroll to position [269, 0]
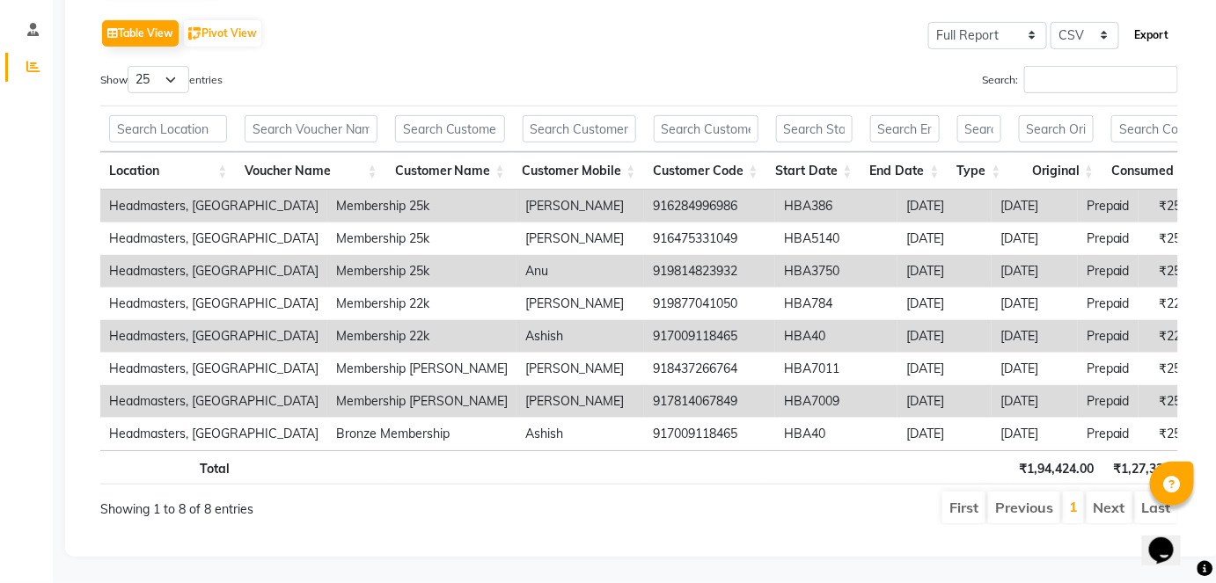
click at [1140, 20] on button "Export" at bounding box center [1152, 35] width 48 height 30
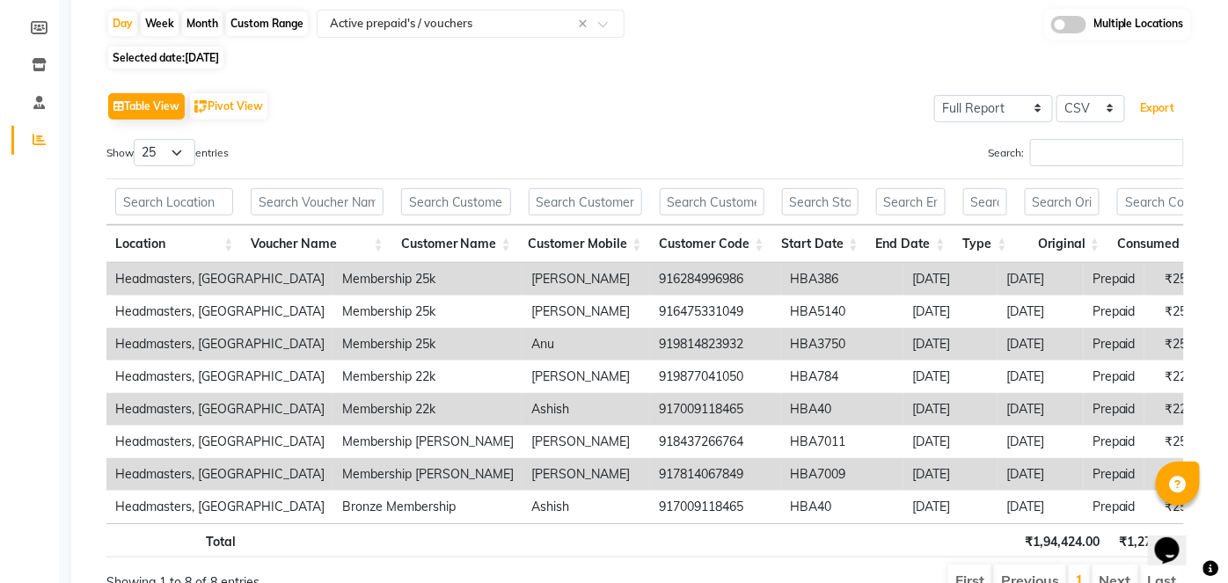
scroll to position [0, 0]
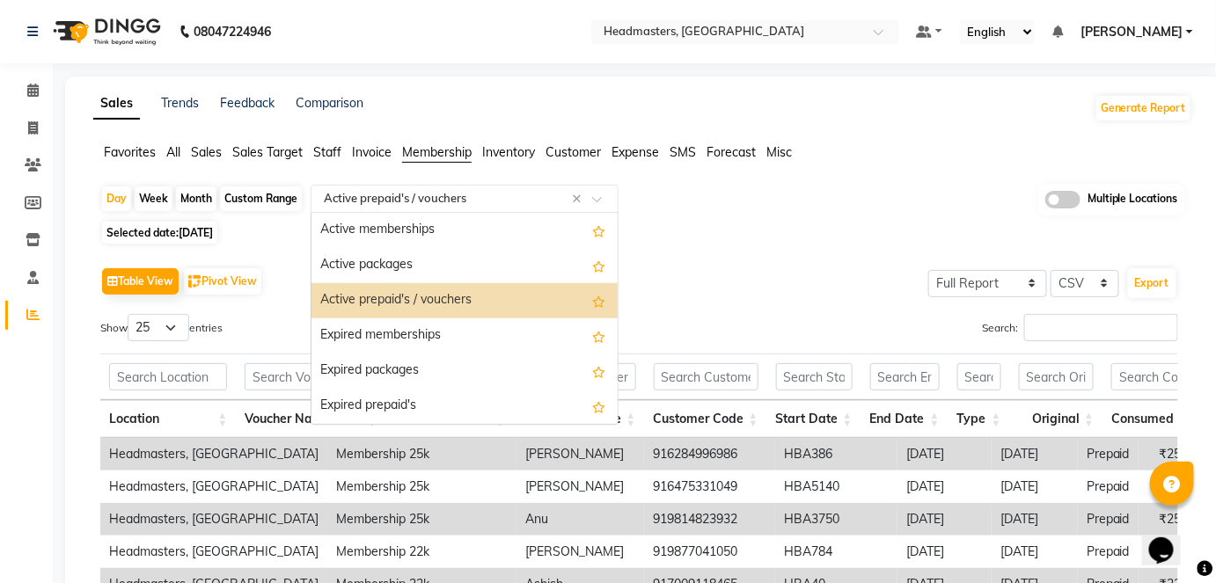
click at [452, 200] on input "text" at bounding box center [446, 199] width 253 height 18
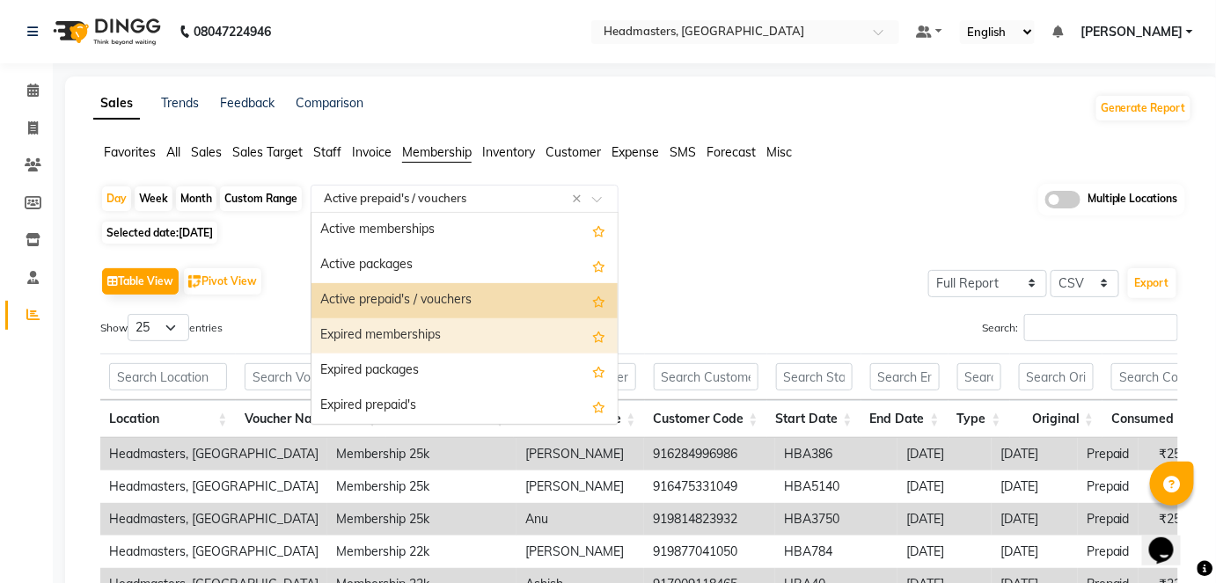
click at [458, 341] on div "Expired memberships" at bounding box center [464, 336] width 306 height 35
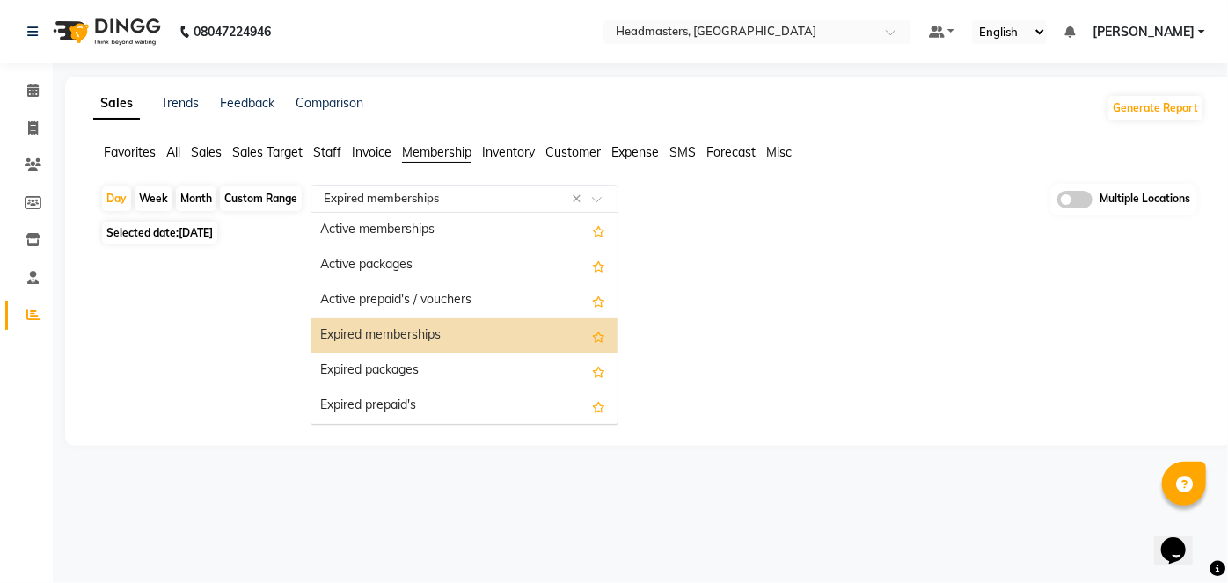
click at [480, 195] on input "text" at bounding box center [446, 199] width 253 height 18
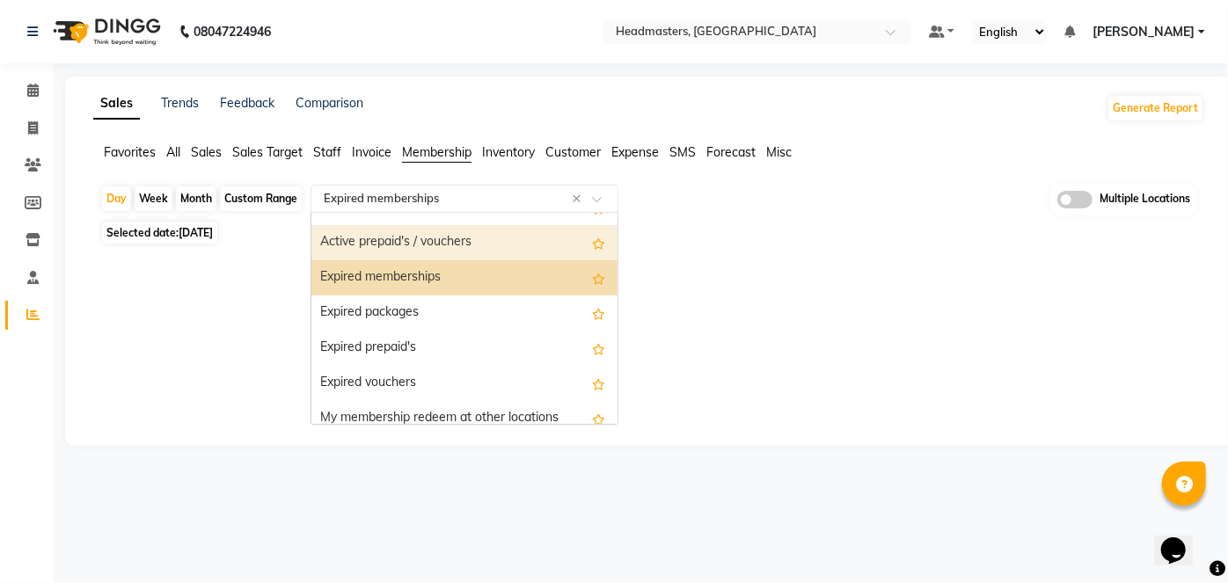
scroll to position [61, 0]
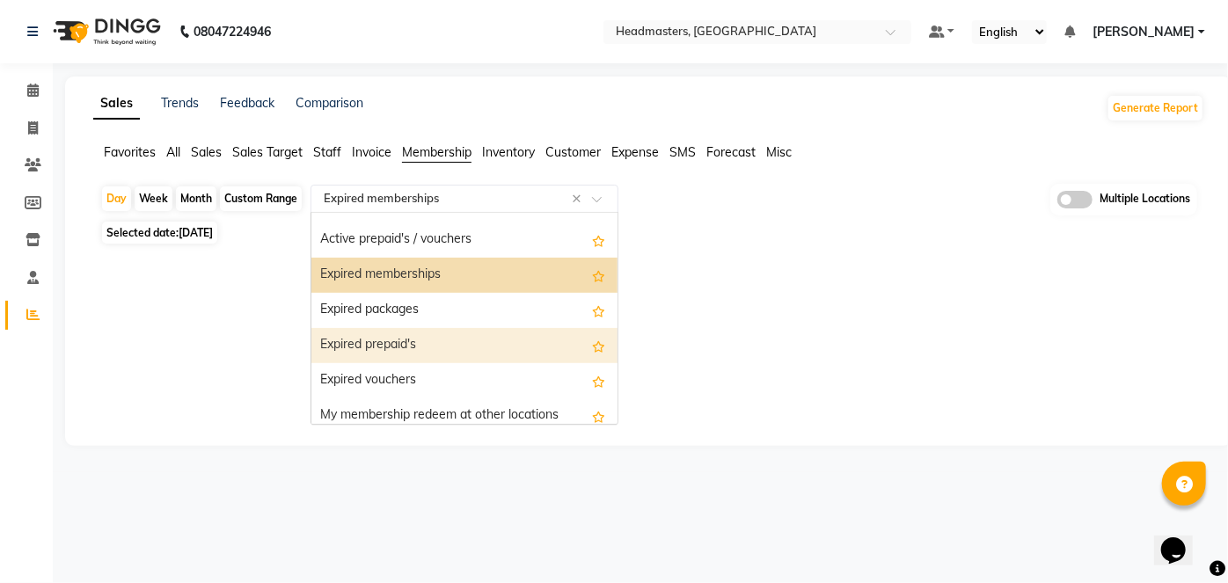
click at [436, 349] on div "Expired prepaid's" at bounding box center [464, 345] width 306 height 35
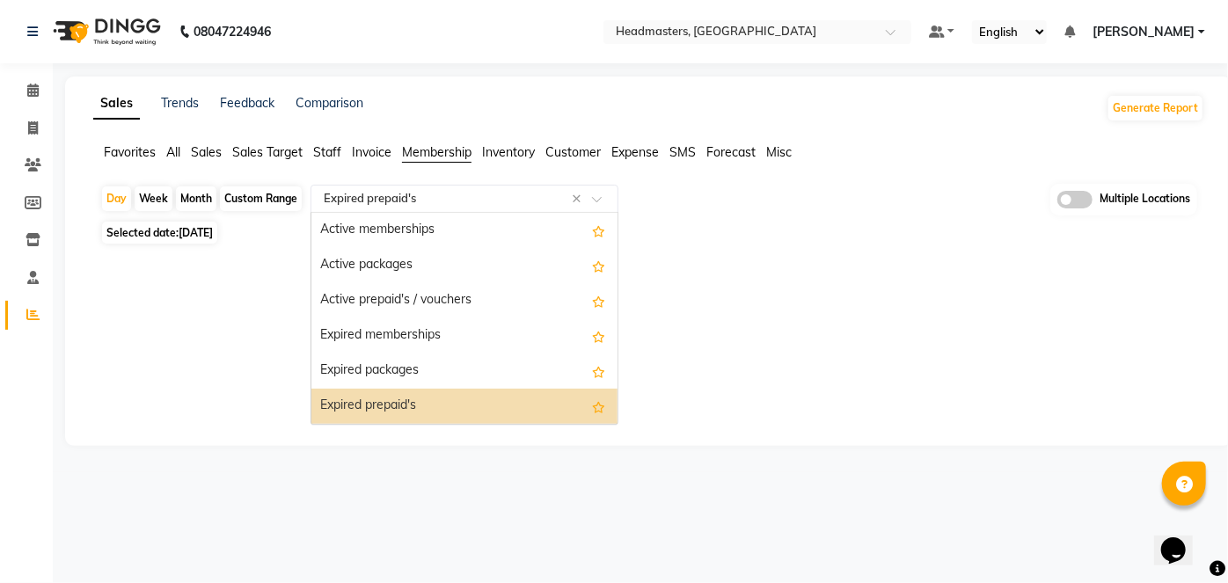
click at [460, 185] on div "Select Report Type × Expired prepaid's ×" at bounding box center [465, 199] width 308 height 28
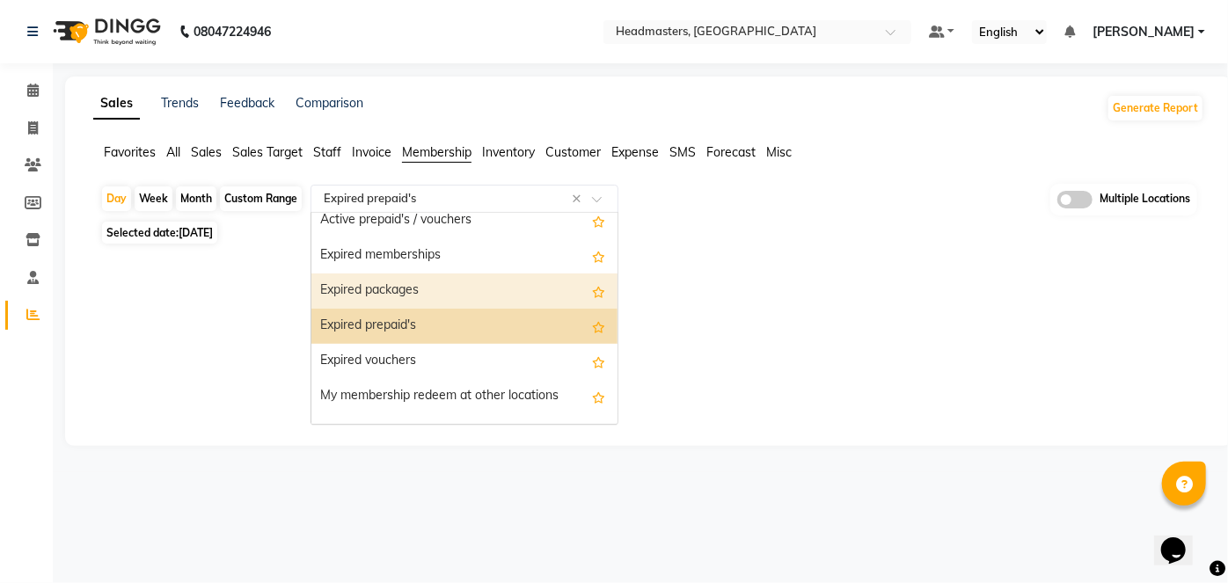
scroll to position [57, 0]
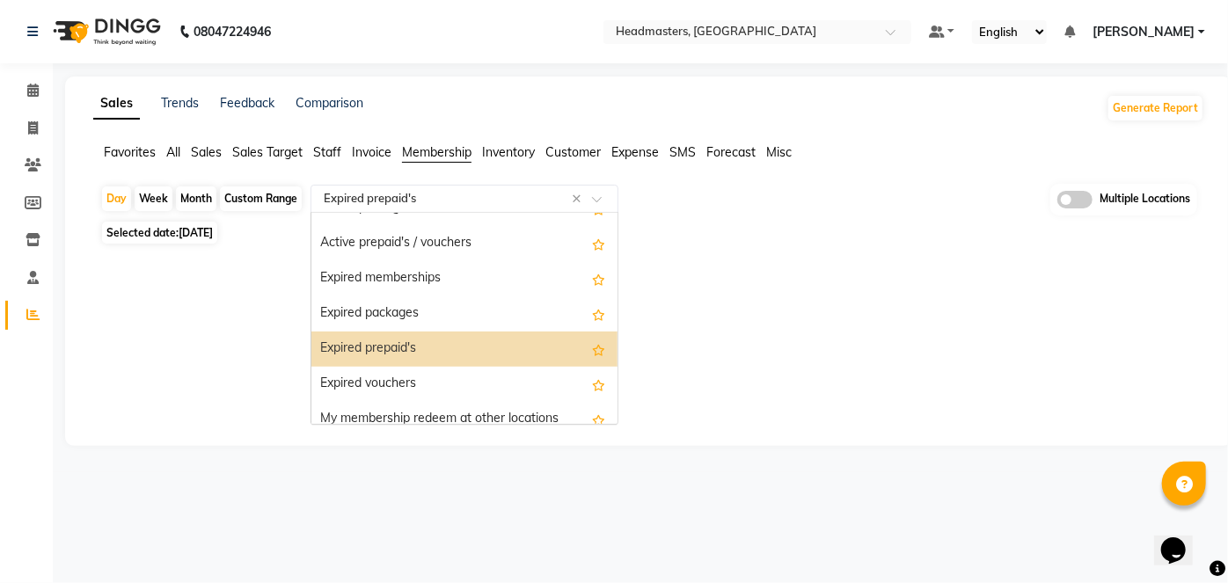
click at [504, 353] on div "Expired prepaid's" at bounding box center [464, 349] width 306 height 35
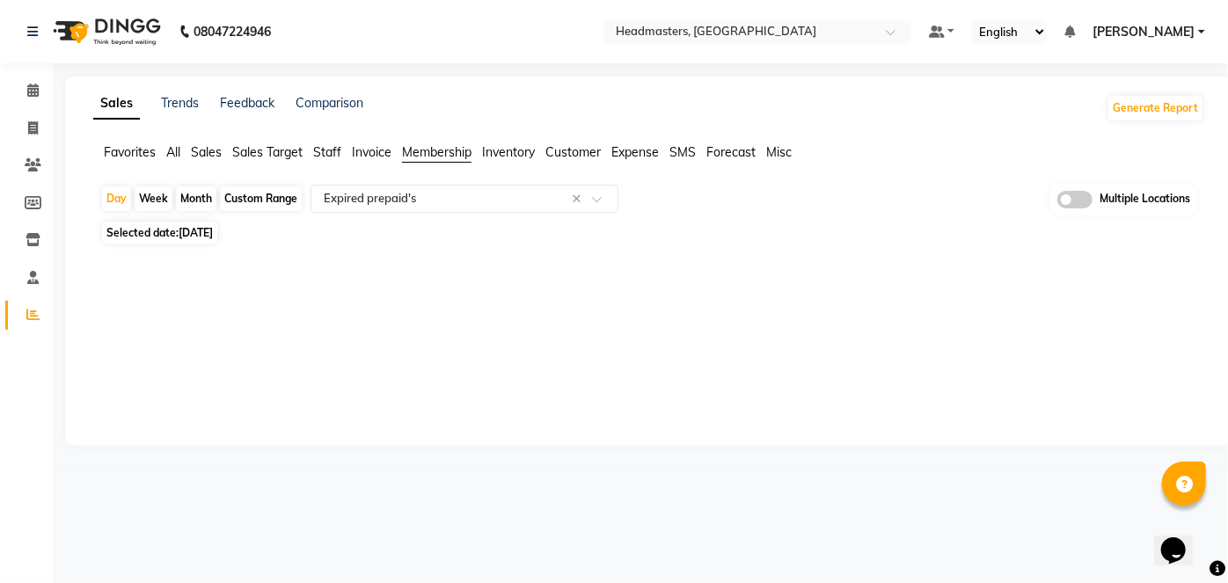
click at [199, 201] on div "Month" at bounding box center [196, 199] width 40 height 25
select select "9"
select select "2025"
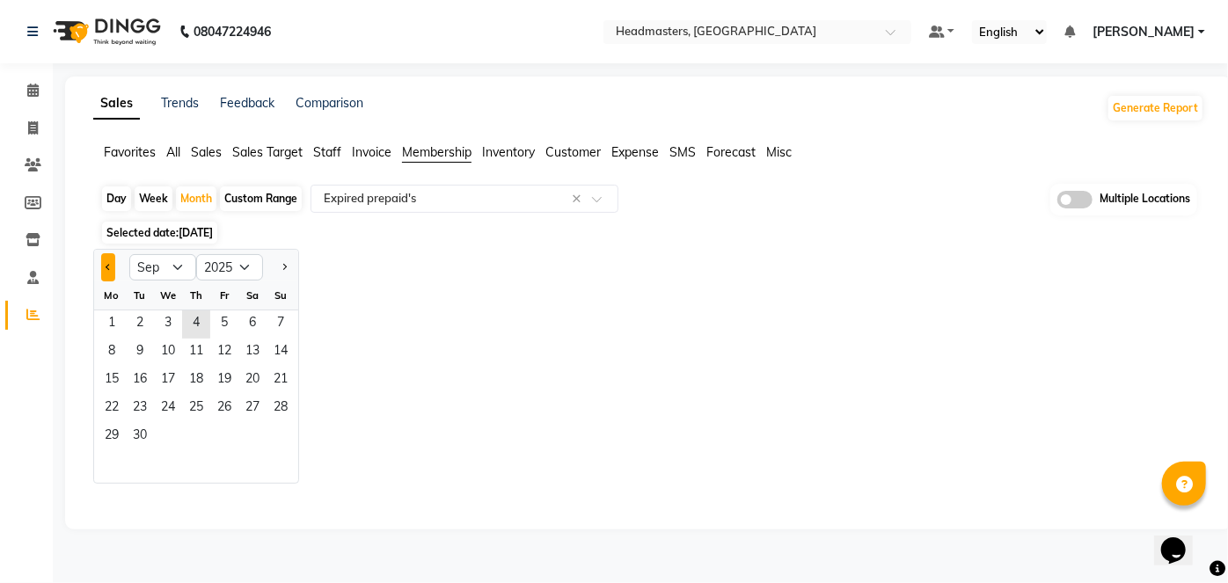
click at [105, 260] on button "Previous month" at bounding box center [108, 267] width 14 height 28
select select "8"
click at [223, 321] on span "1" at bounding box center [224, 325] width 28 height 28
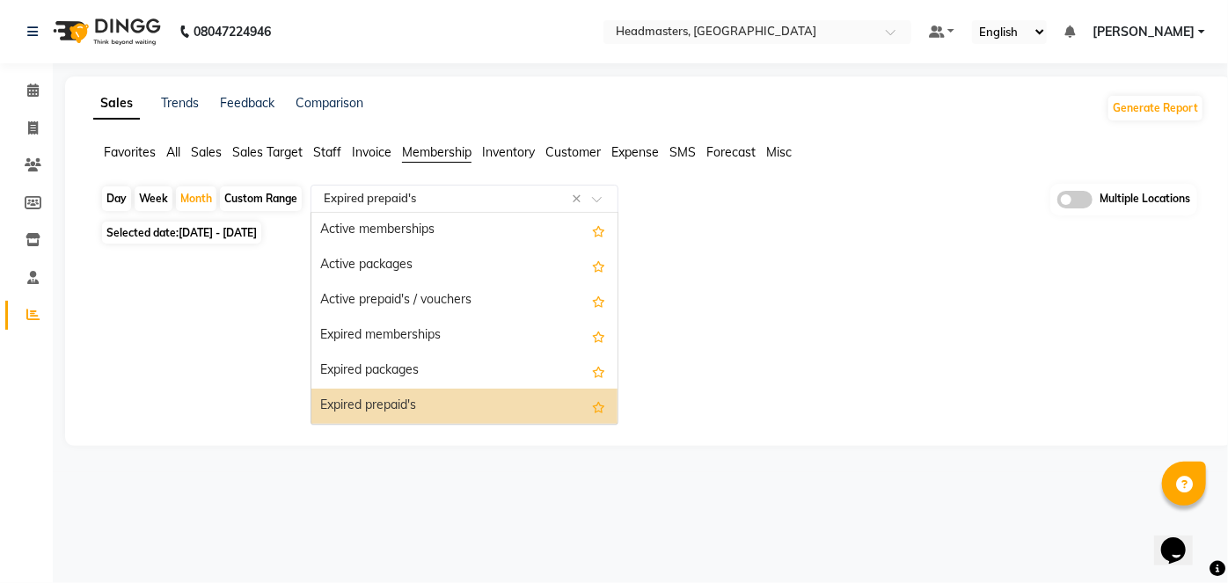
click at [458, 193] on input "text" at bounding box center [446, 199] width 253 height 18
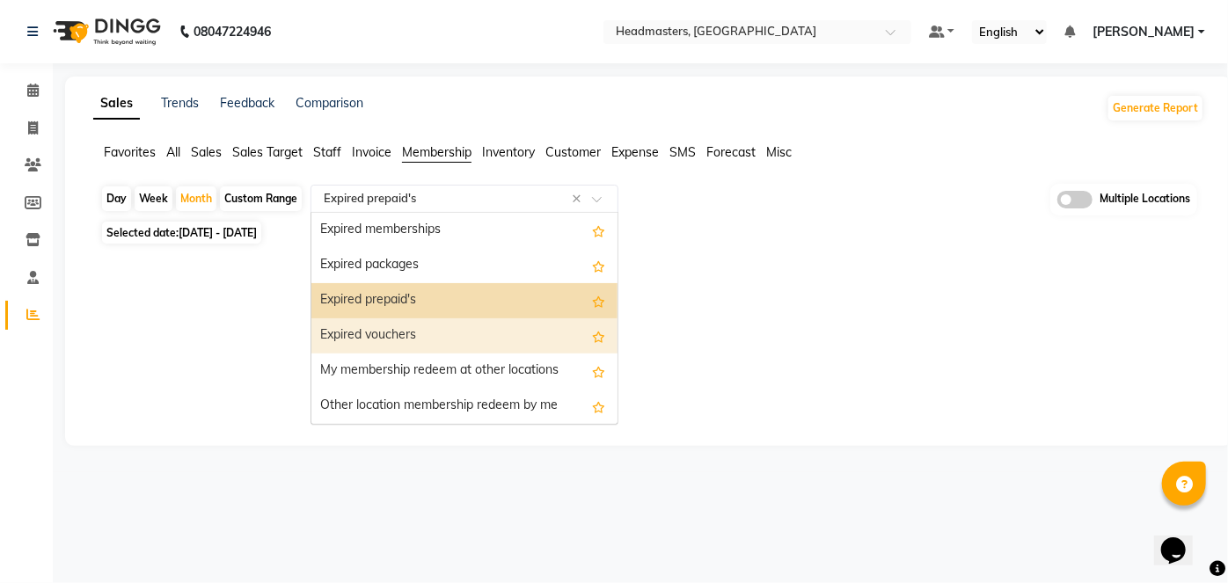
scroll to position [92, 0]
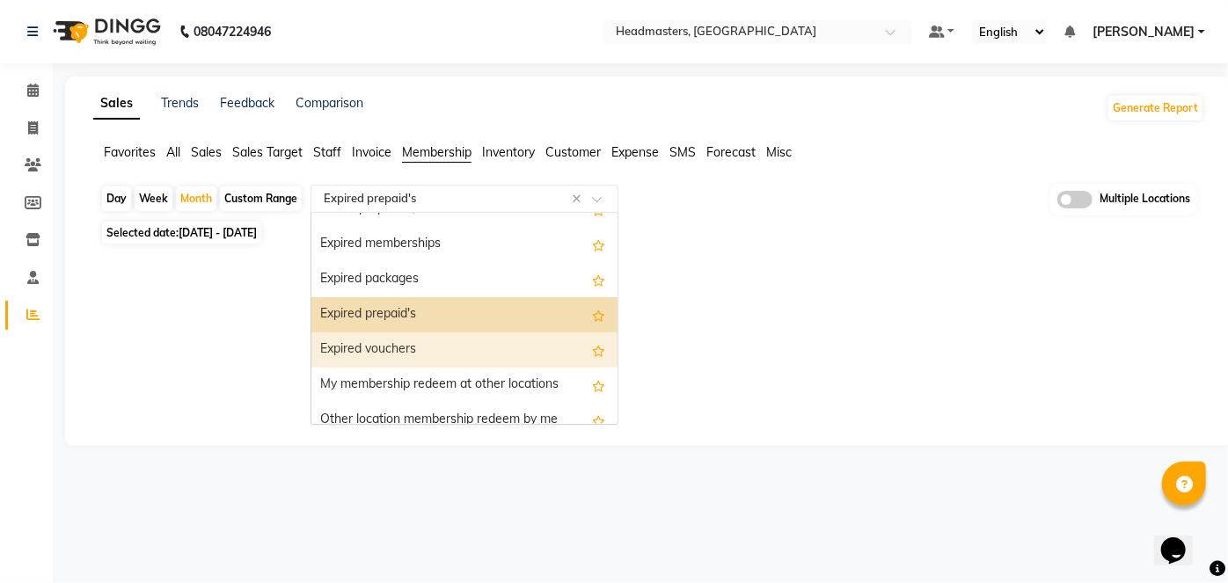
click at [480, 341] on div "Expired vouchers" at bounding box center [464, 350] width 306 height 35
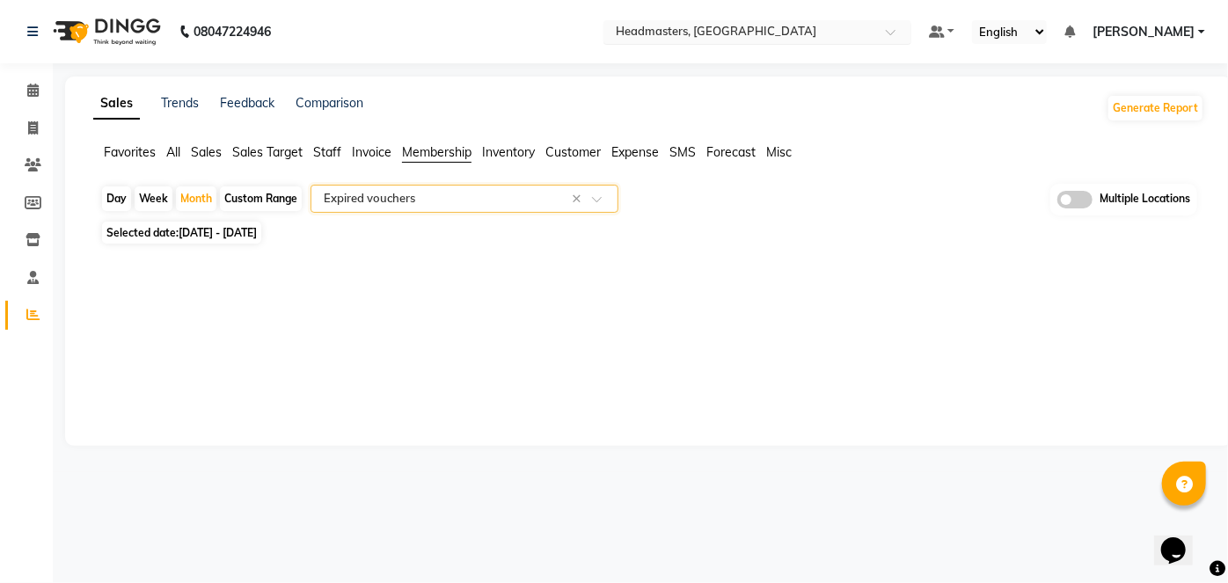
click at [807, 33] on input "text" at bounding box center [739, 34] width 255 height 18
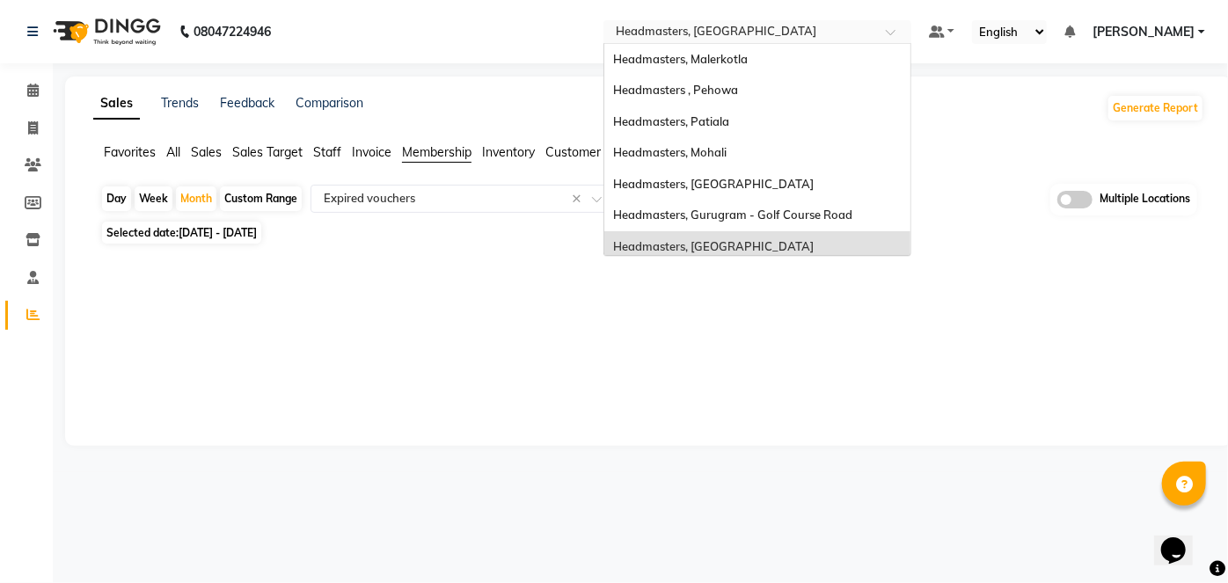
scroll to position [132, 0]
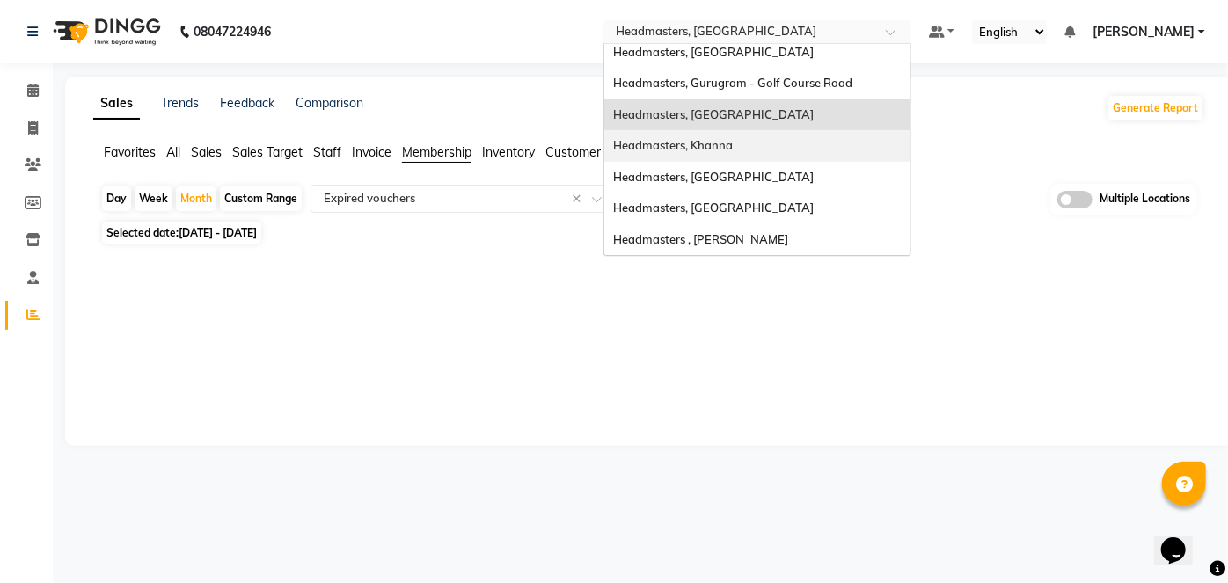
click at [876, 154] on div "Headmasters, Khanna" at bounding box center [758, 146] width 306 height 32
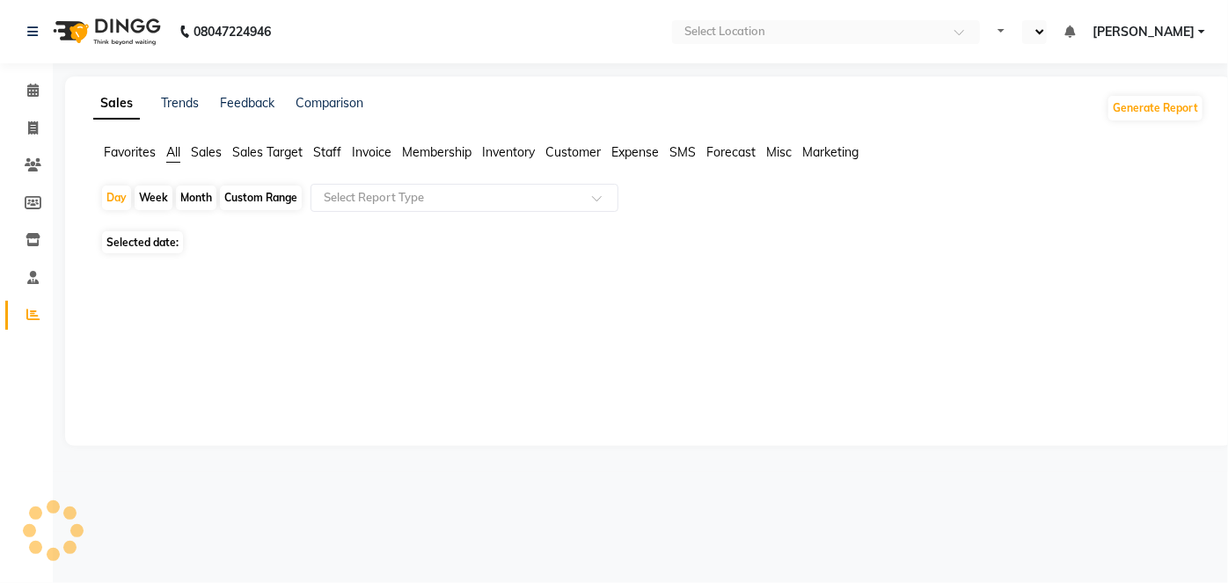
select select "en"
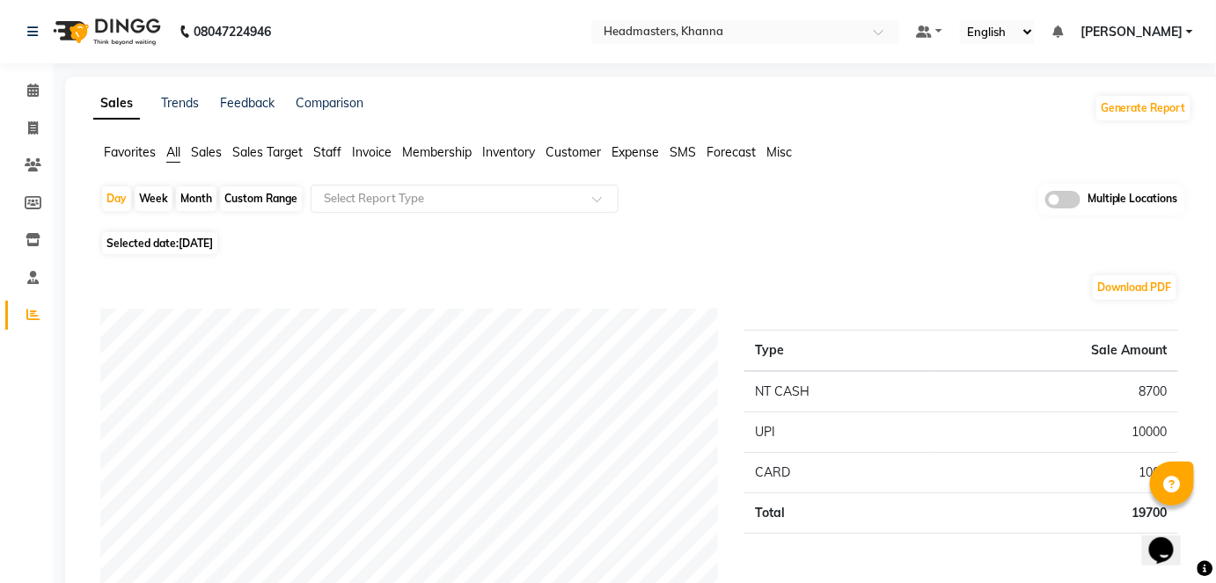
click at [451, 159] on span "Membership" at bounding box center [437, 152] width 70 height 16
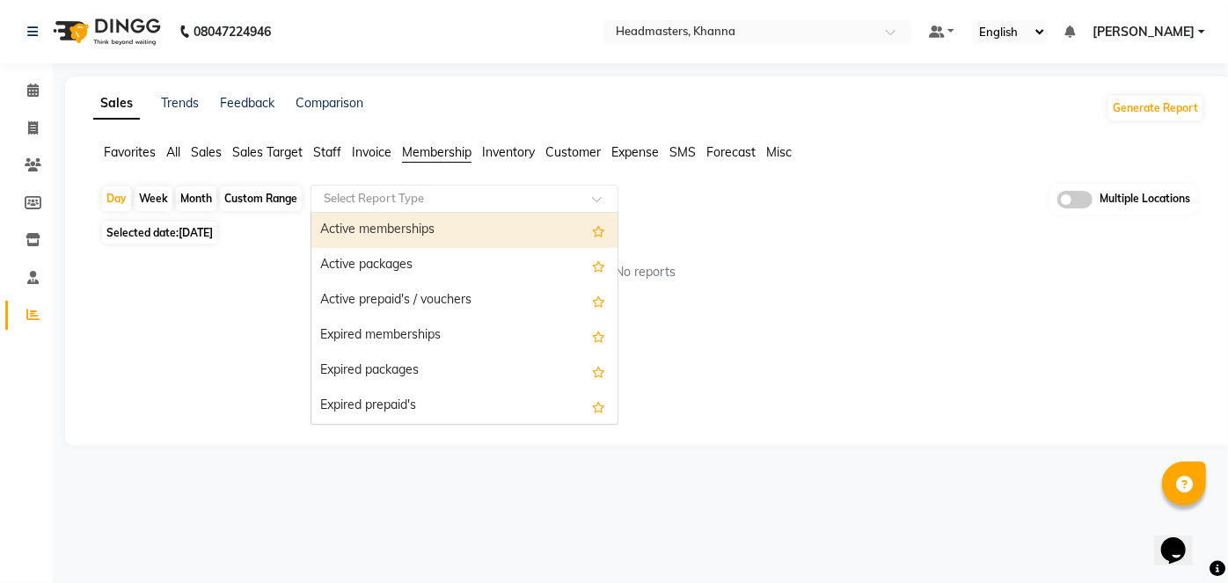
click at [448, 187] on div "Select Report Type" at bounding box center [465, 199] width 308 height 28
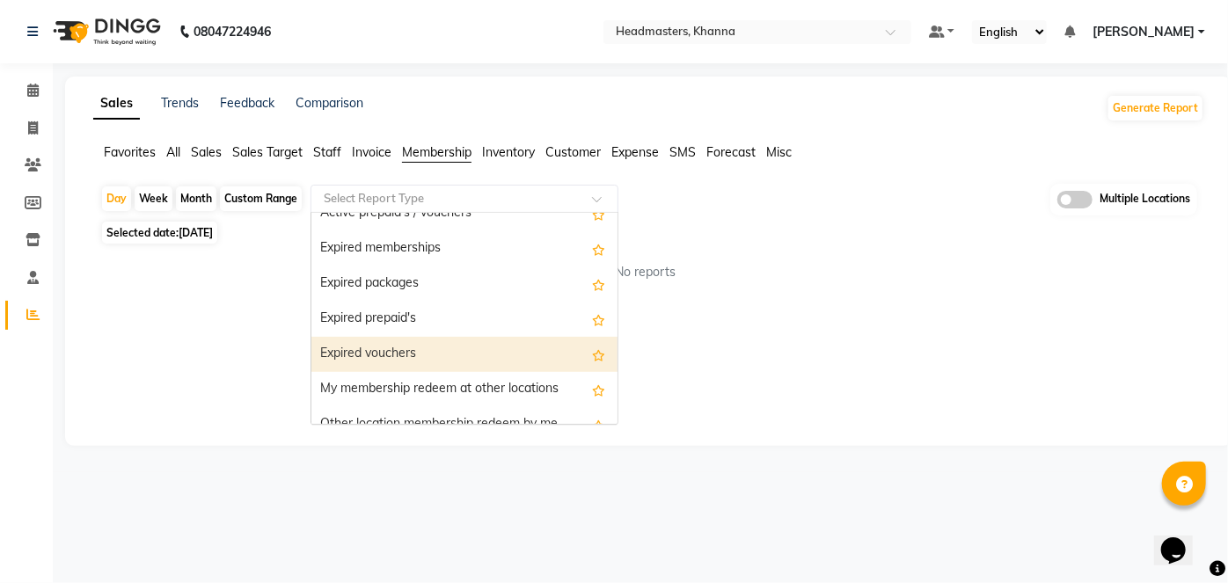
scroll to position [87, 0]
click at [463, 343] on div "Expired vouchers" at bounding box center [464, 354] width 306 height 35
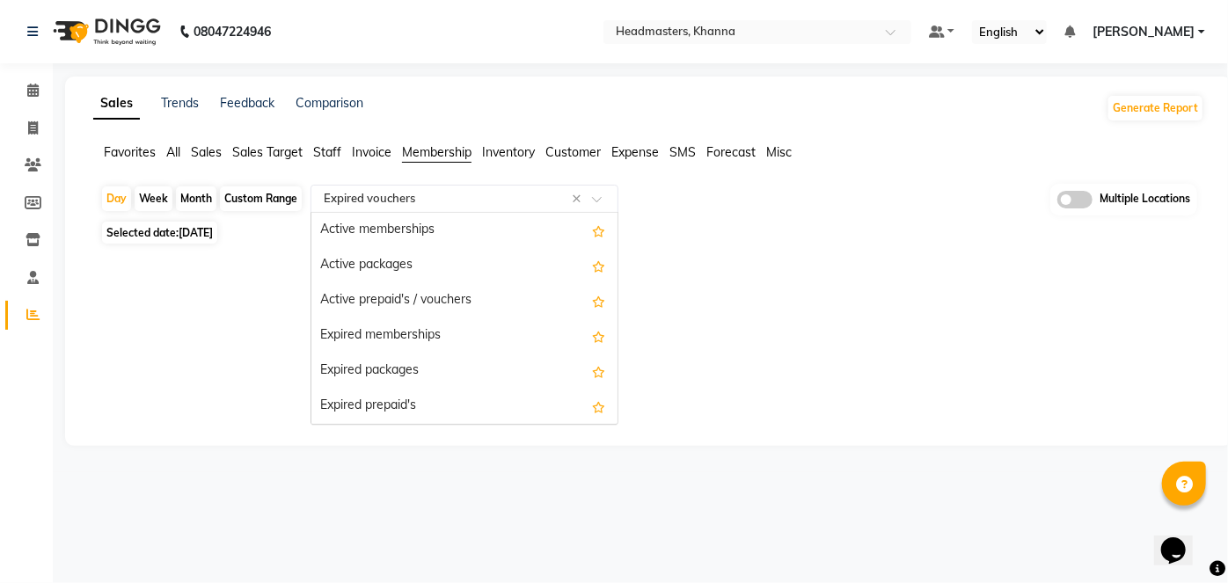
click at [417, 200] on input "text" at bounding box center [446, 199] width 253 height 18
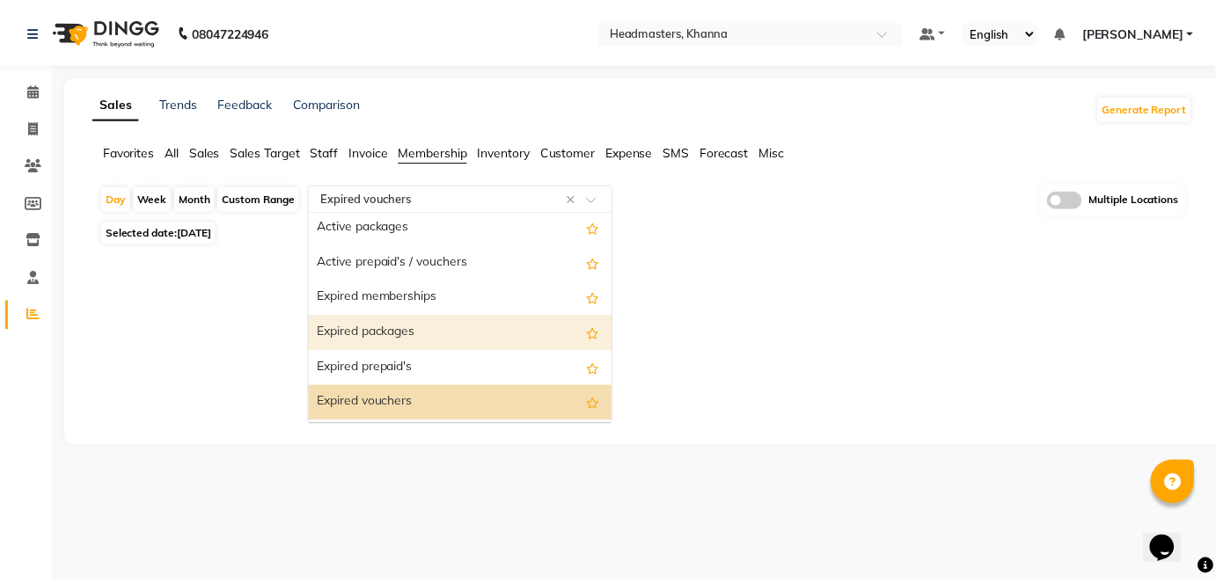
scroll to position [0, 0]
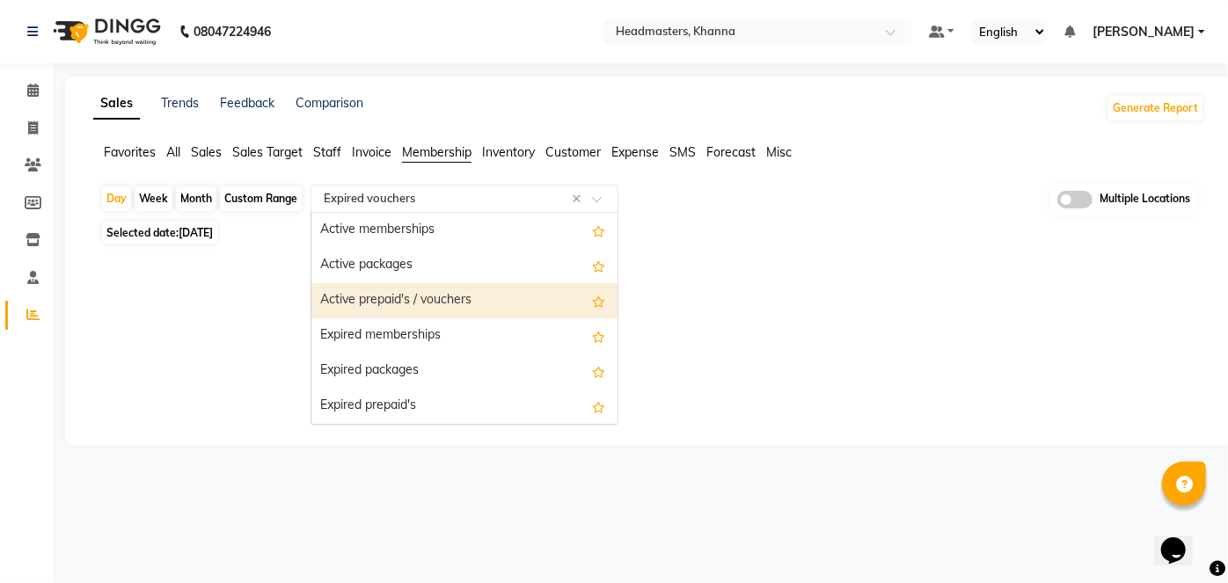
click at [529, 311] on div "Active prepaid's / vouchers" at bounding box center [464, 300] width 306 height 35
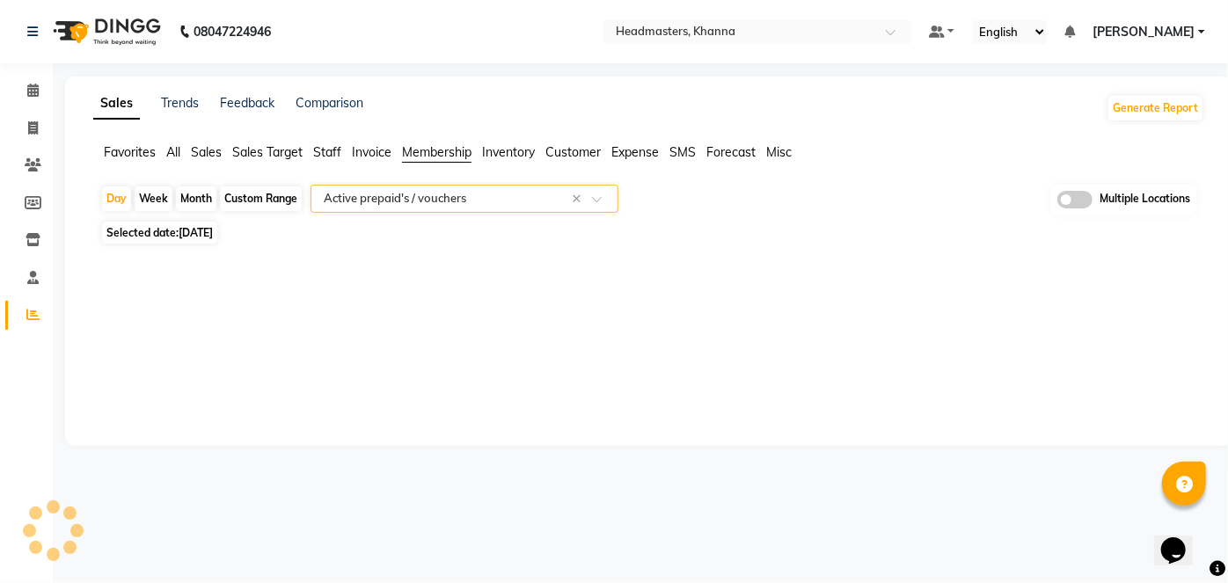
select select "full_report"
select select "csv"
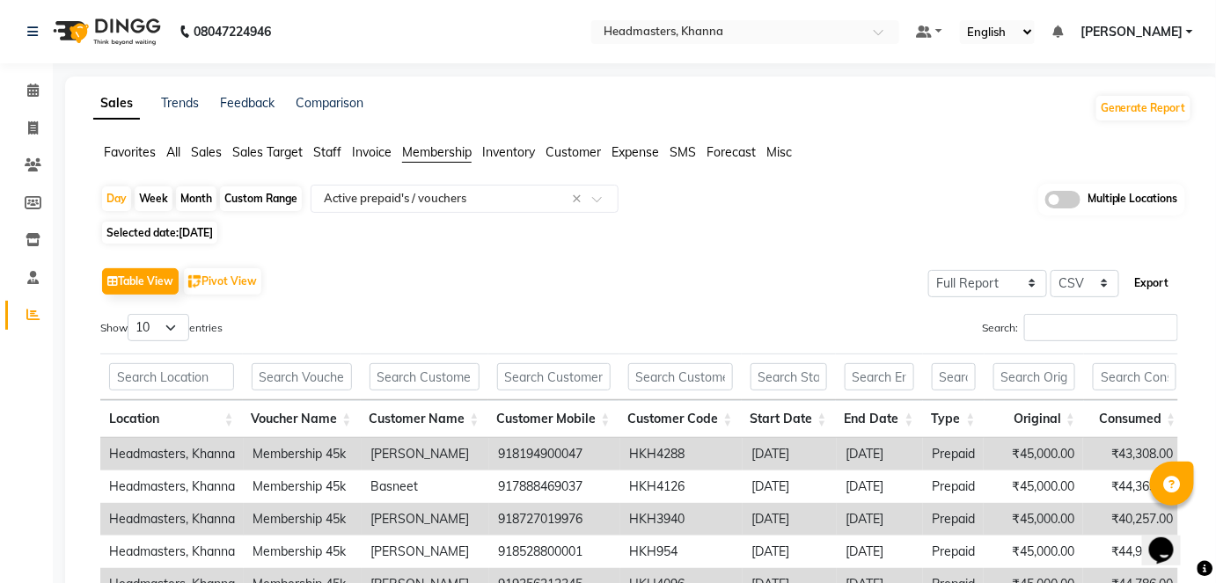
click at [1143, 277] on button "Export" at bounding box center [1152, 283] width 48 height 30
click at [828, 28] on input "text" at bounding box center [727, 34] width 255 height 18
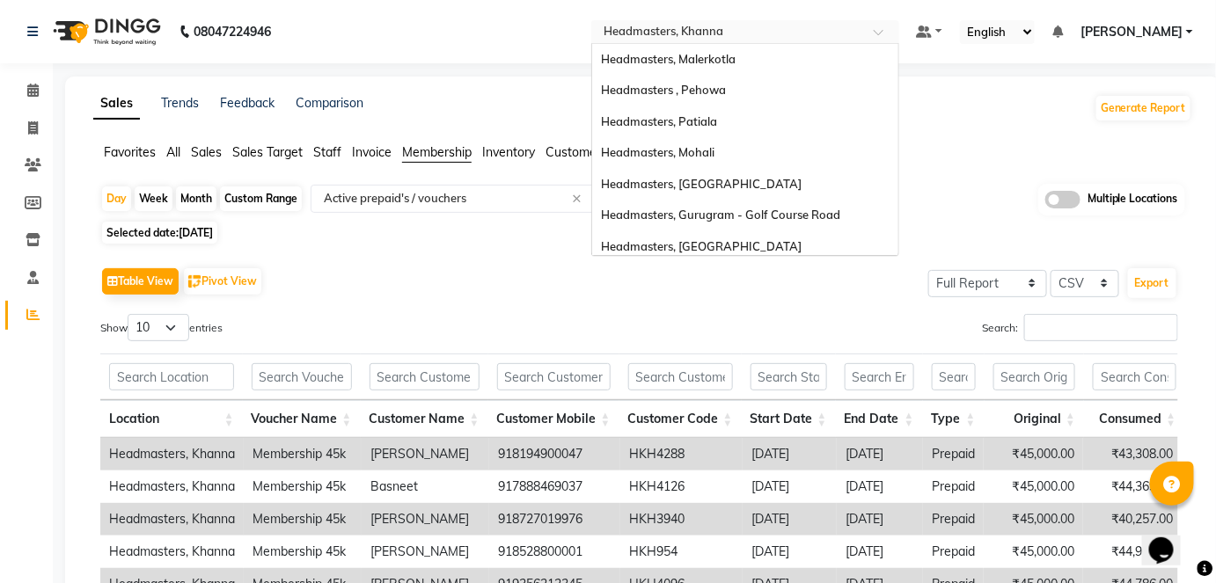
scroll to position [132, 0]
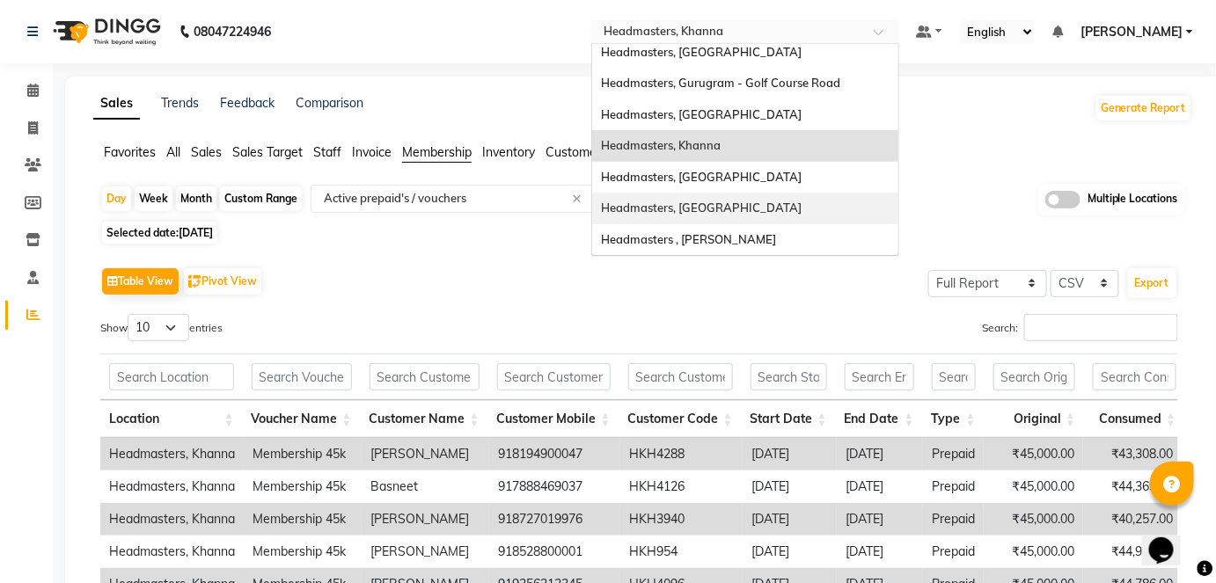
click at [891, 209] on div "Headmasters, [GEOGRAPHIC_DATA]" at bounding box center [745, 209] width 306 height 32
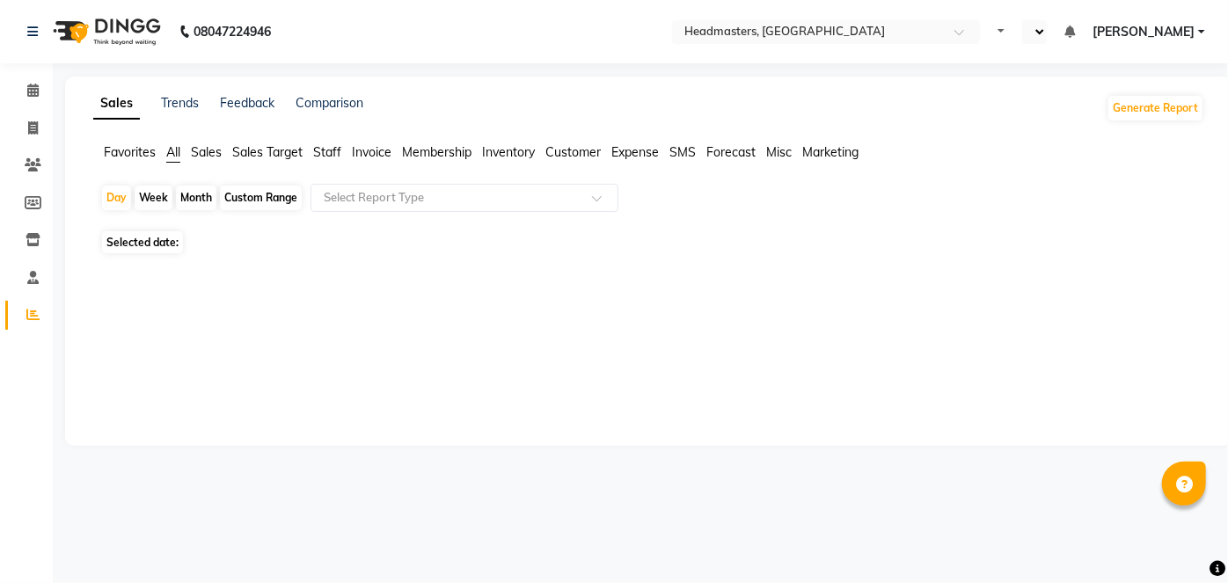
select select "en"
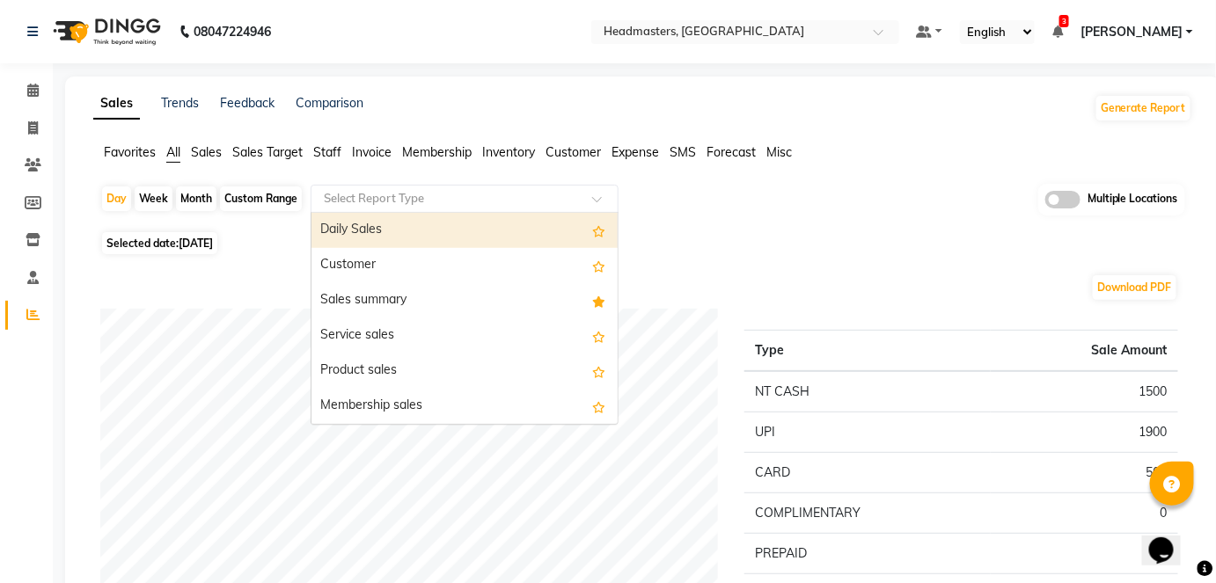
click at [429, 202] on input "text" at bounding box center [446, 199] width 253 height 18
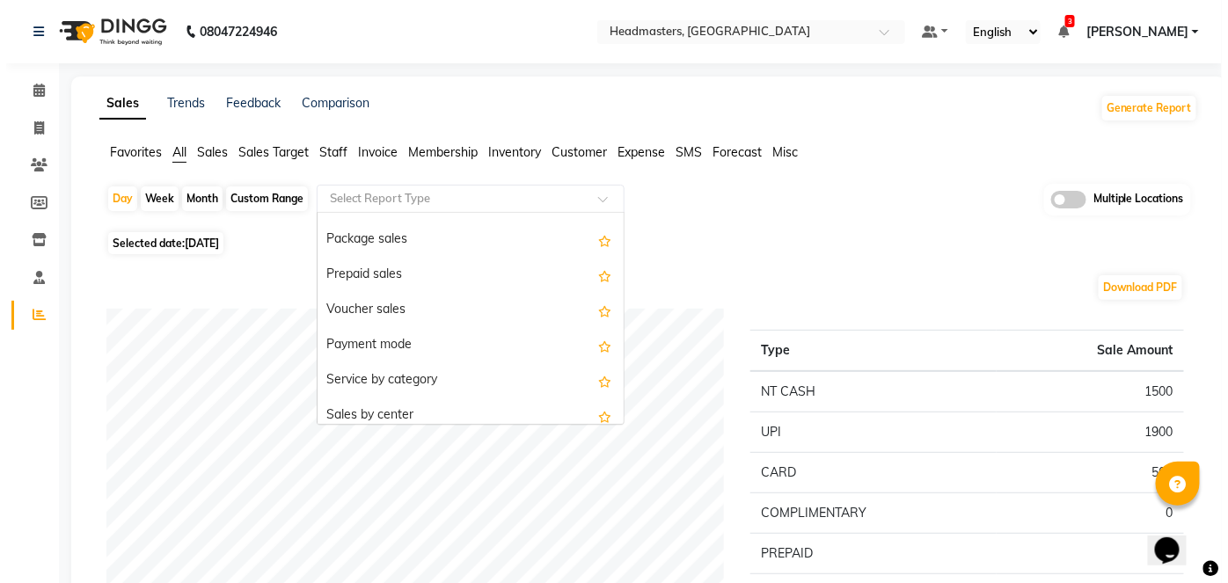
scroll to position [242, 0]
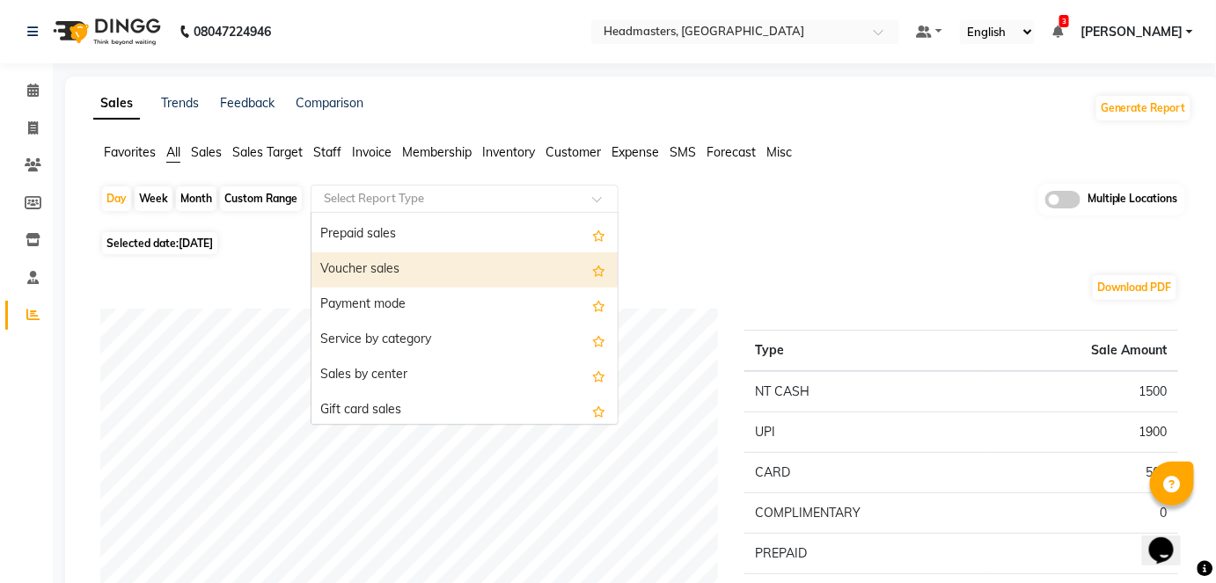
click at [501, 267] on div "Voucher sales" at bounding box center [464, 270] width 306 height 35
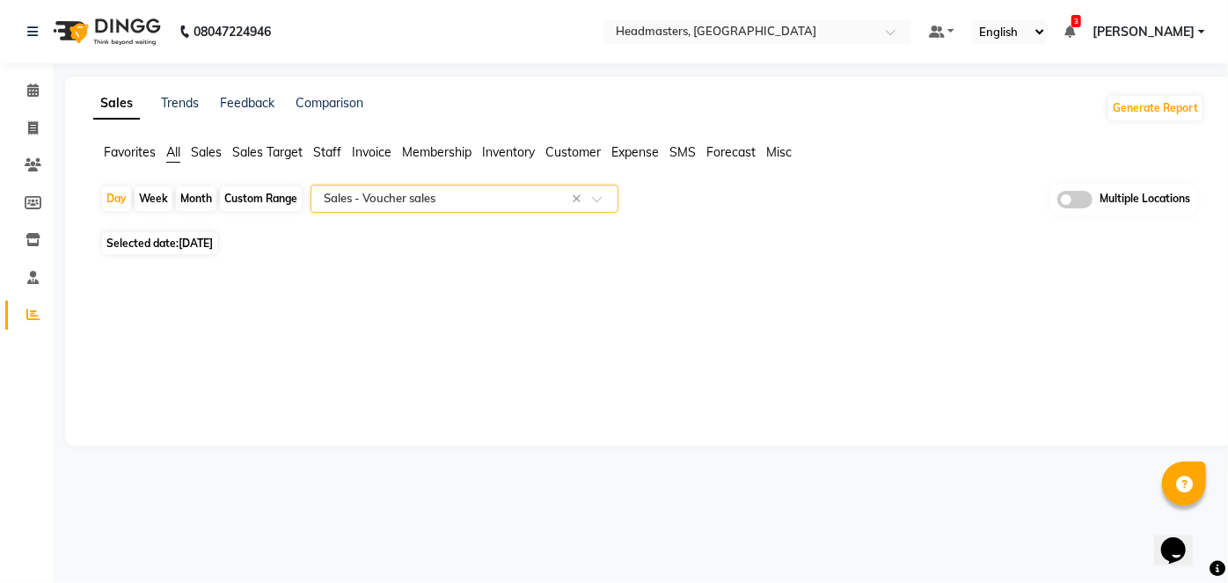
click at [533, 202] on input "text" at bounding box center [446, 199] width 253 height 18
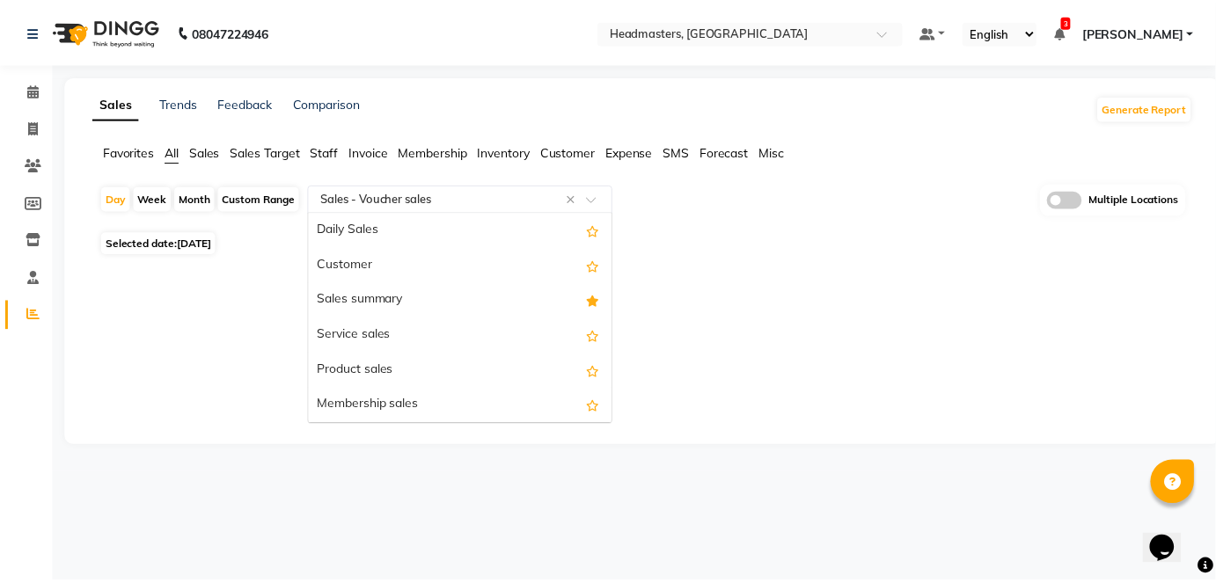
scroll to position [282, 0]
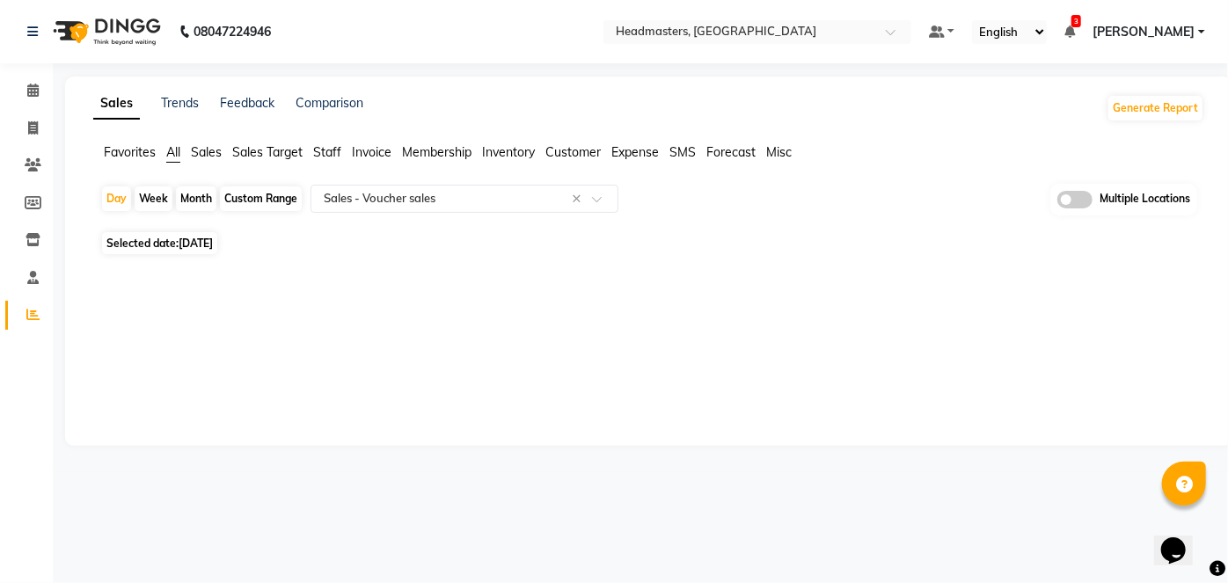
click at [436, 155] on span "Membership" at bounding box center [437, 152] width 70 height 16
click at [440, 197] on input "text" at bounding box center [446, 199] width 253 height 18
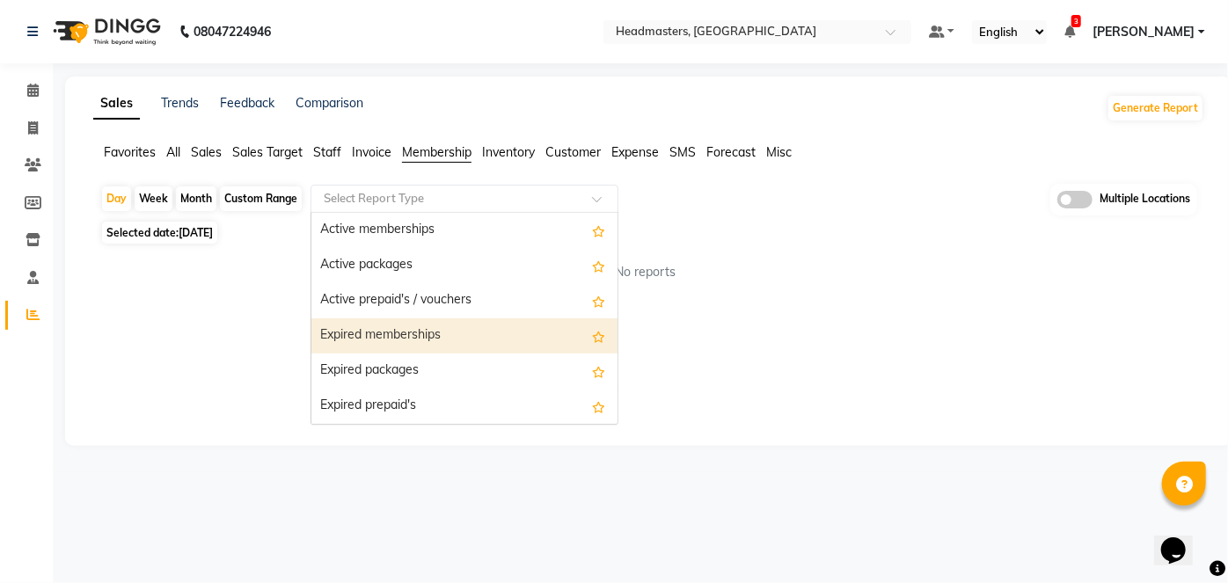
click at [472, 336] on div "Expired memberships" at bounding box center [464, 336] width 306 height 35
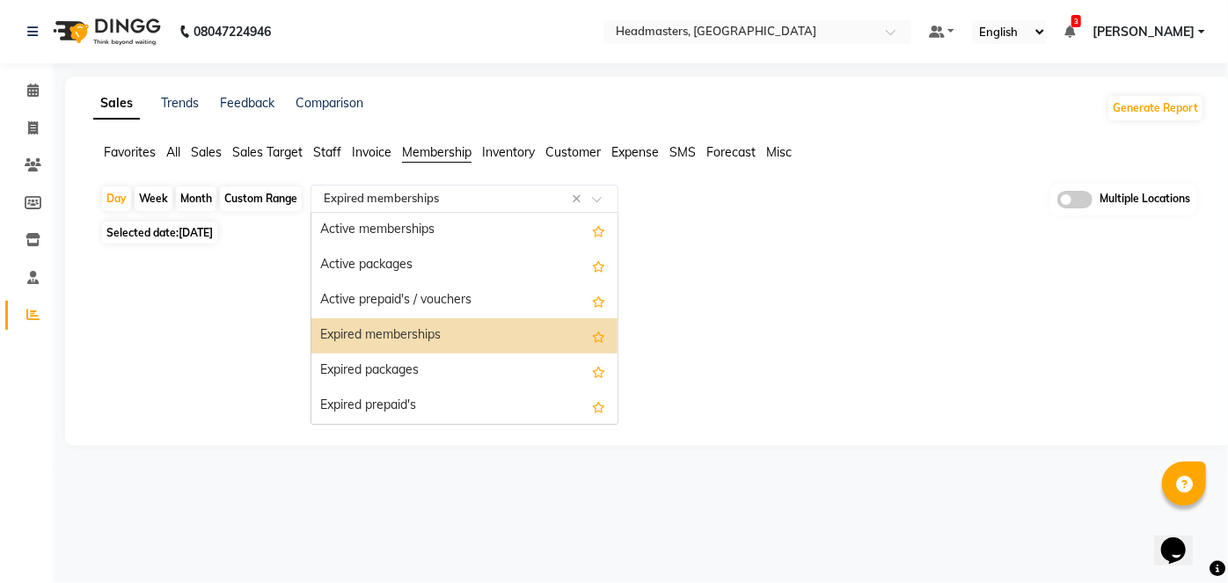
click at [524, 192] on input "text" at bounding box center [446, 199] width 253 height 18
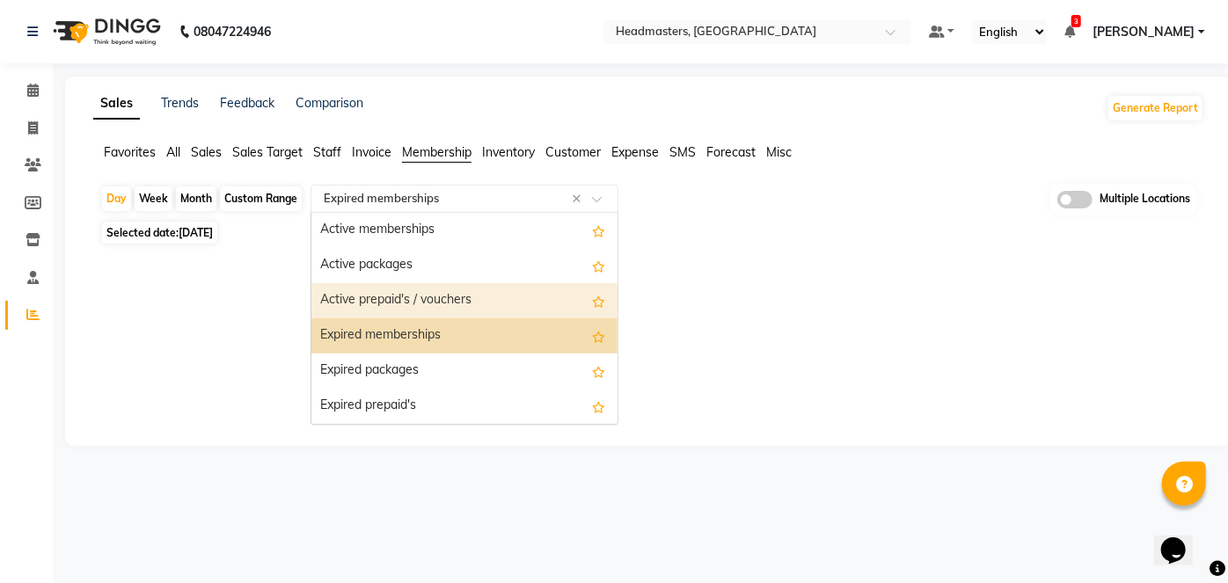
click at [535, 291] on div "Active prepaid's / vouchers" at bounding box center [464, 300] width 306 height 35
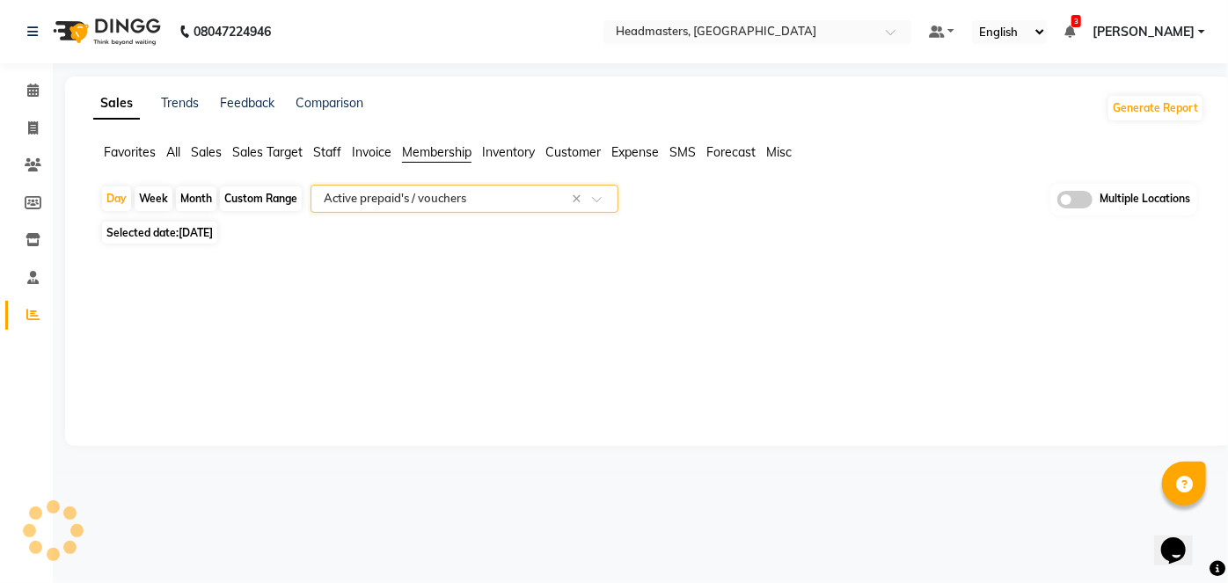
select select "full_report"
select select "csv"
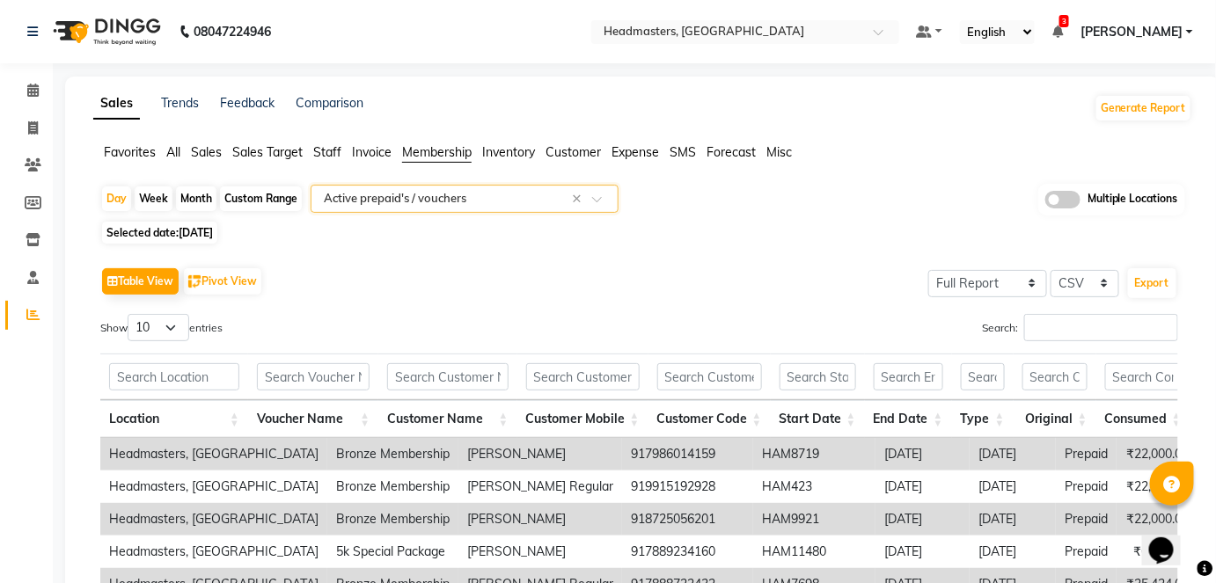
scroll to position [159, 0]
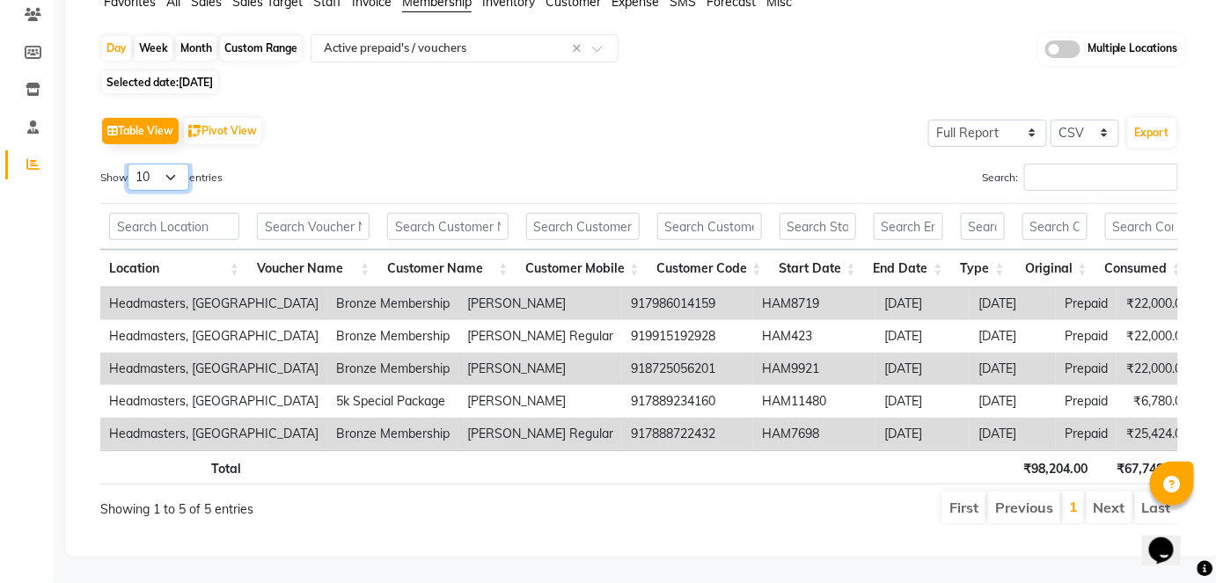
click at [168, 165] on select "10 25 50 100" at bounding box center [159, 177] width 62 height 27
click at [130, 164] on select "10 25 50 100" at bounding box center [159, 177] width 62 height 27
click at [177, 164] on select "10 25 50 100" at bounding box center [159, 177] width 62 height 27
select select "10"
click at [130, 164] on select "10 25 50 100" at bounding box center [159, 177] width 62 height 27
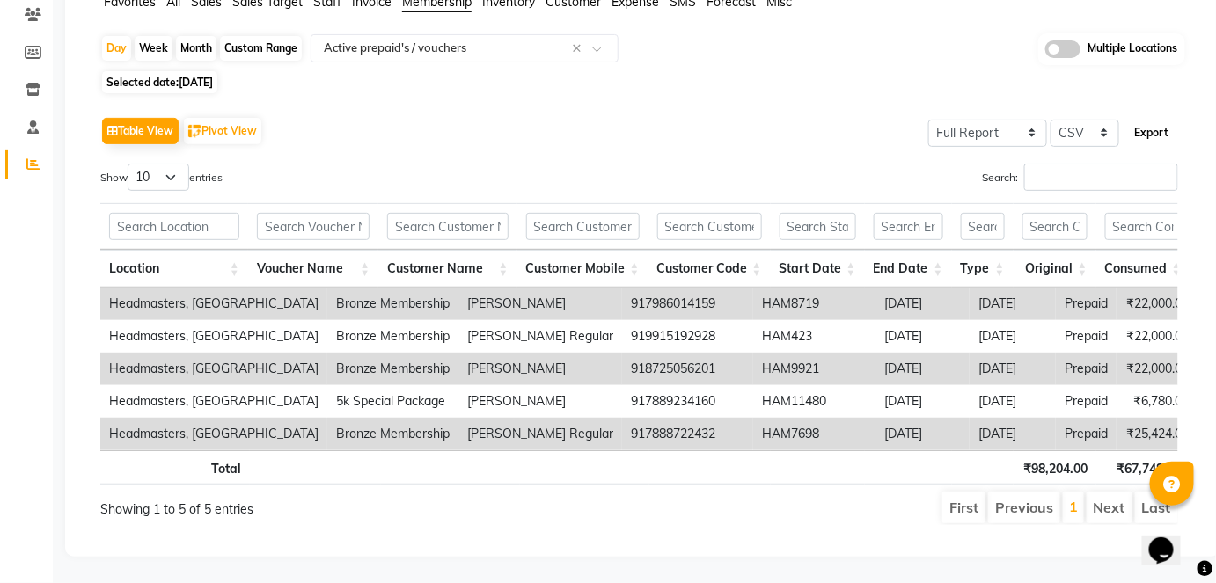
click at [1161, 133] on button "Export" at bounding box center [1152, 133] width 48 height 30
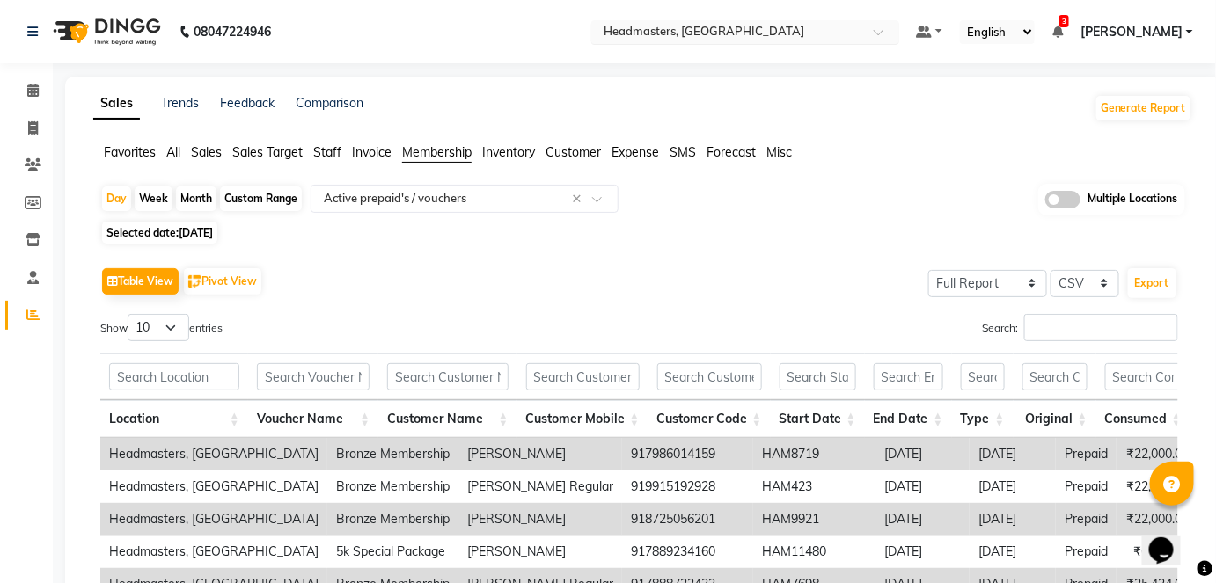
click at [736, 33] on input "text" at bounding box center [727, 34] width 255 height 18
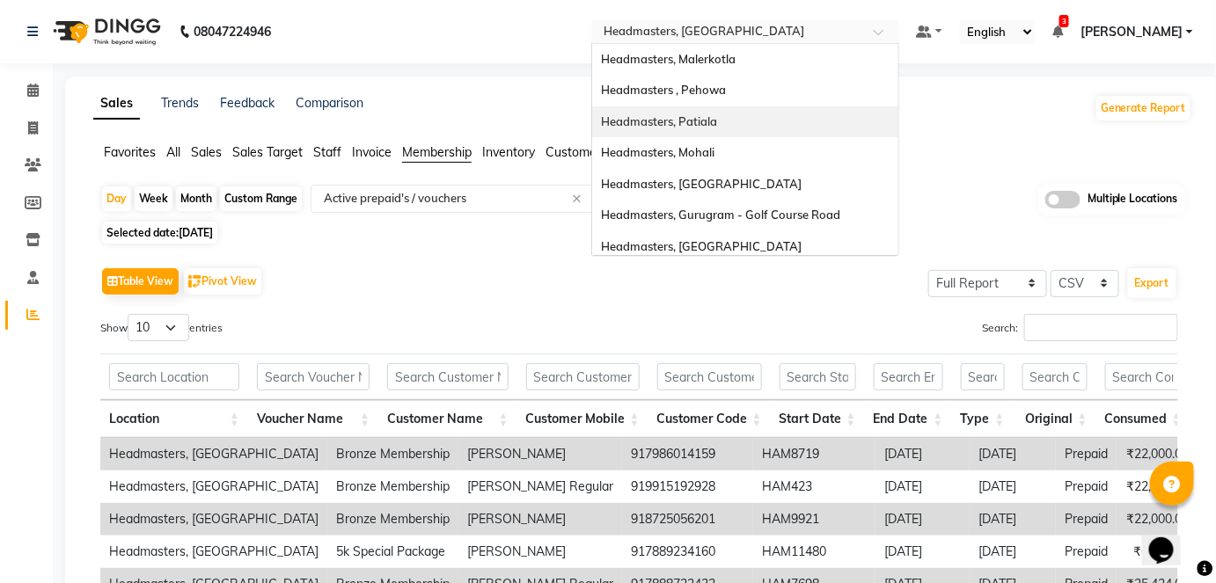
click at [850, 122] on div "Headmasters, Patiala" at bounding box center [745, 122] width 306 height 32
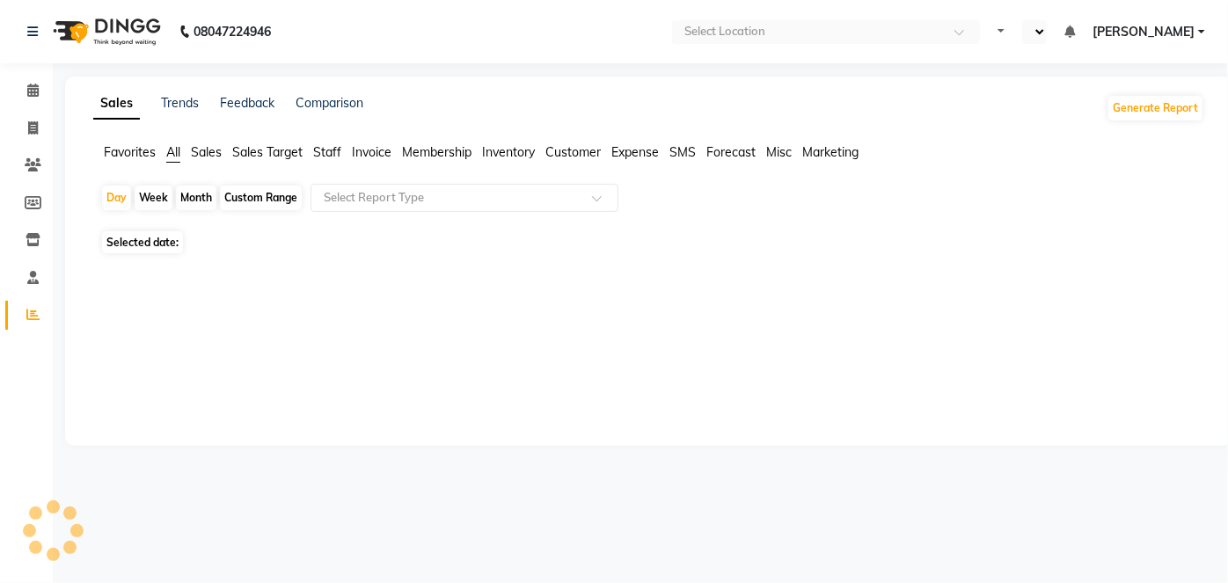
select select "en"
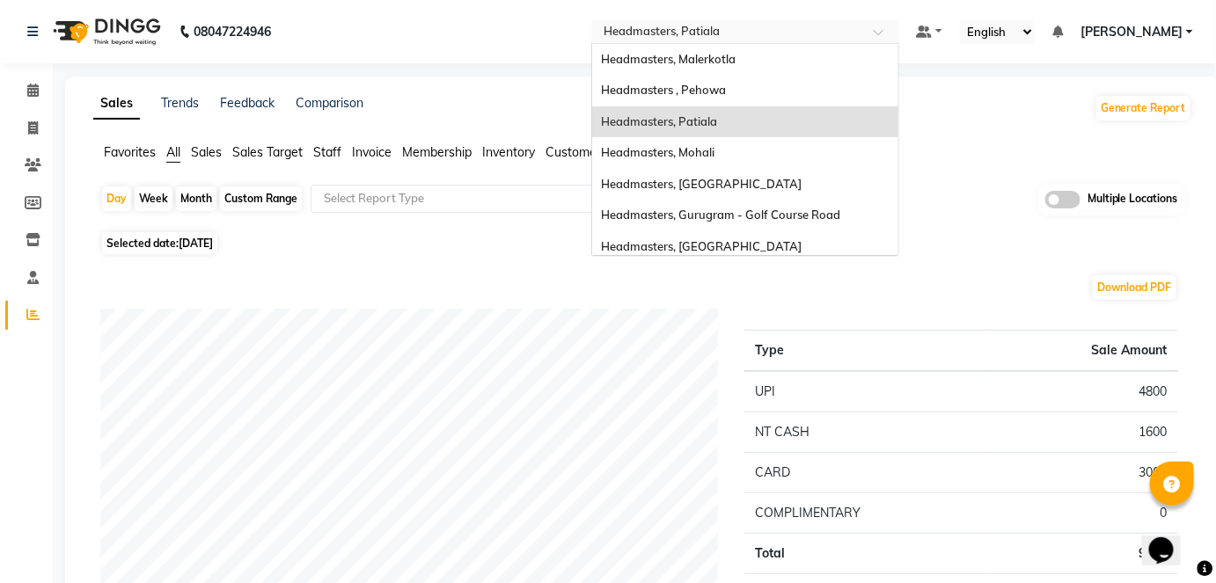
click at [724, 21] on div "Select Location × Headmasters, [GEOGRAPHIC_DATA]" at bounding box center [745, 32] width 308 height 24
click at [800, 146] on div "Headmasters, Mohali" at bounding box center [745, 153] width 306 height 32
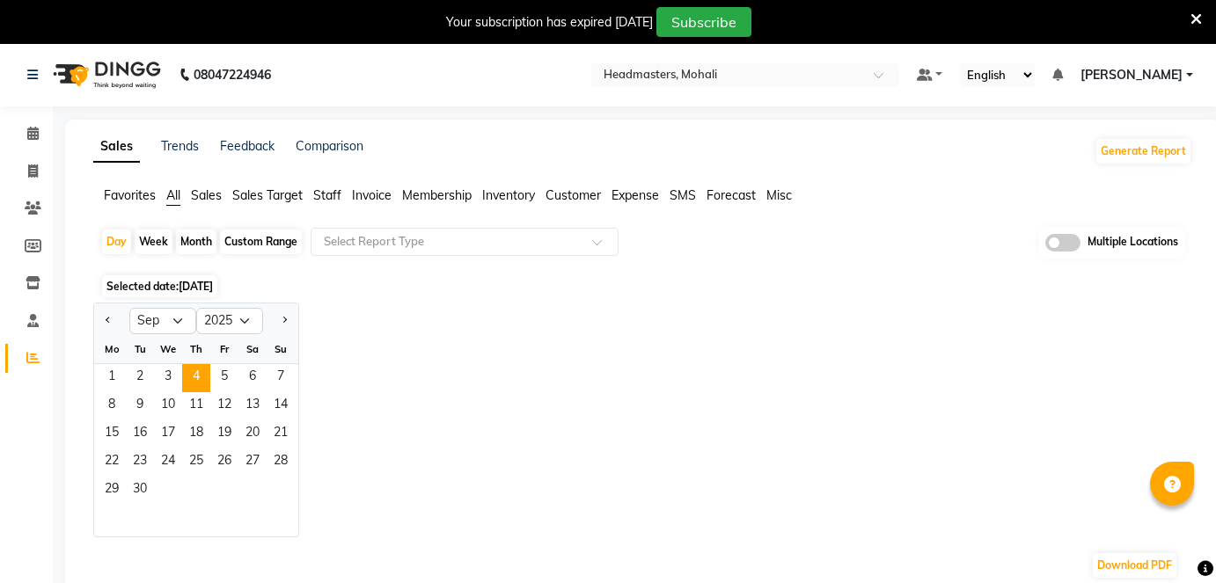
select select "9"
select select "2025"
click at [356, 245] on input "text" at bounding box center [446, 242] width 253 height 18
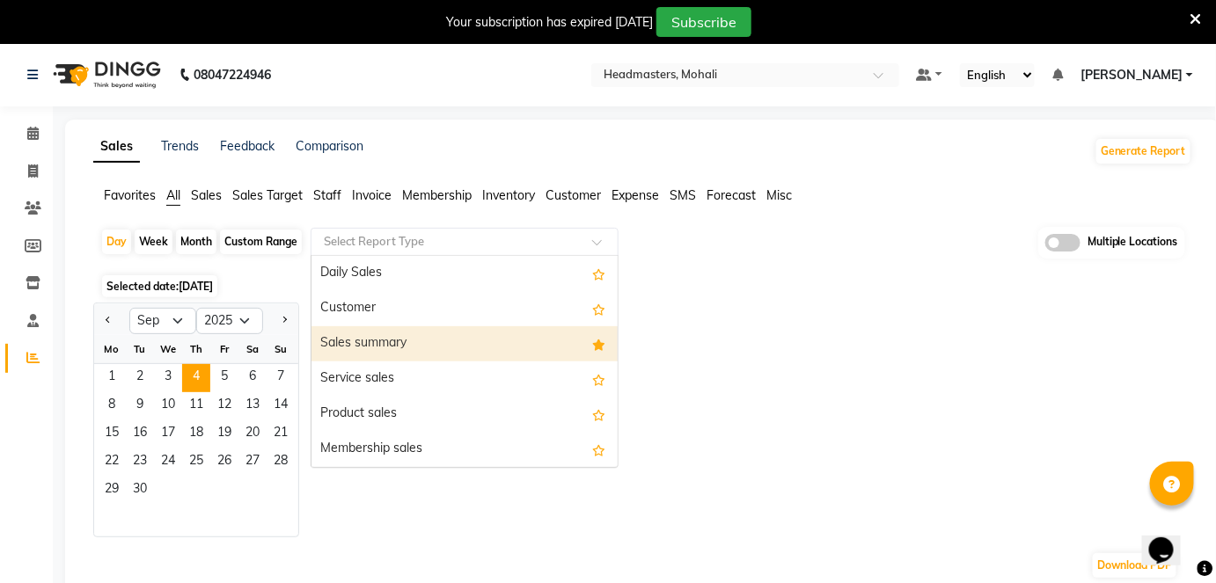
click at [373, 333] on div "Sales summary" at bounding box center [464, 343] width 306 height 35
select select "full_report"
select select "csv"
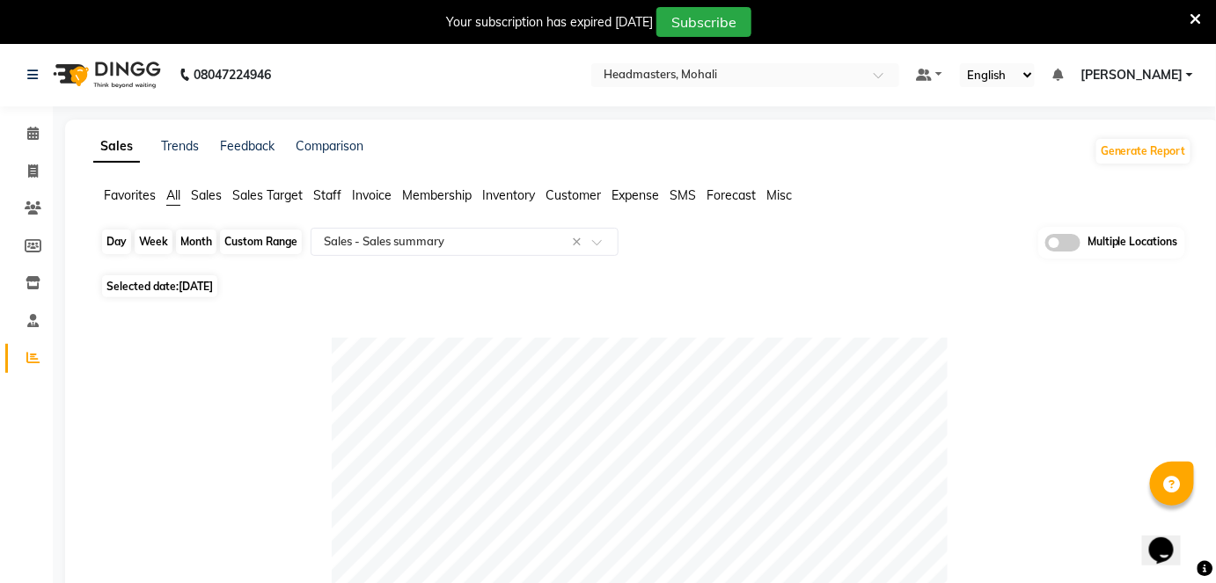
click at [125, 241] on div "Day" at bounding box center [116, 242] width 29 height 25
select select "9"
select select "2025"
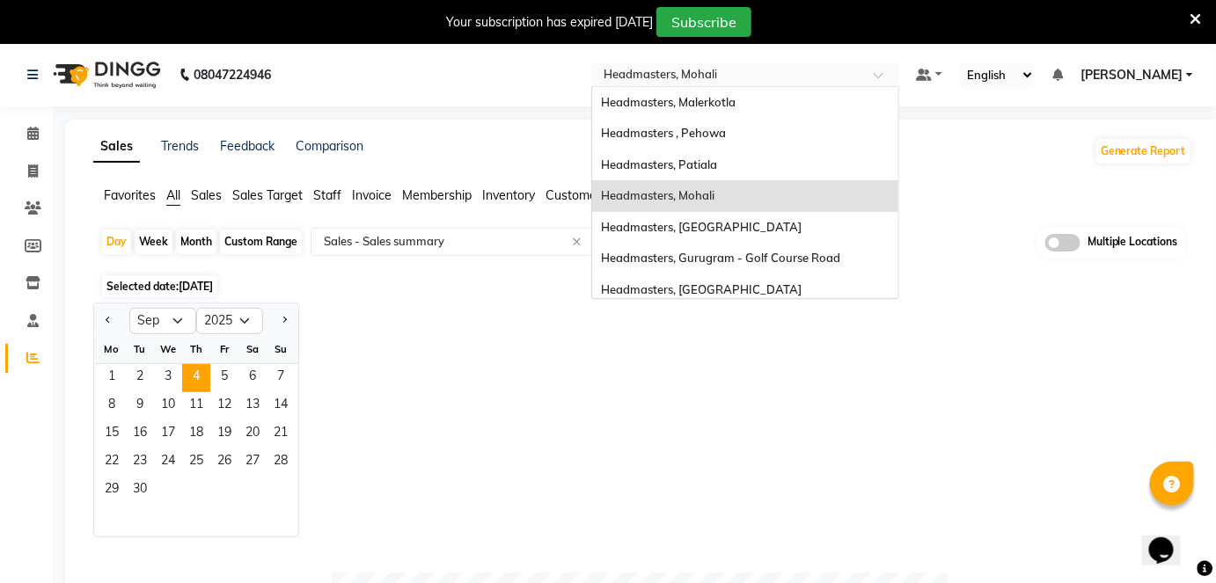
click at [759, 70] on input "text" at bounding box center [727, 77] width 255 height 18
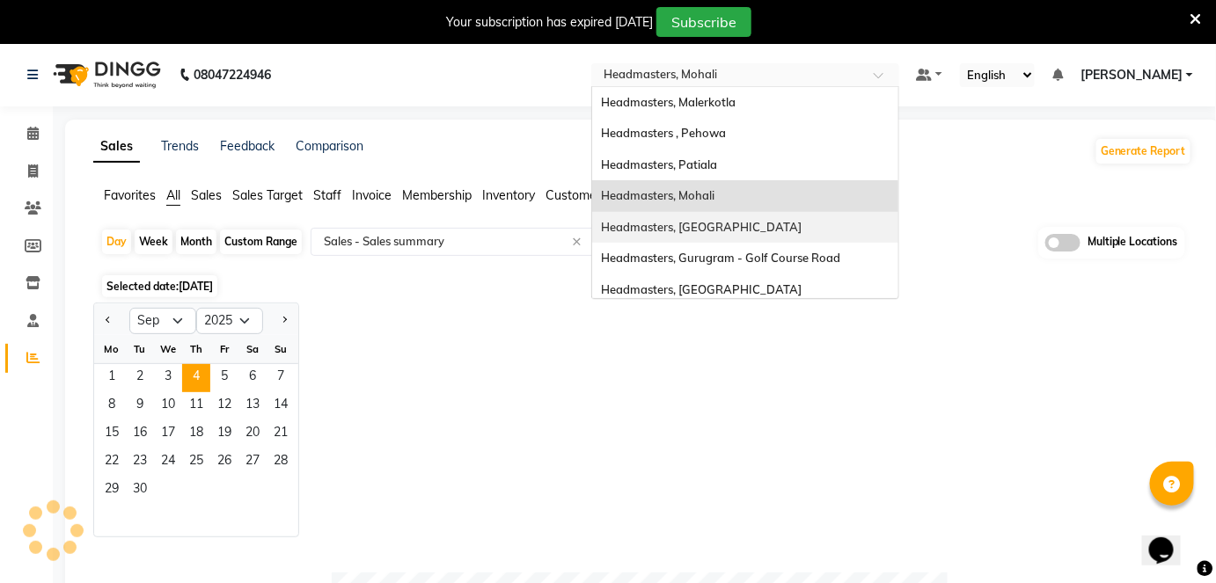
click at [760, 237] on div "Headmasters, [GEOGRAPHIC_DATA]" at bounding box center [745, 228] width 306 height 32
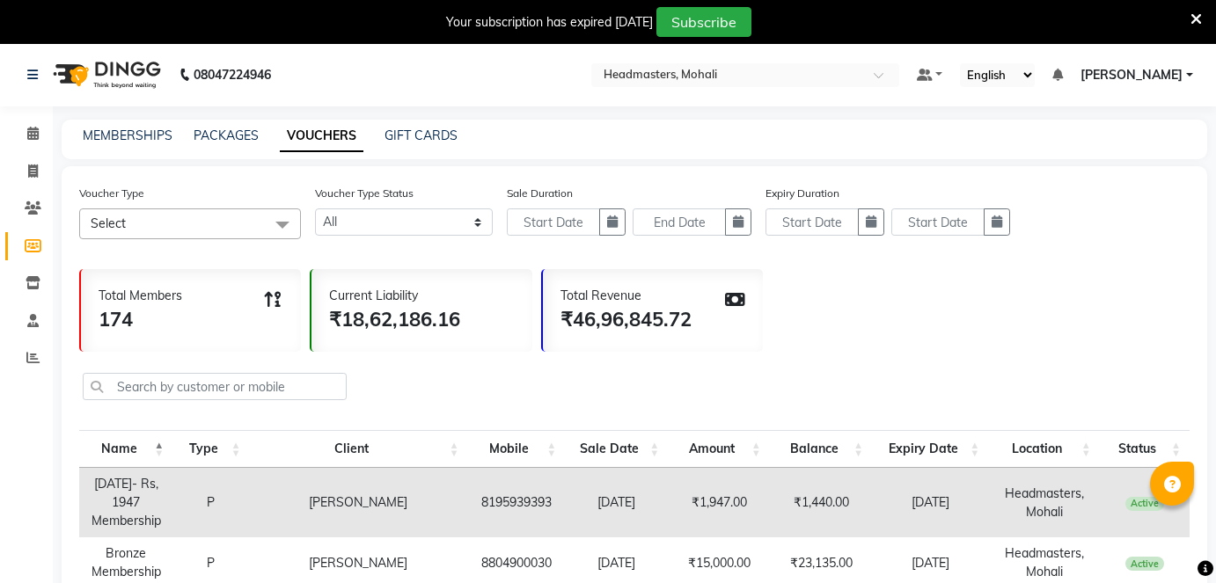
select select
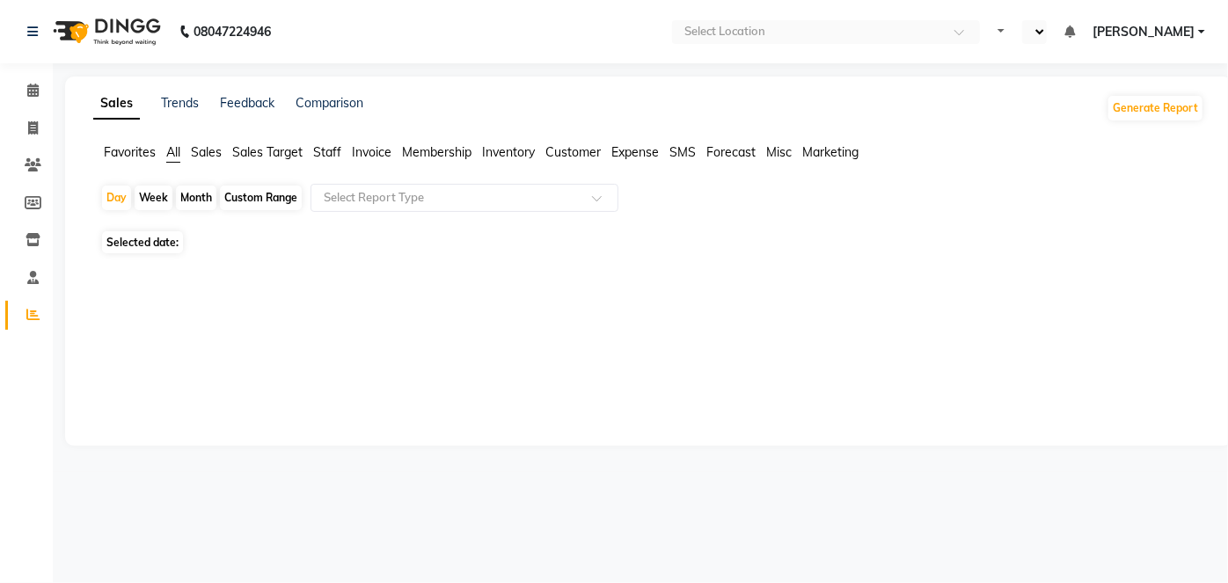
select select "en"
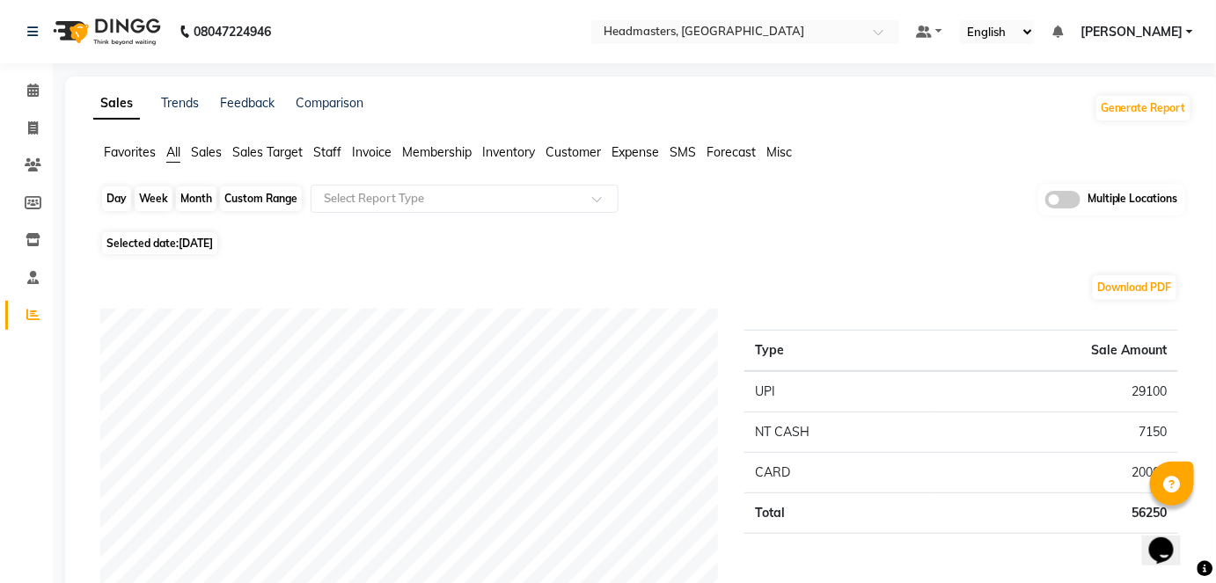
click at [124, 203] on div "Day" at bounding box center [116, 199] width 29 height 25
select select "9"
select select "2025"
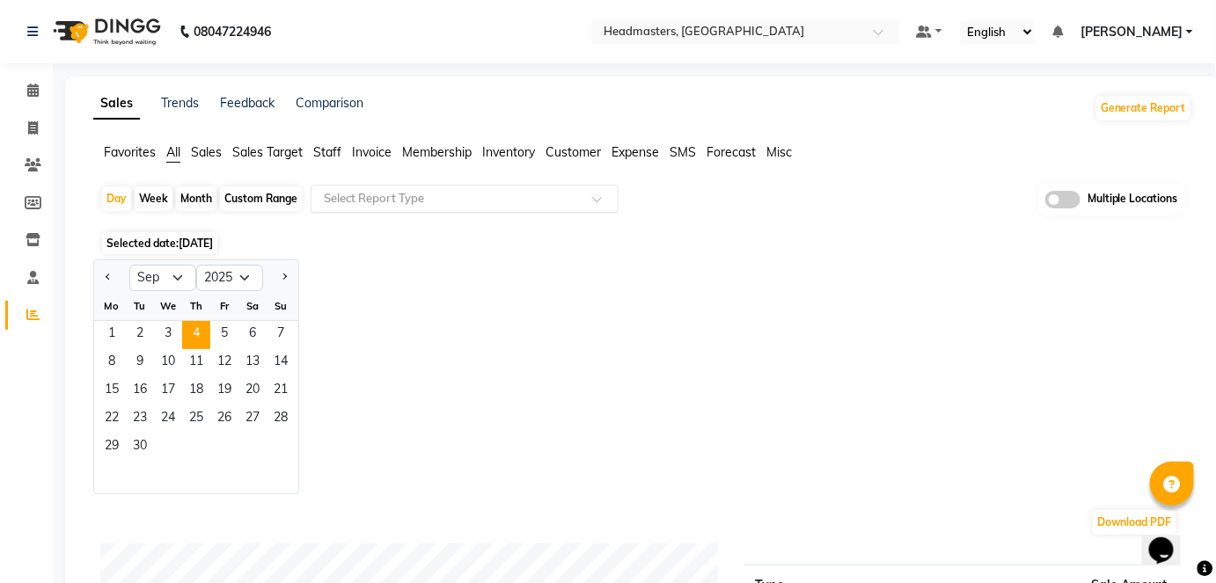
click at [385, 209] on div "Select Report Type" at bounding box center [465, 199] width 308 height 28
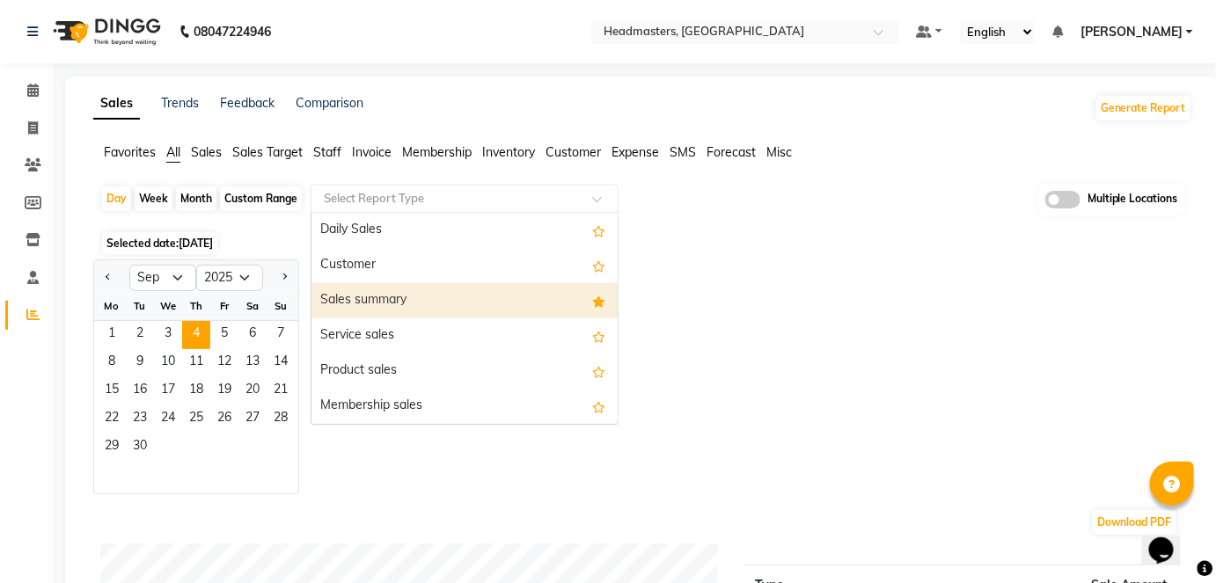
click at [392, 283] on div "Sales summary" at bounding box center [464, 300] width 306 height 35
select select "full_report"
select select "csv"
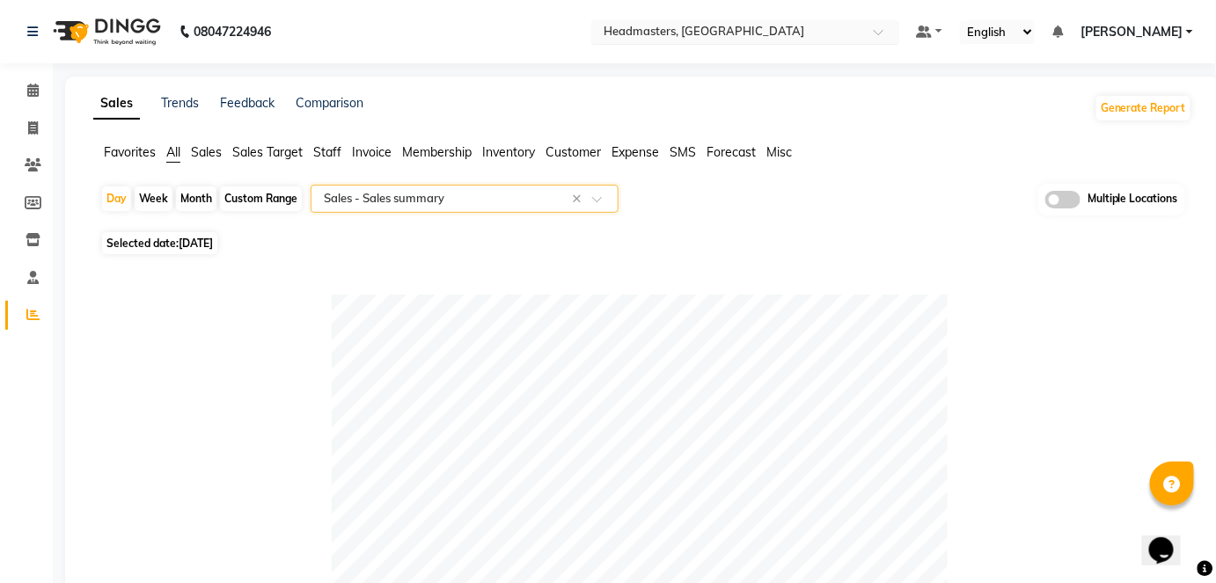
click at [772, 25] on input "text" at bounding box center [727, 34] width 255 height 18
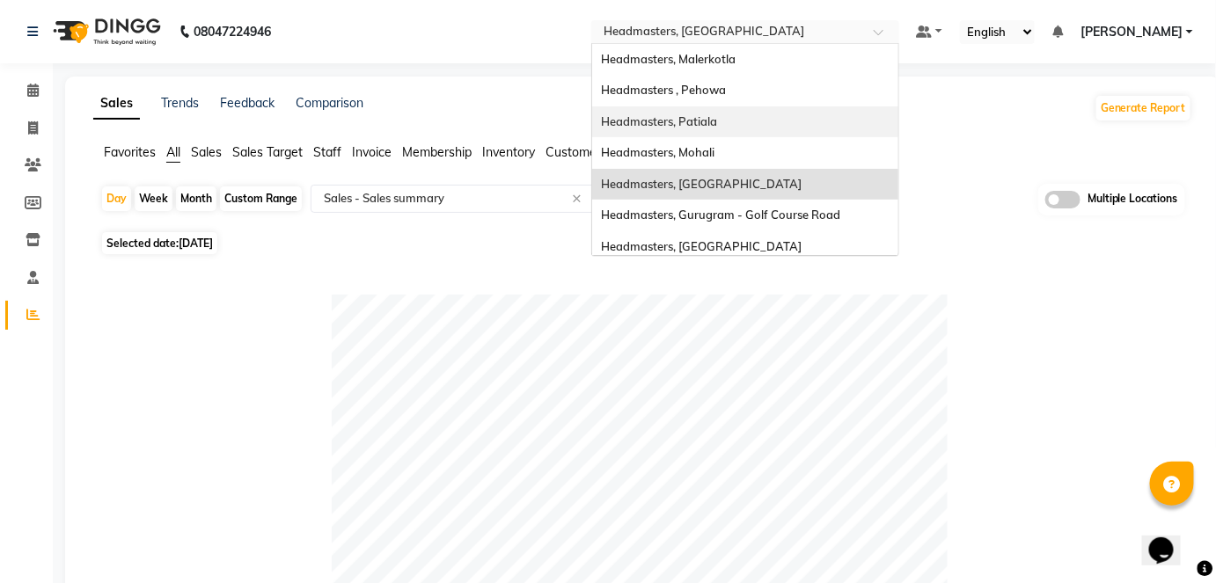
click at [792, 120] on div "Headmasters, Patiala" at bounding box center [745, 122] width 306 height 32
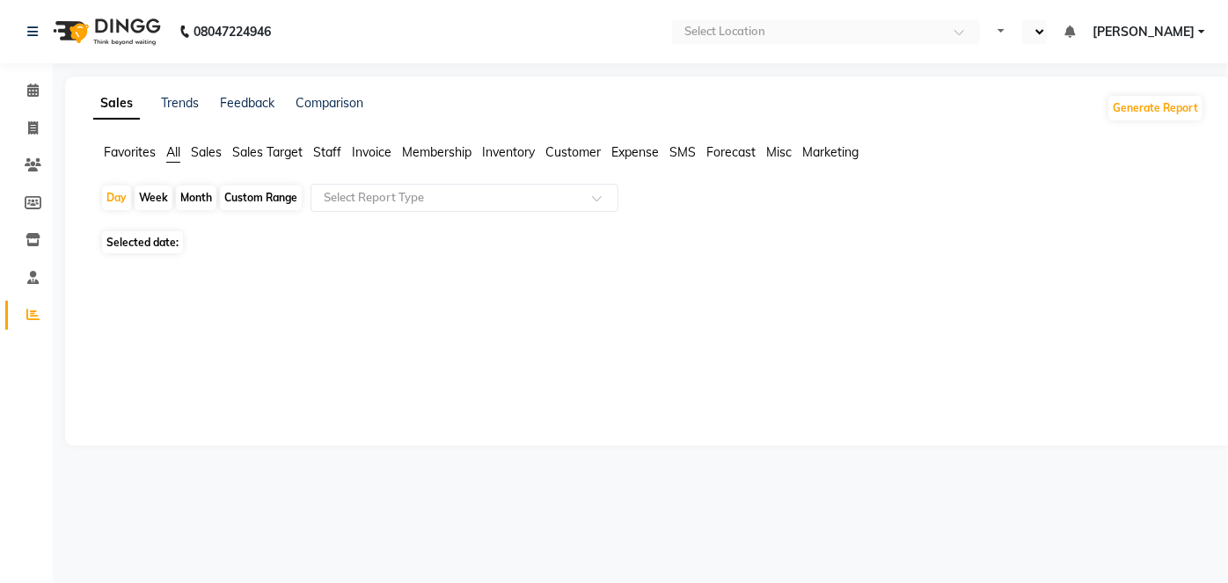
select select "en"
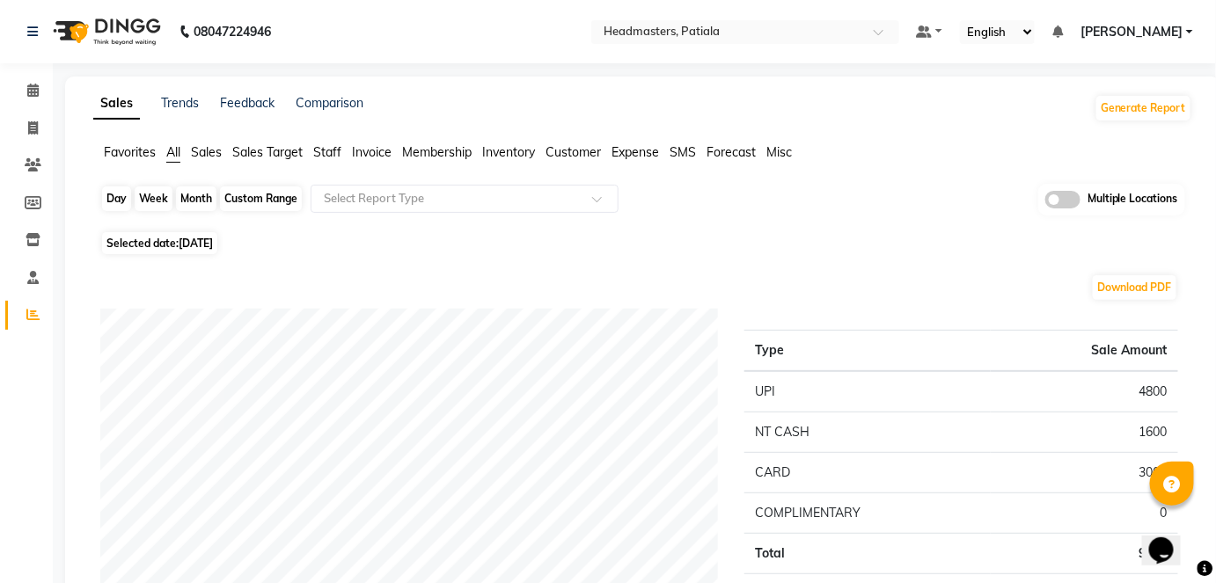
click at [121, 209] on div "Day" at bounding box center [116, 199] width 29 height 25
select select "9"
select select "2025"
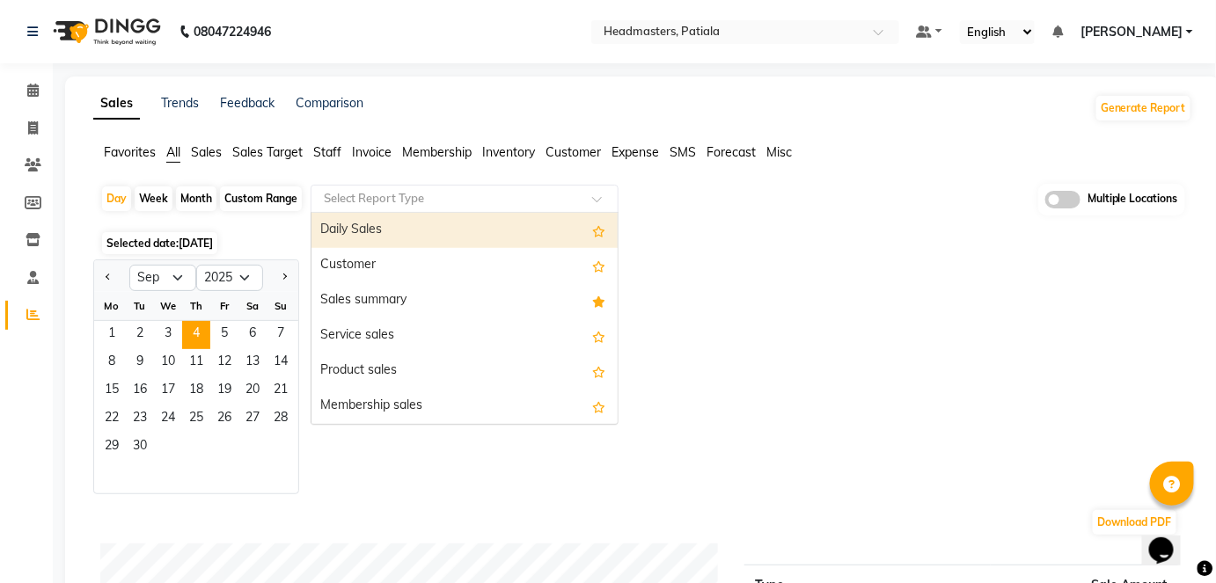
click at [420, 202] on input "text" at bounding box center [446, 199] width 253 height 18
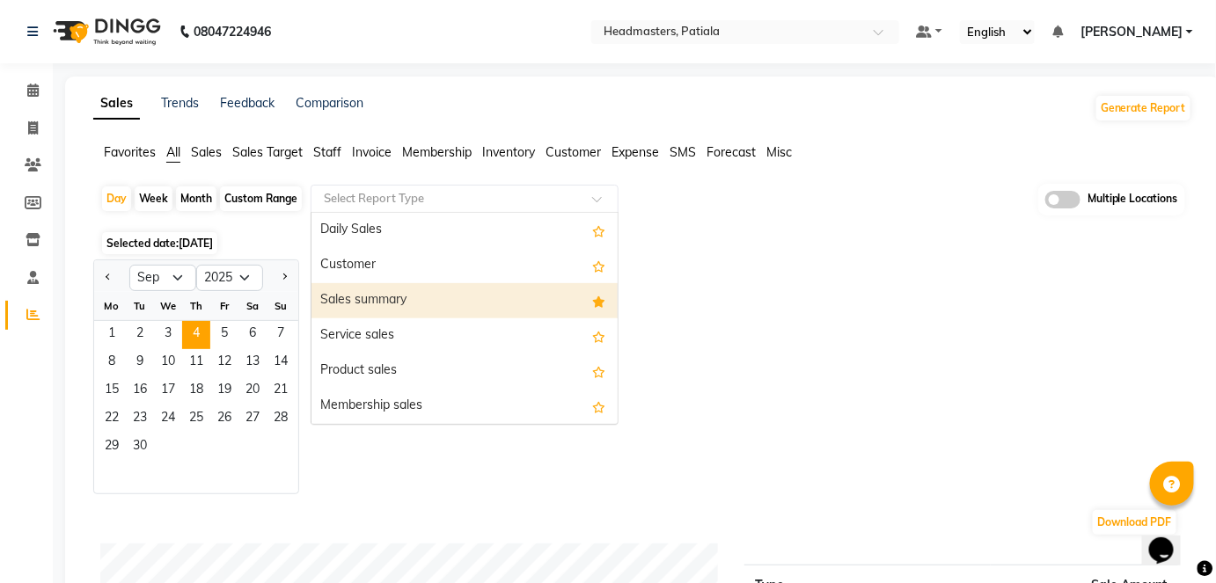
click at [406, 296] on div "Sales summary" at bounding box center [464, 300] width 306 height 35
select select "full_report"
select select "csv"
